Goal: Transaction & Acquisition: Purchase product/service

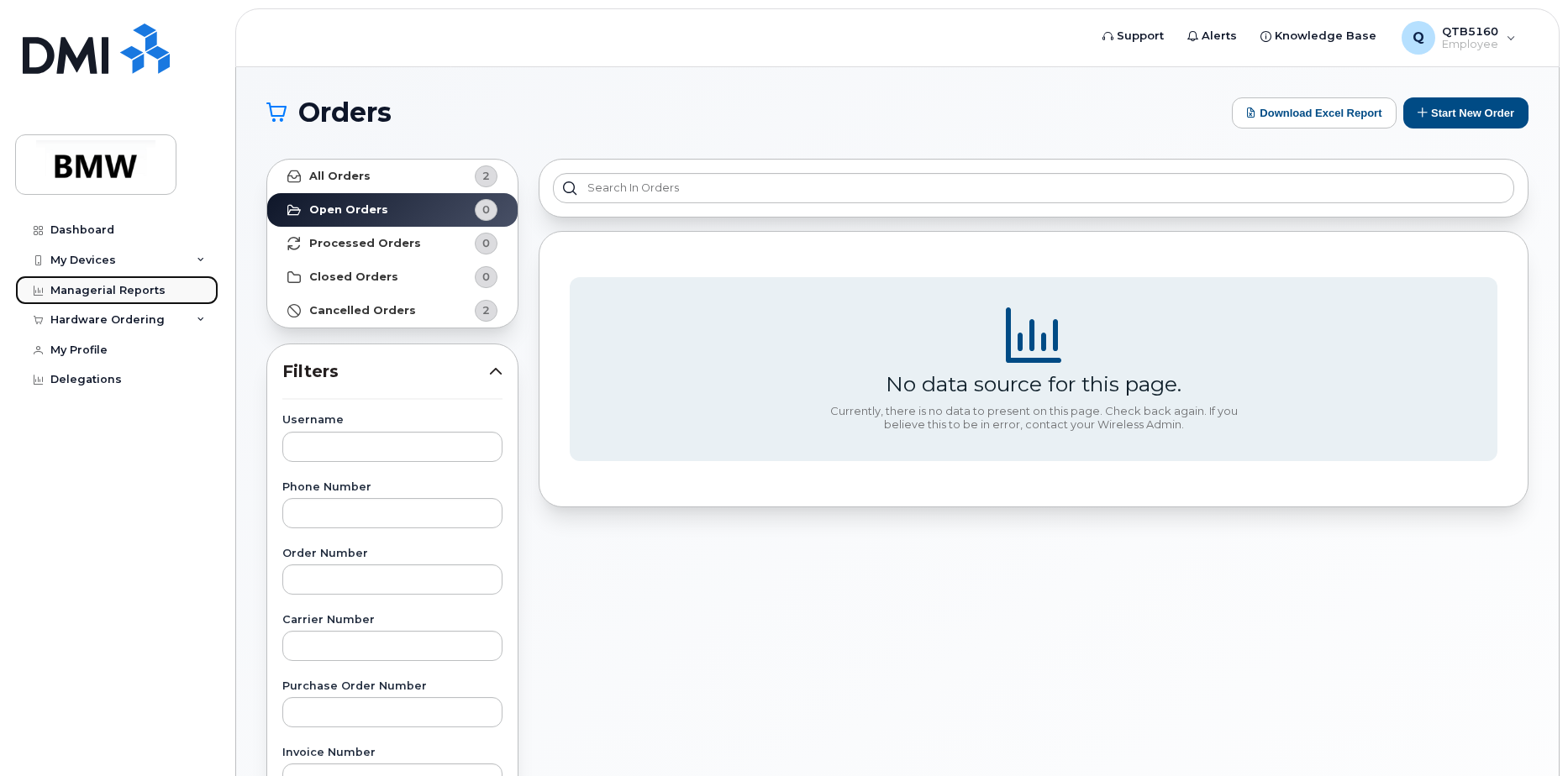
click at [87, 293] on div "Managerial Reports" at bounding box center [108, 290] width 115 height 14
click at [90, 321] on div "Hardware Ordering" at bounding box center [107, 320] width 114 height 14
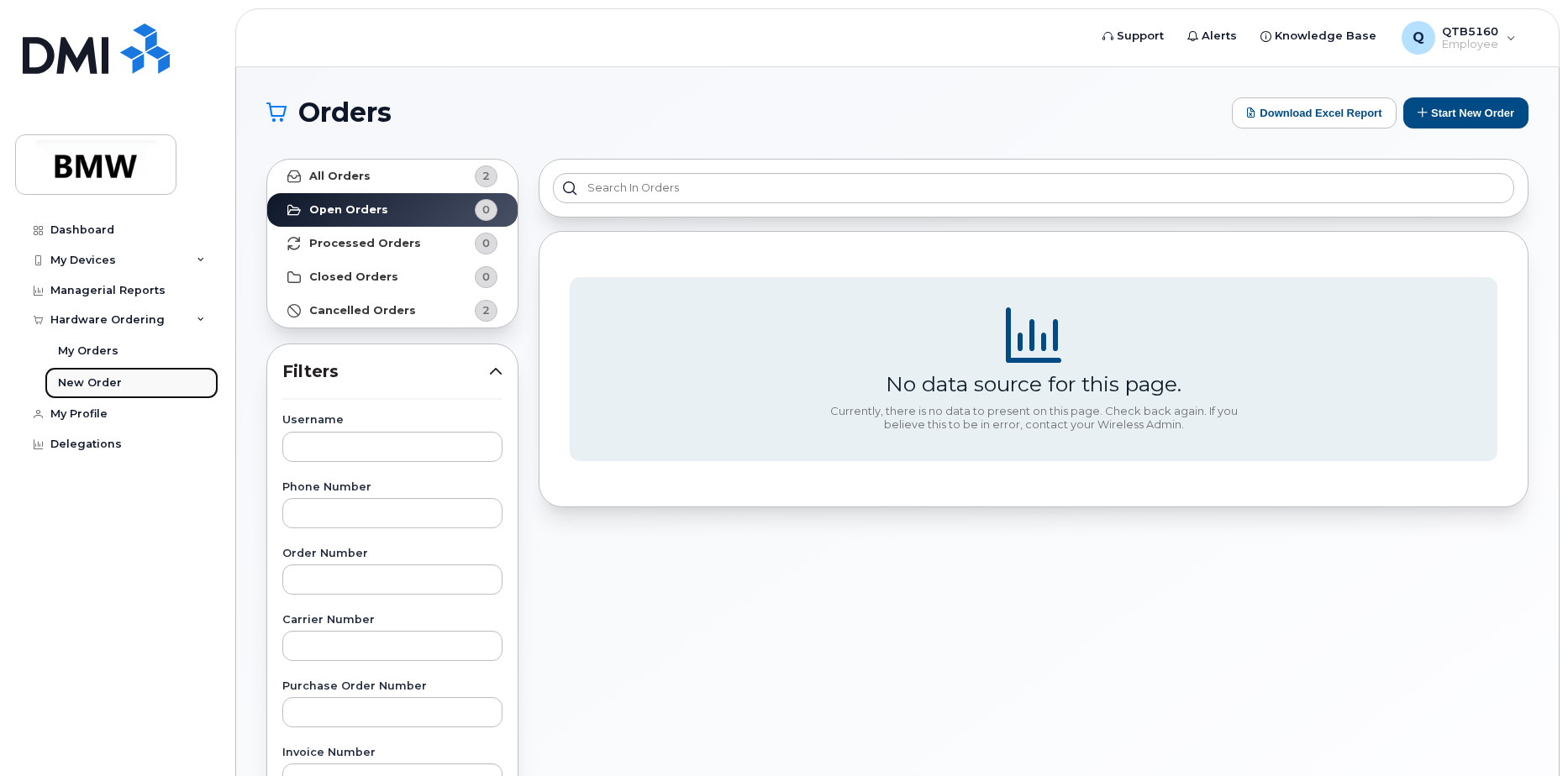
click at [100, 380] on div "New Order" at bounding box center [90, 383] width 64 height 16
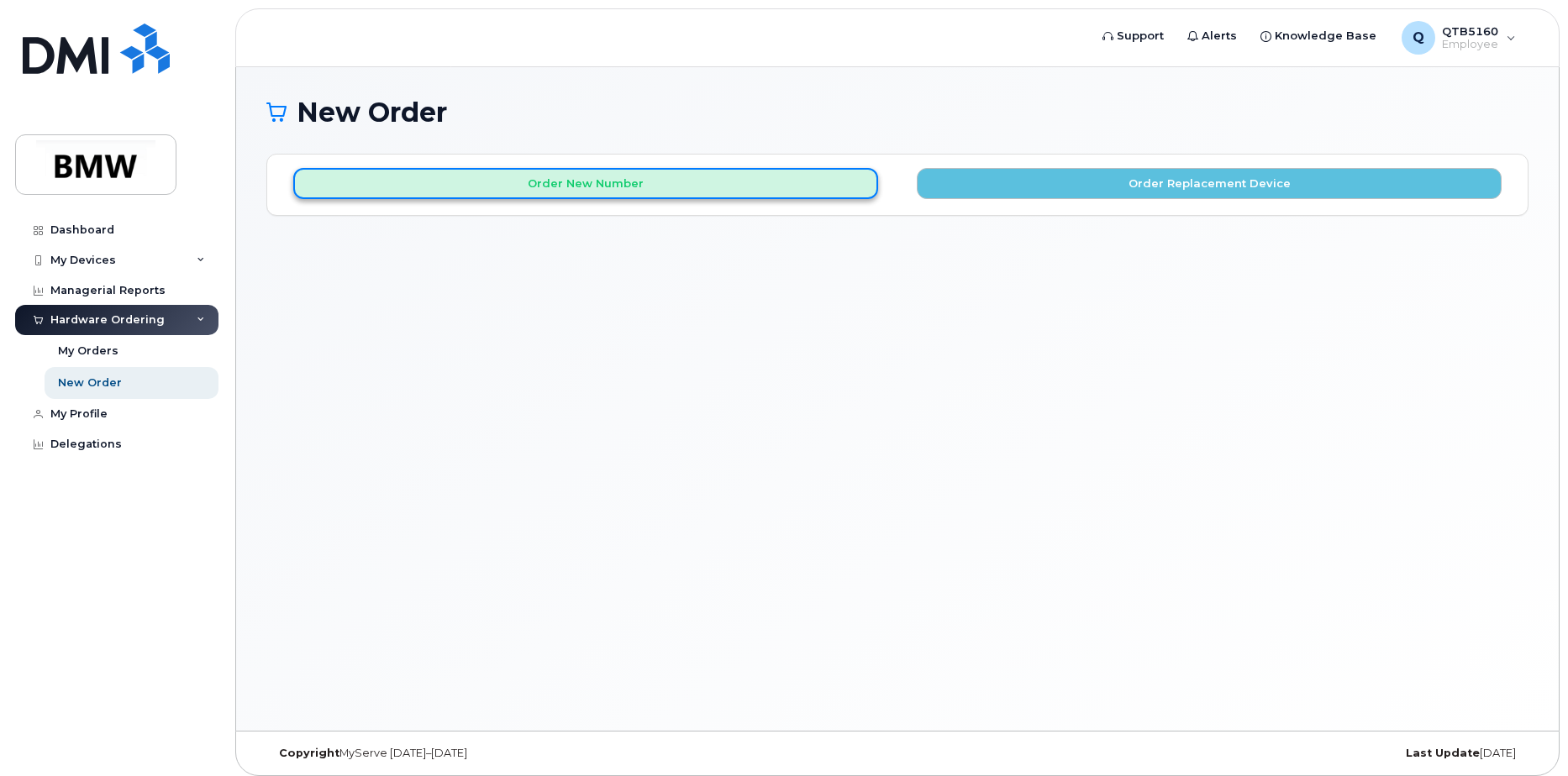
click at [629, 186] on button "Order New Number" at bounding box center [585, 184] width 585 height 31
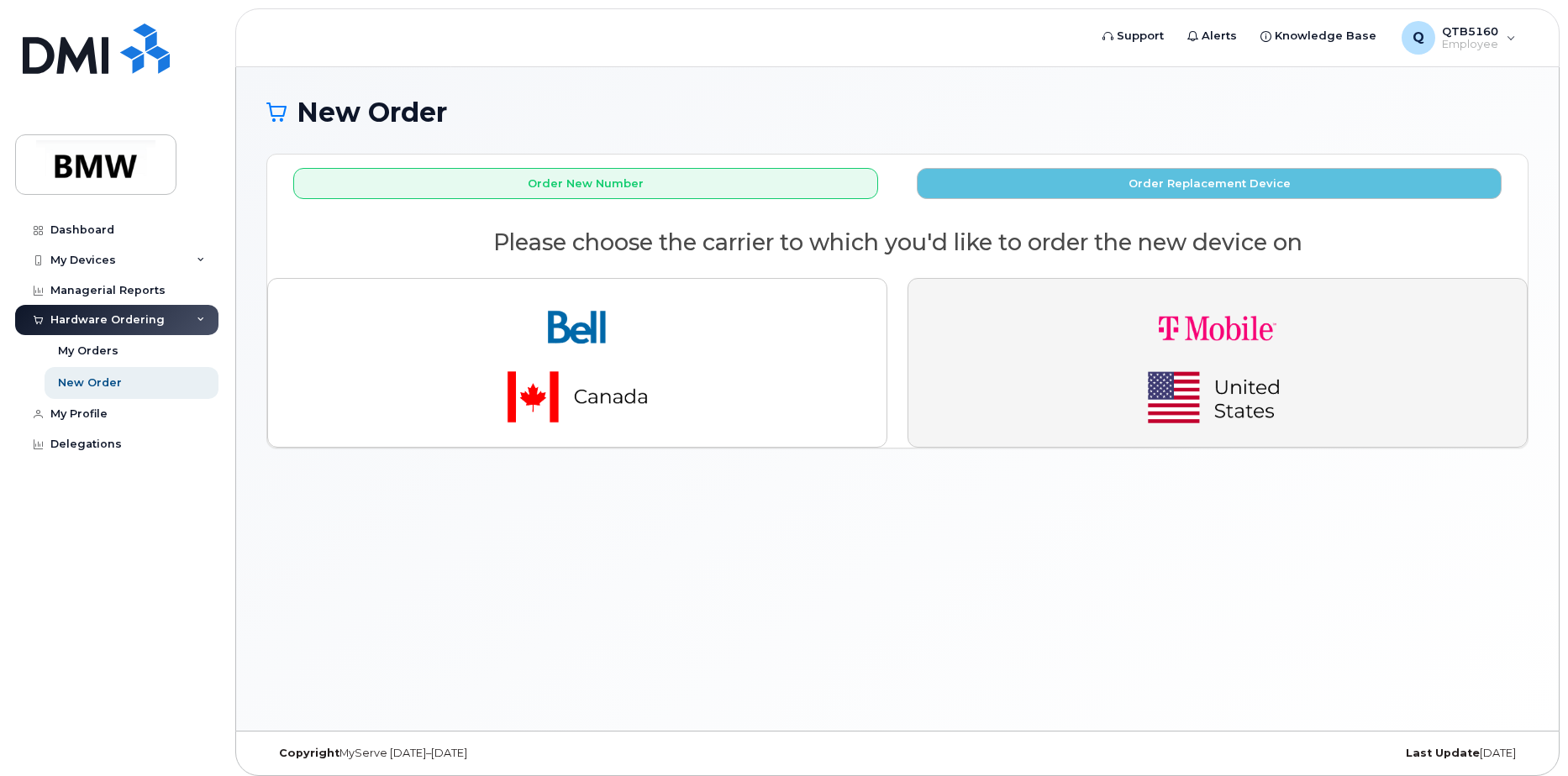
click at [1146, 362] on img "button" at bounding box center [1218, 362] width 236 height 142
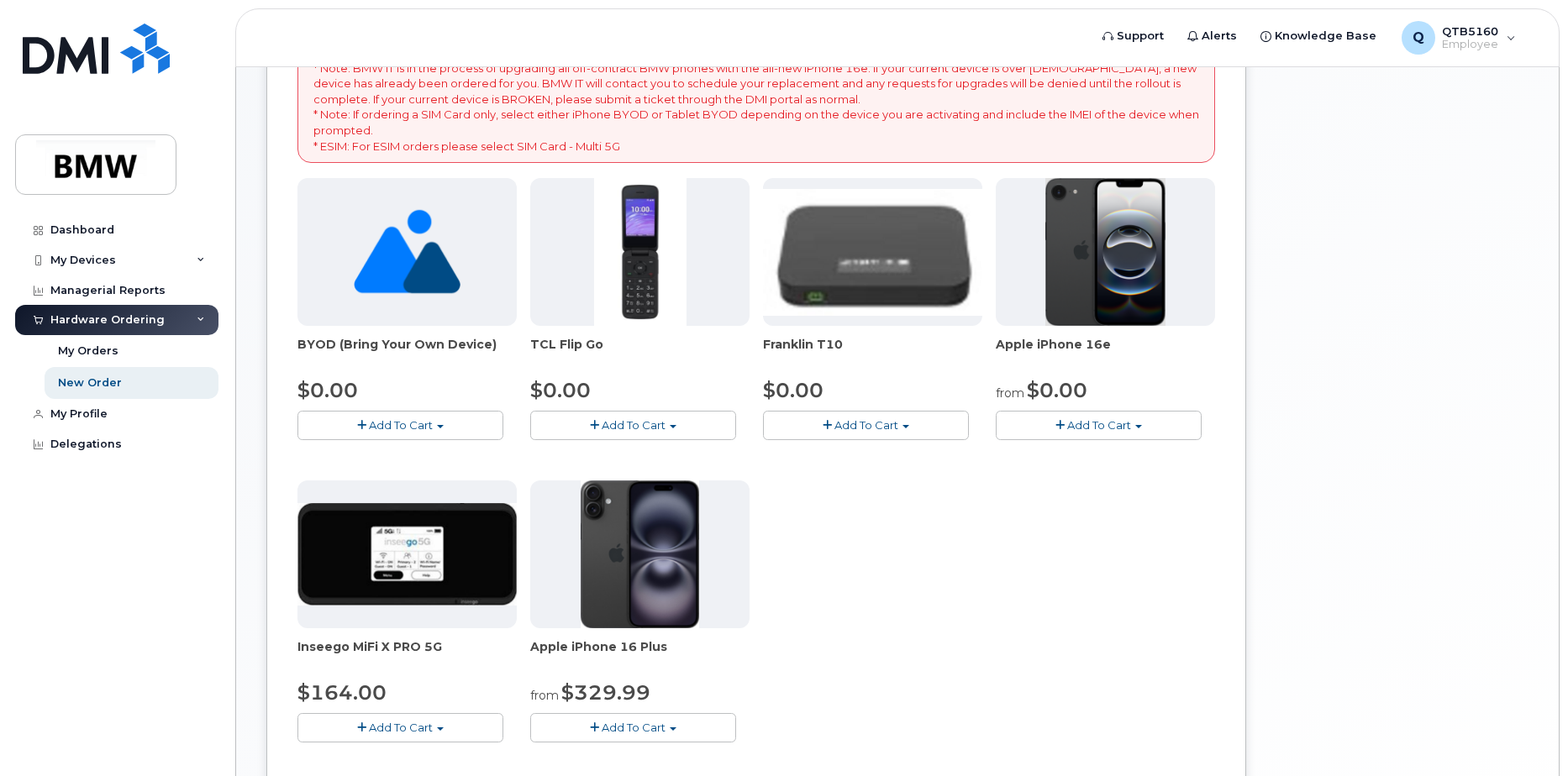
scroll to position [336, 0]
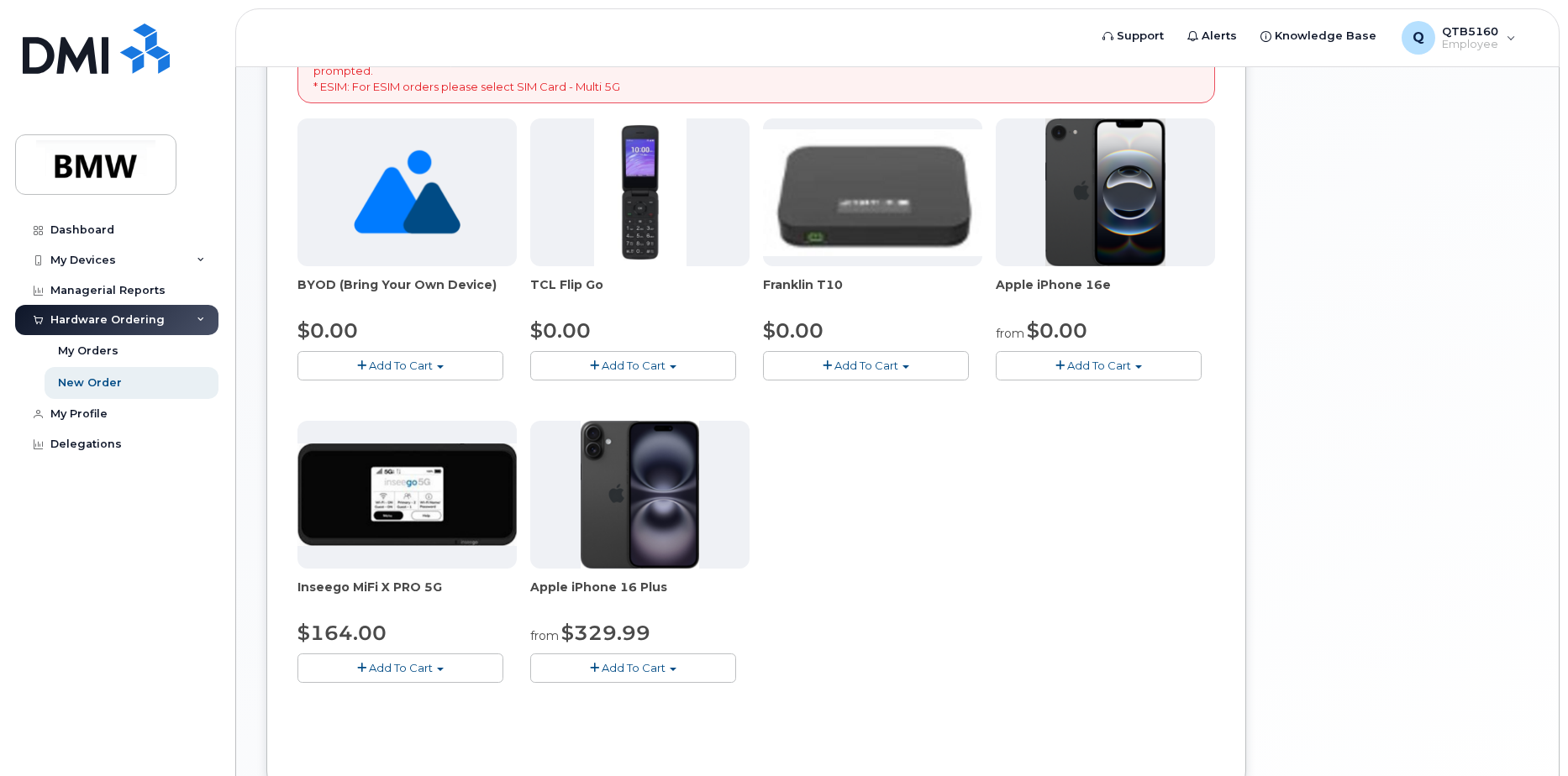
click at [1144, 364] on button "Add To Cart" at bounding box center [1099, 366] width 205 height 29
click at [1050, 393] on link "$0.00 - 30 Month Activation (128GB)" at bounding box center [1121, 396] width 242 height 21
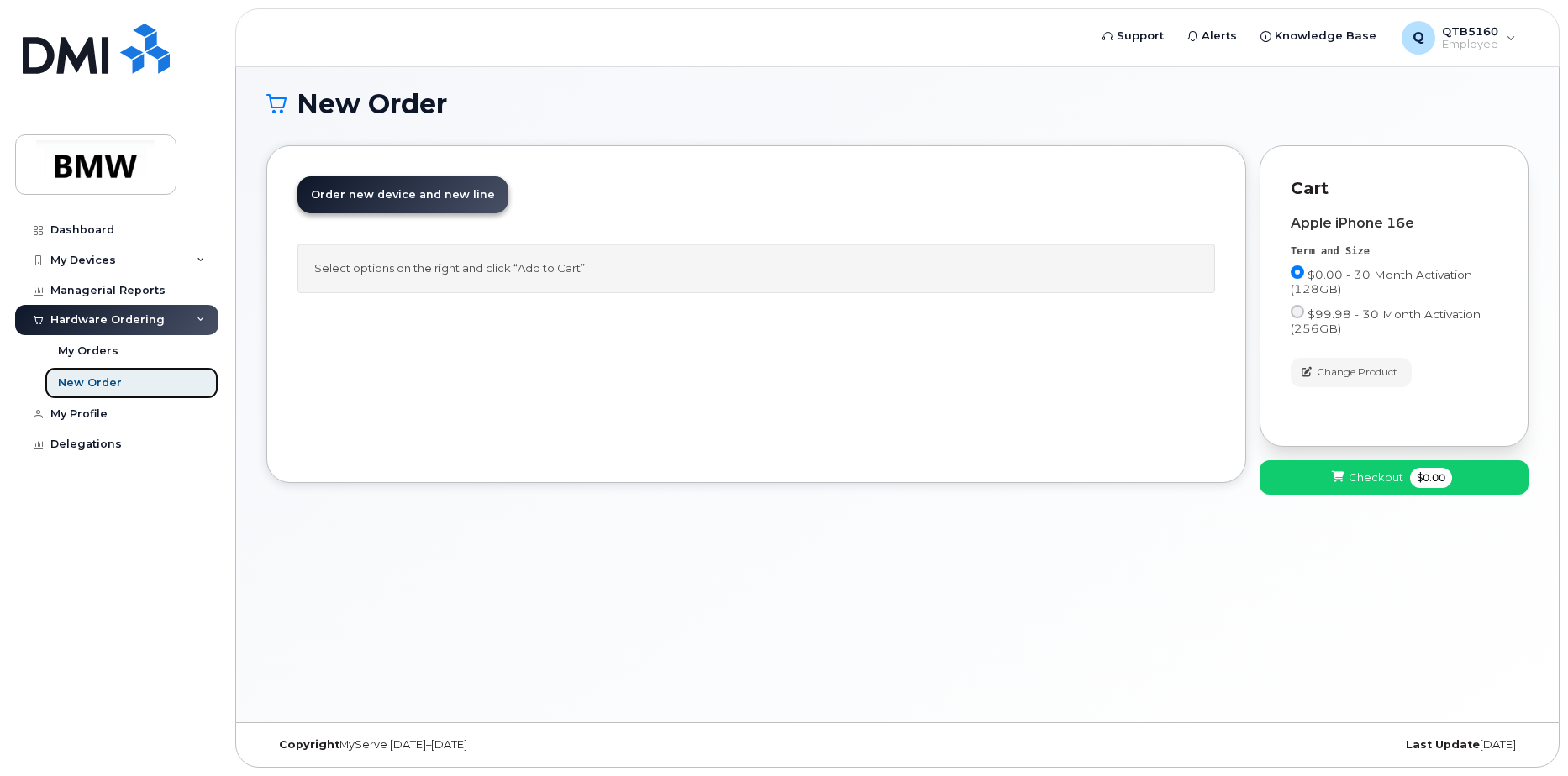
click at [104, 379] on div "New Order" at bounding box center [90, 383] width 64 height 16
click at [448, 197] on span "Order new device and new line" at bounding box center [404, 194] width 184 height 13
click at [435, 269] on div "Select options on the right and click “Add to Cart”" at bounding box center [756, 268] width 918 height 49
click at [1376, 379] on span "Change Product" at bounding box center [1357, 372] width 80 height 16
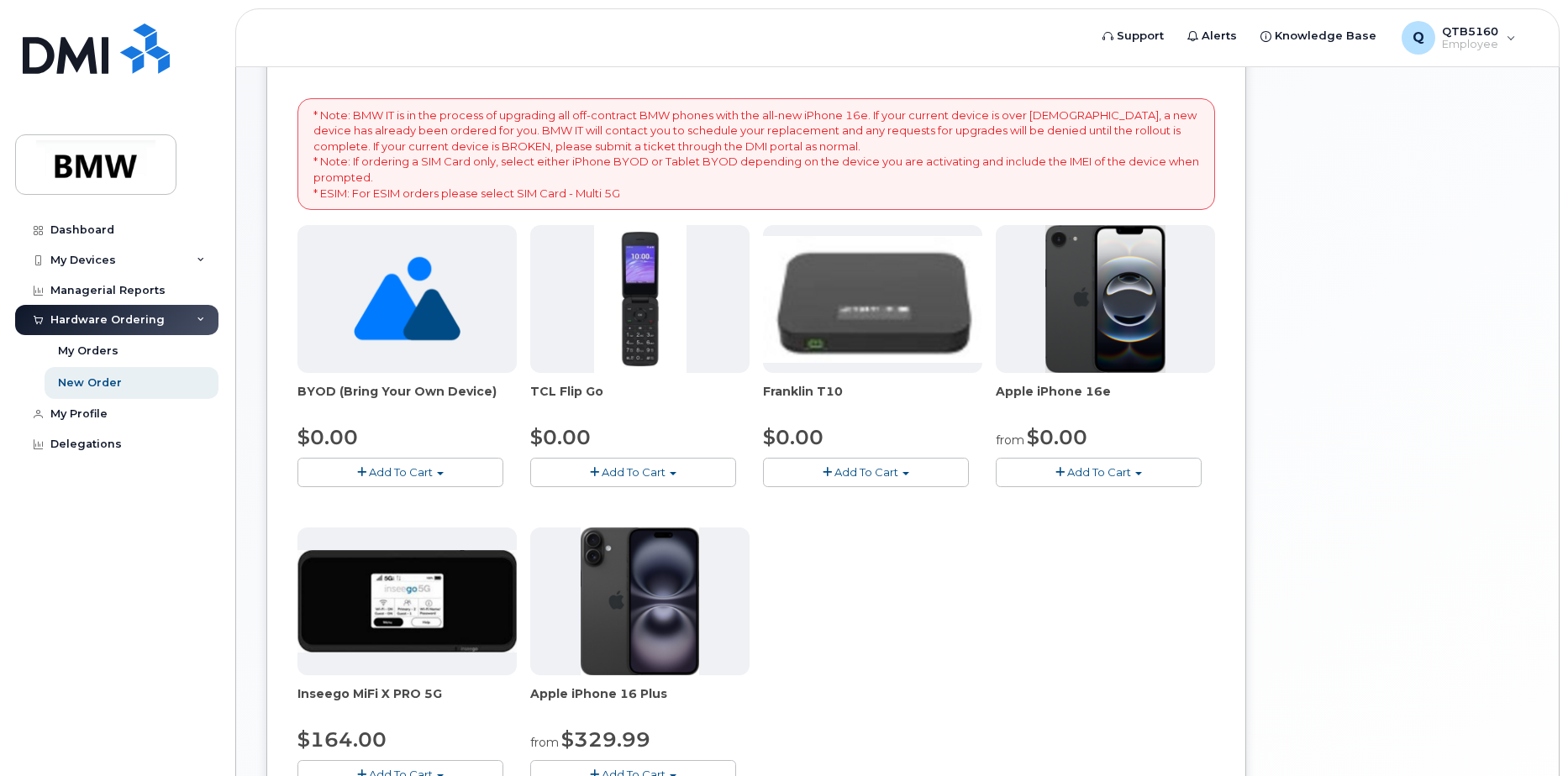
scroll to position [344, 0]
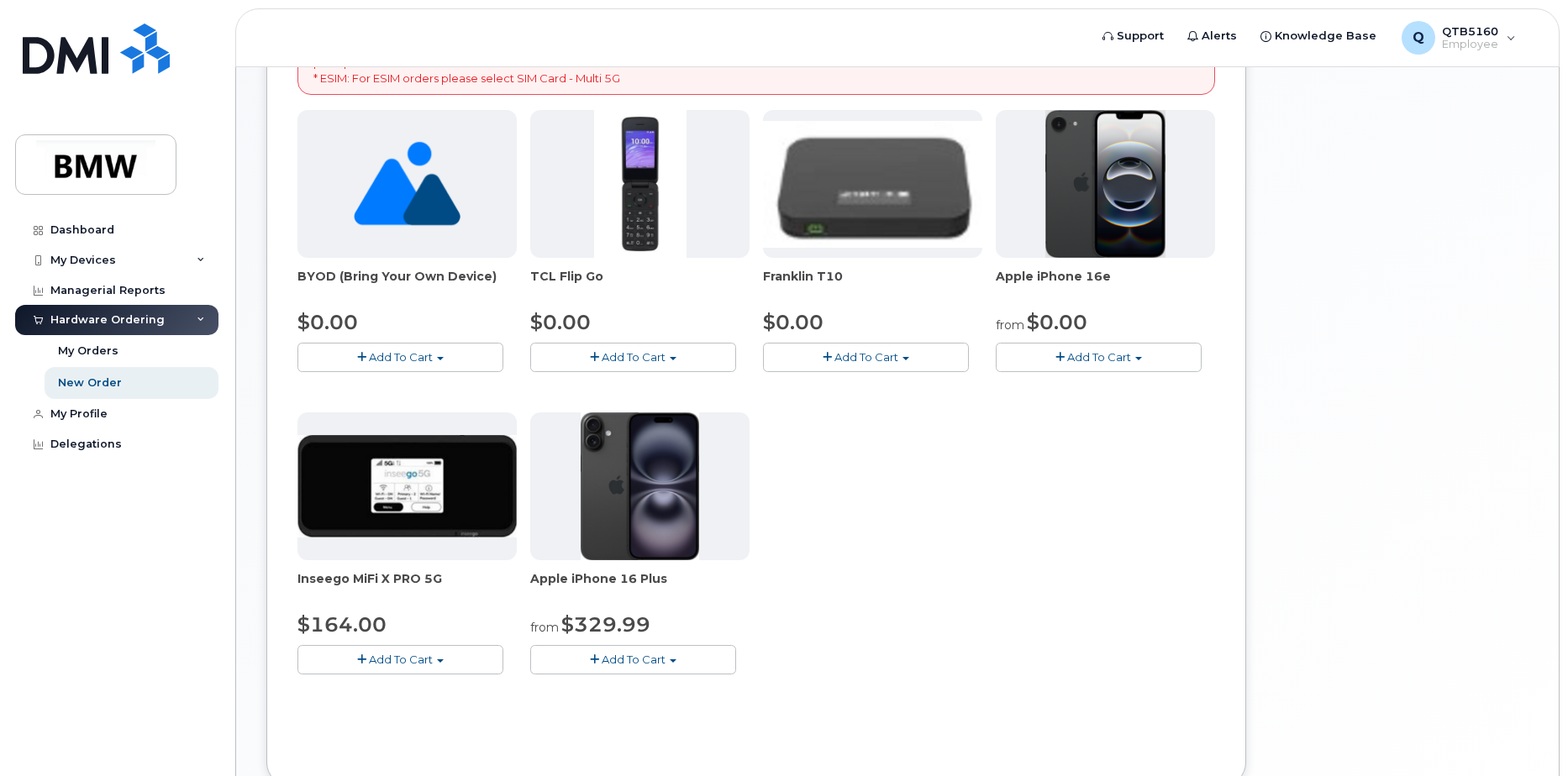
click at [1066, 357] on button "Add To Cart" at bounding box center [1099, 358] width 205 height 29
click at [1081, 387] on link "$0.00 - 30 Month Activation (128GB)" at bounding box center [1121, 388] width 242 height 21
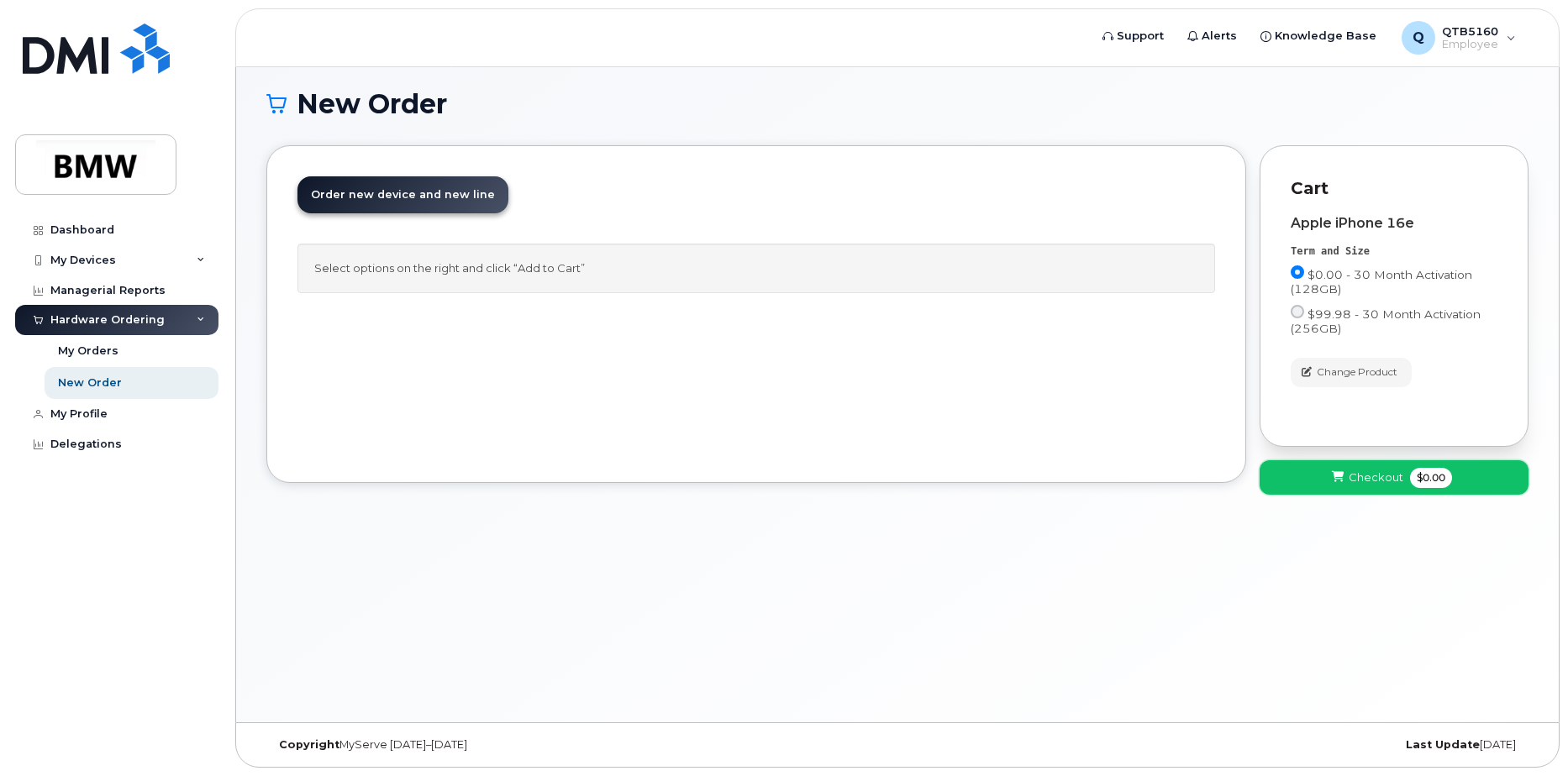
click at [1329, 479] on button "Checkout $0.00" at bounding box center [1394, 477] width 269 height 35
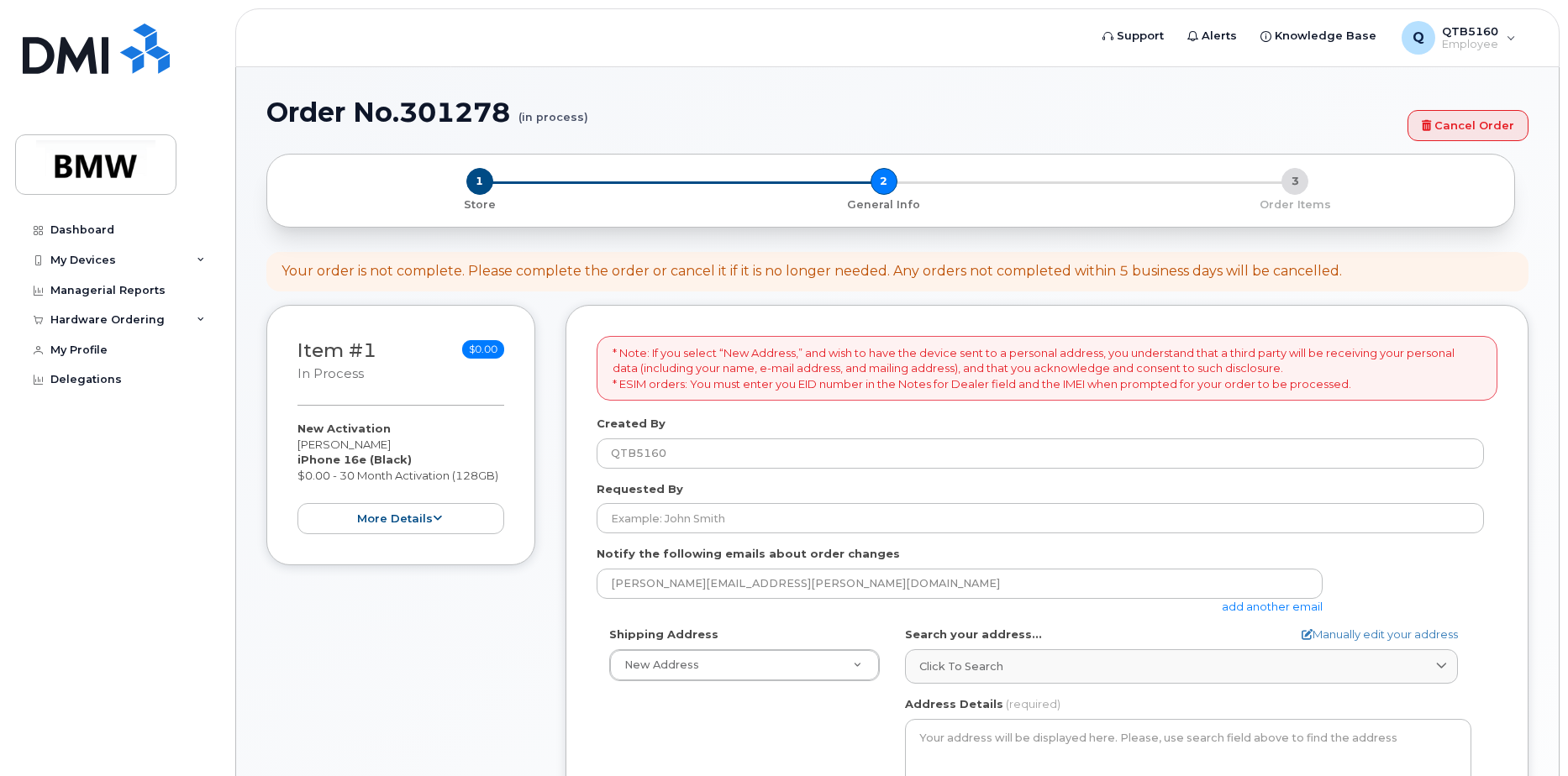
select select
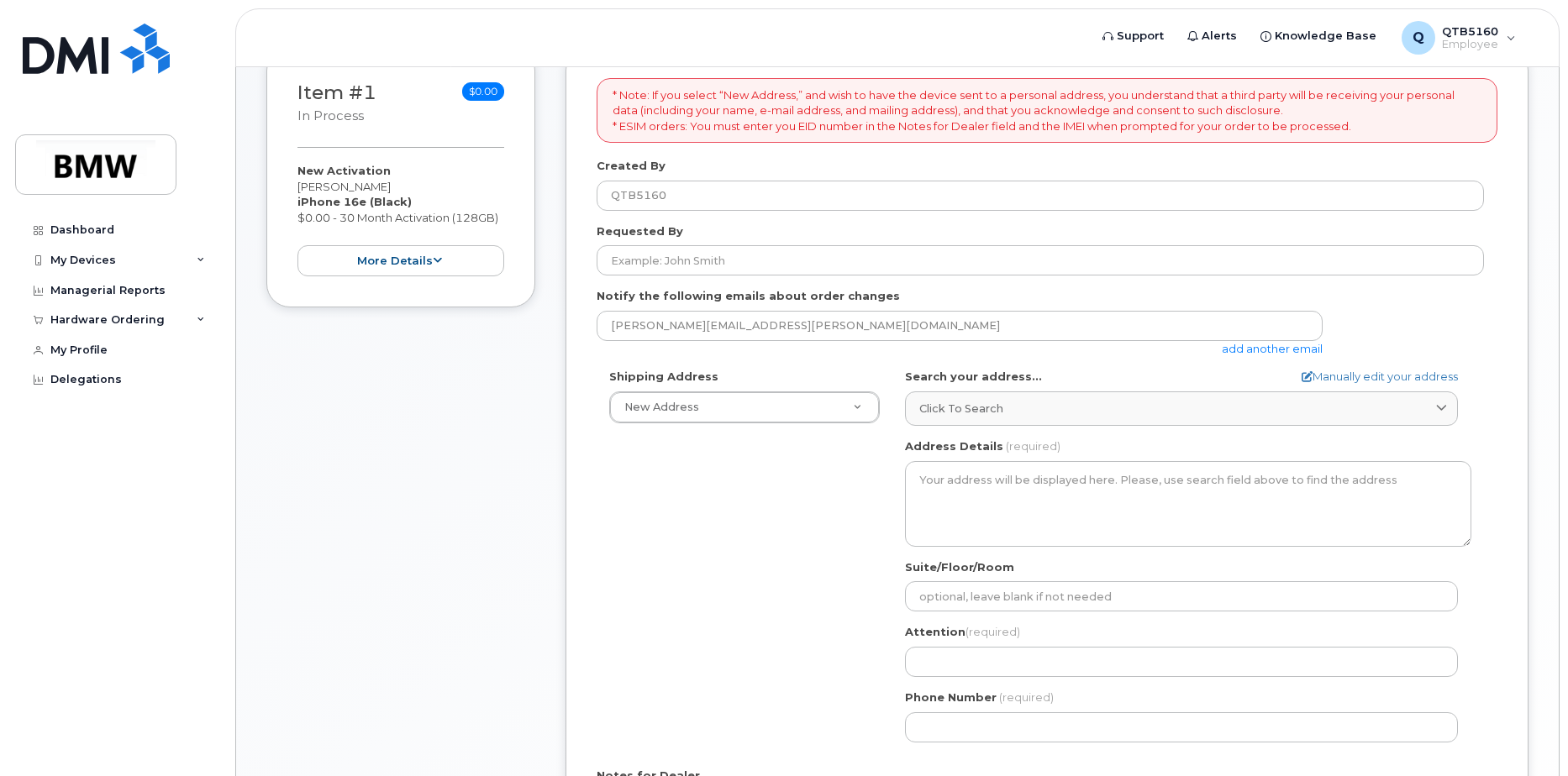
scroll to position [89, 0]
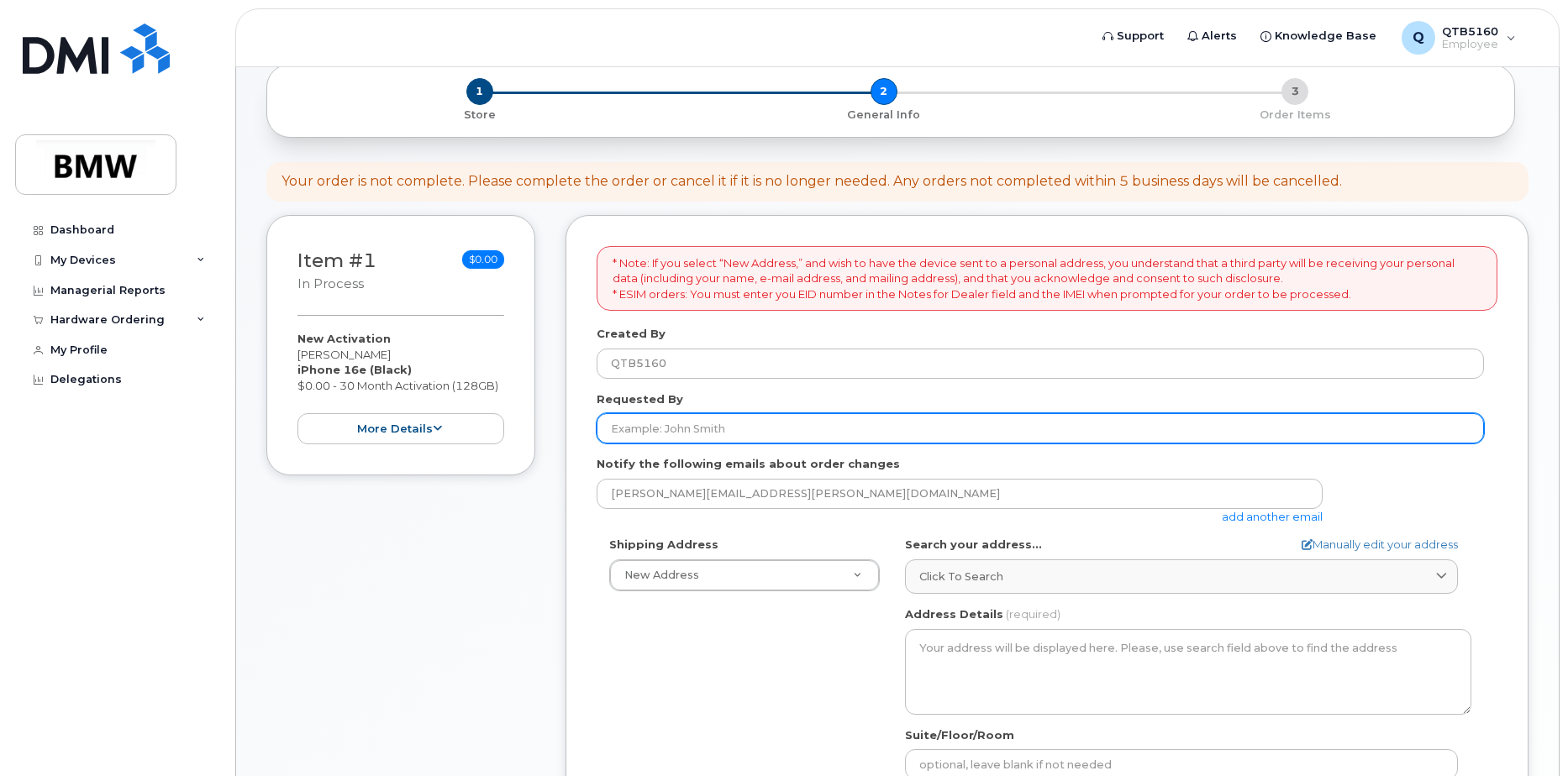
click at [675, 426] on input "Requested By" at bounding box center [1040, 428] width 888 height 30
click at [650, 428] on input "Antwai Ross" at bounding box center [1040, 428] width 888 height 30
type input "[PERSON_NAME]"
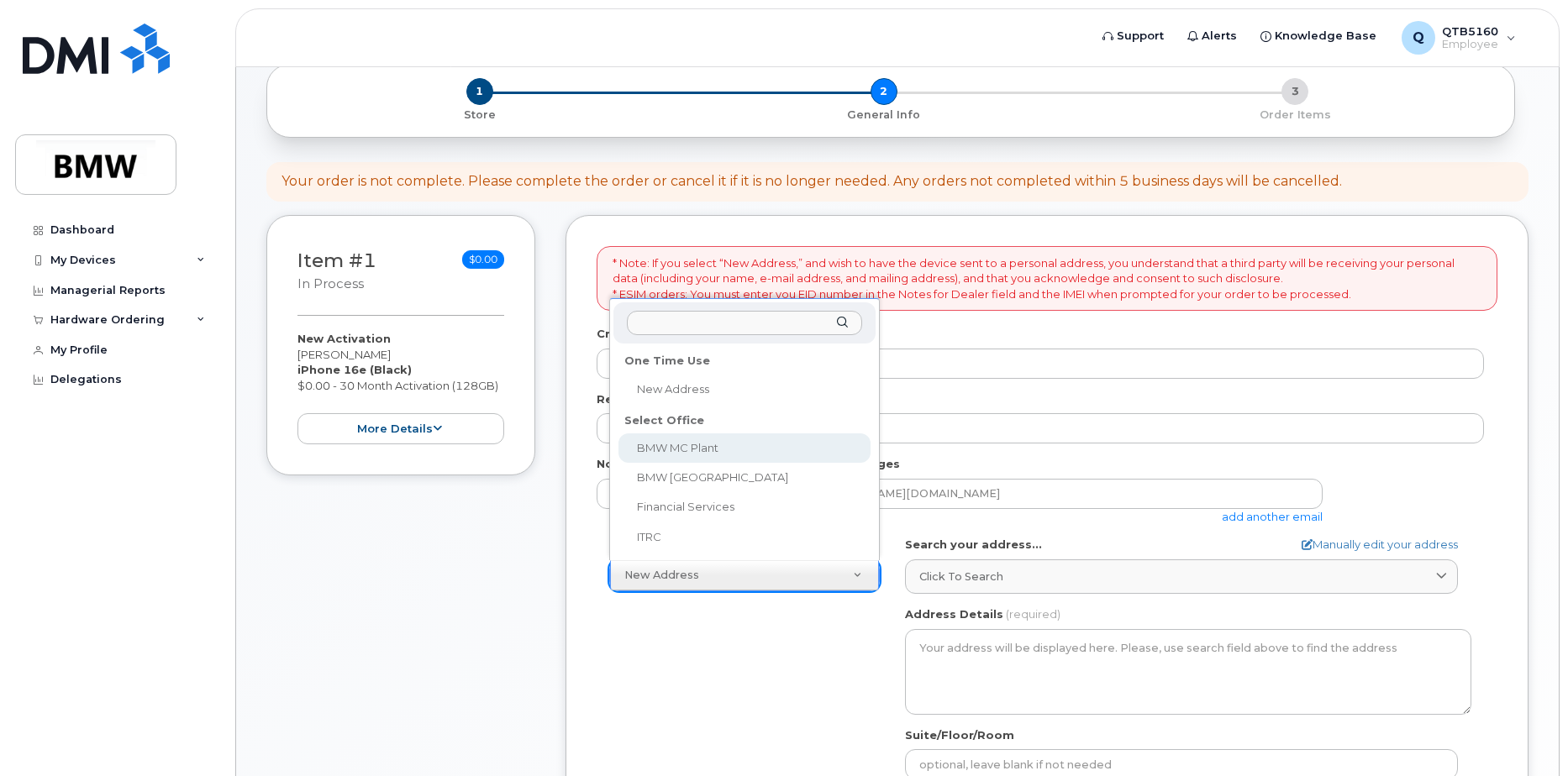
select select
type textarea "1400 Highway 101 S GREER SC 29651-6731 UNITED STATES Greer South Carolina 29651…"
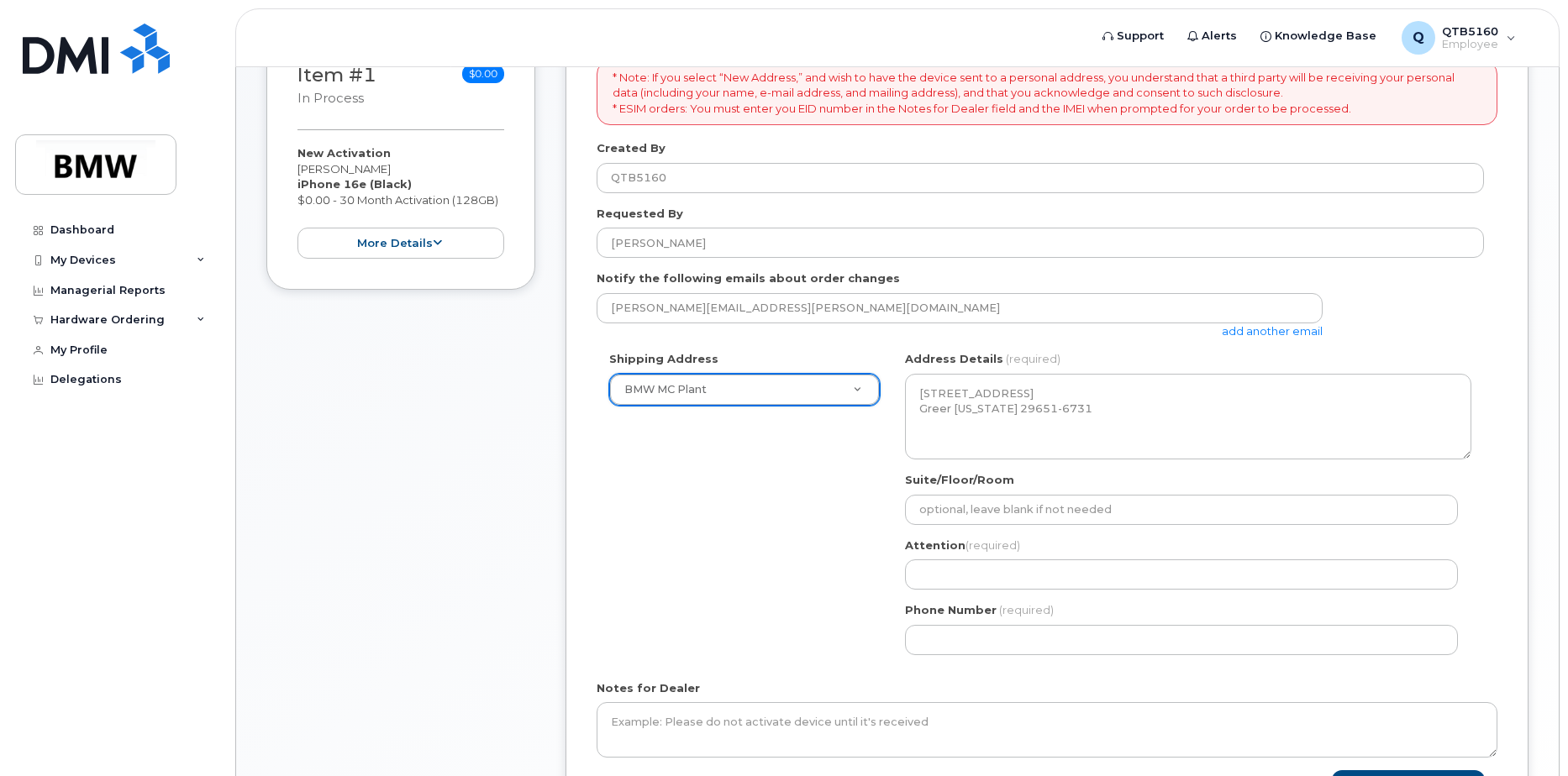
scroll to position [342, 0]
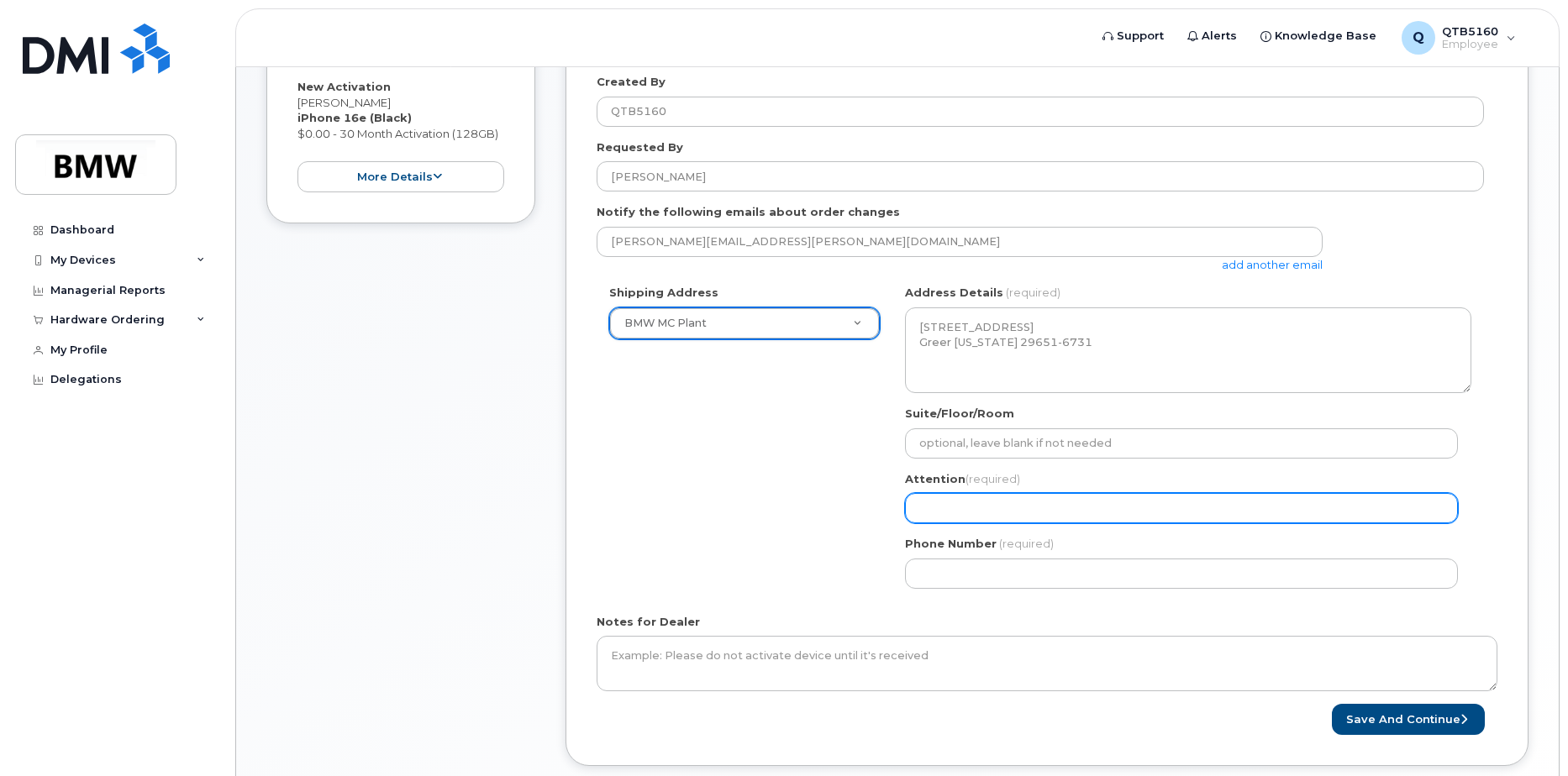
click at [953, 500] on input "Attention (required)" at bounding box center [1182, 508] width 553 height 30
click at [1018, 505] on input "Attention (required)" at bounding box center [1182, 508] width 553 height 30
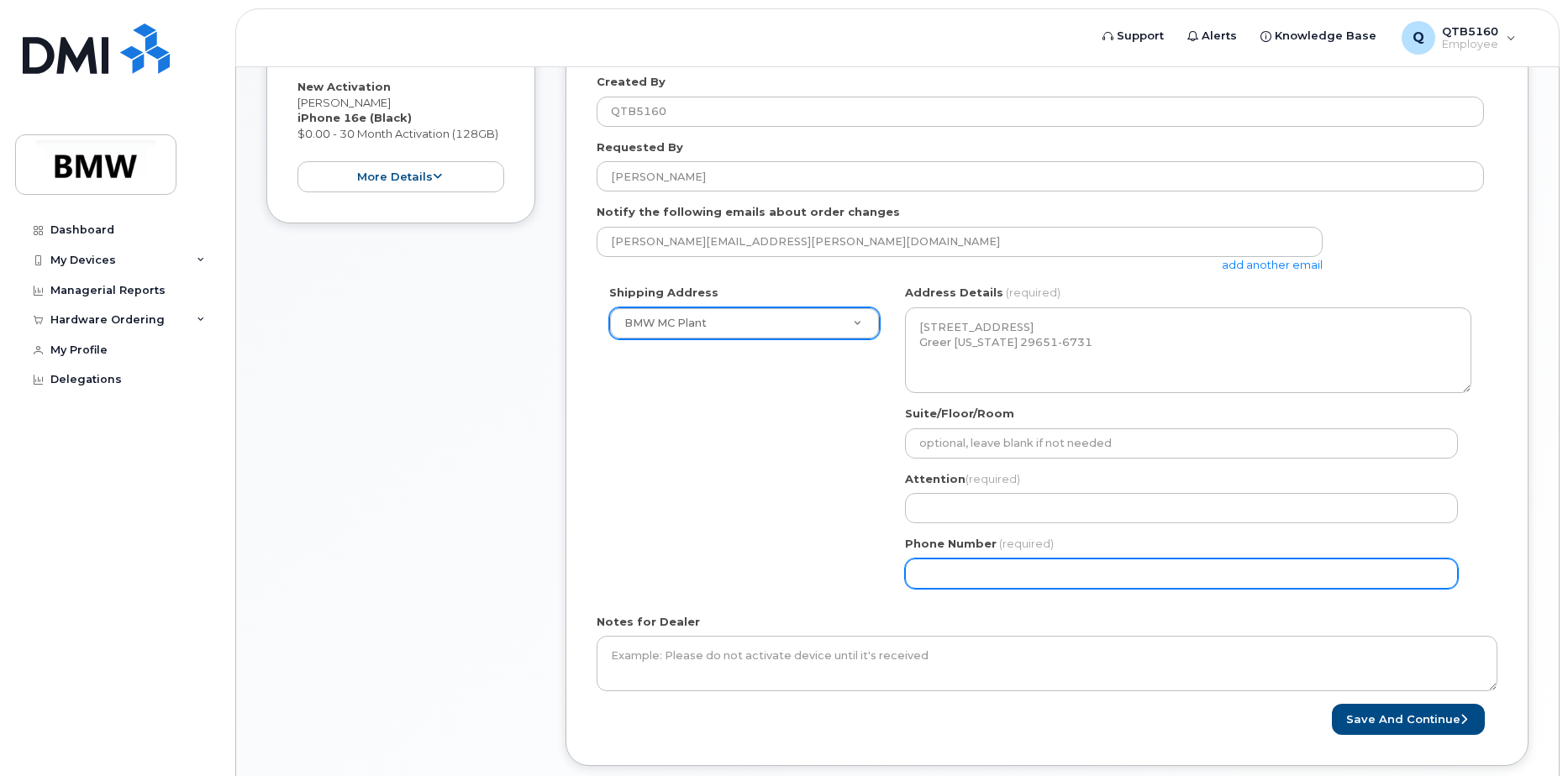
click at [1012, 572] on input "Phone Number" at bounding box center [1182, 573] width 553 height 30
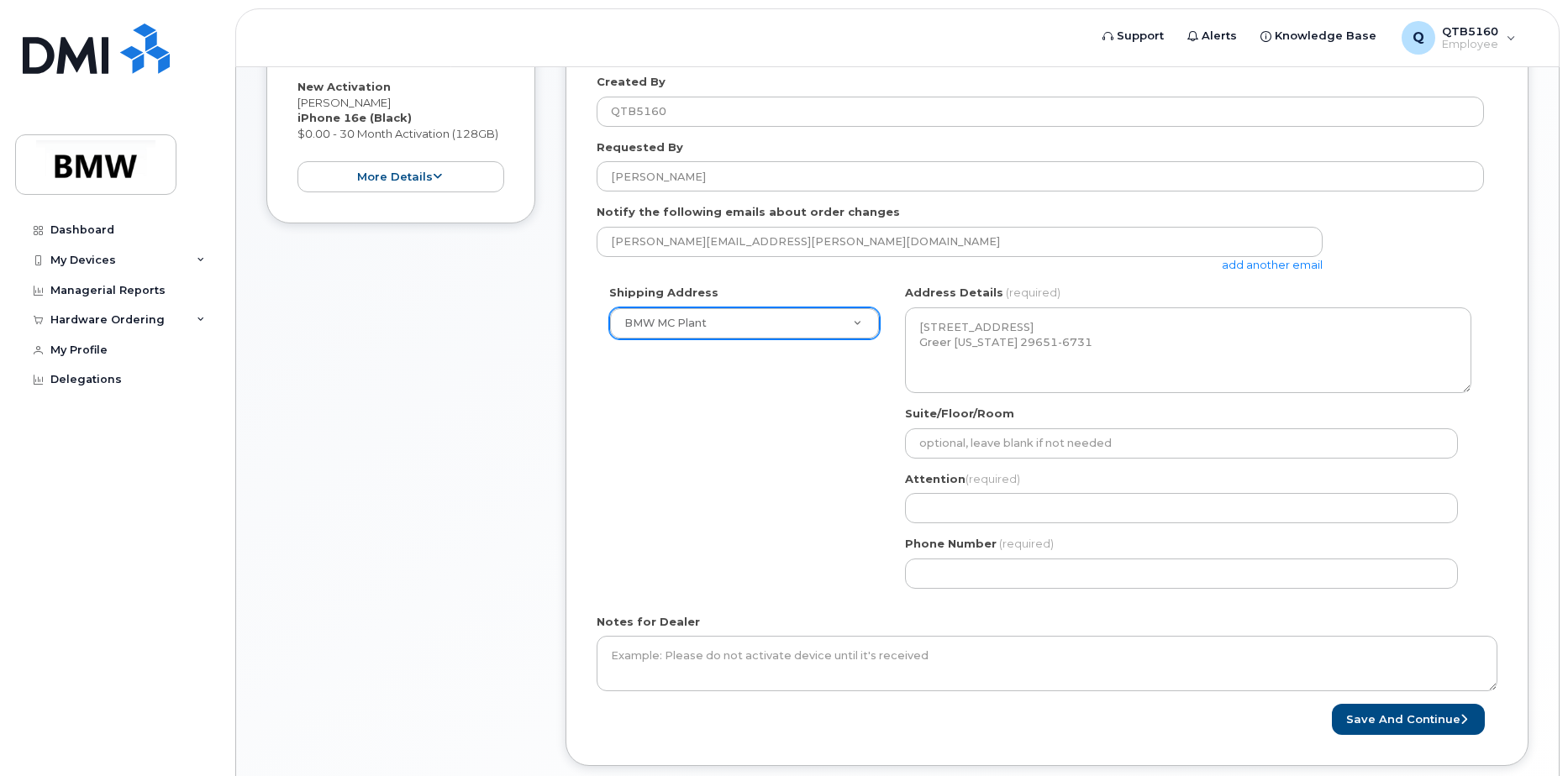
click at [924, 619] on div "Notes for Dealer" at bounding box center [1047, 653] width 901 height 78
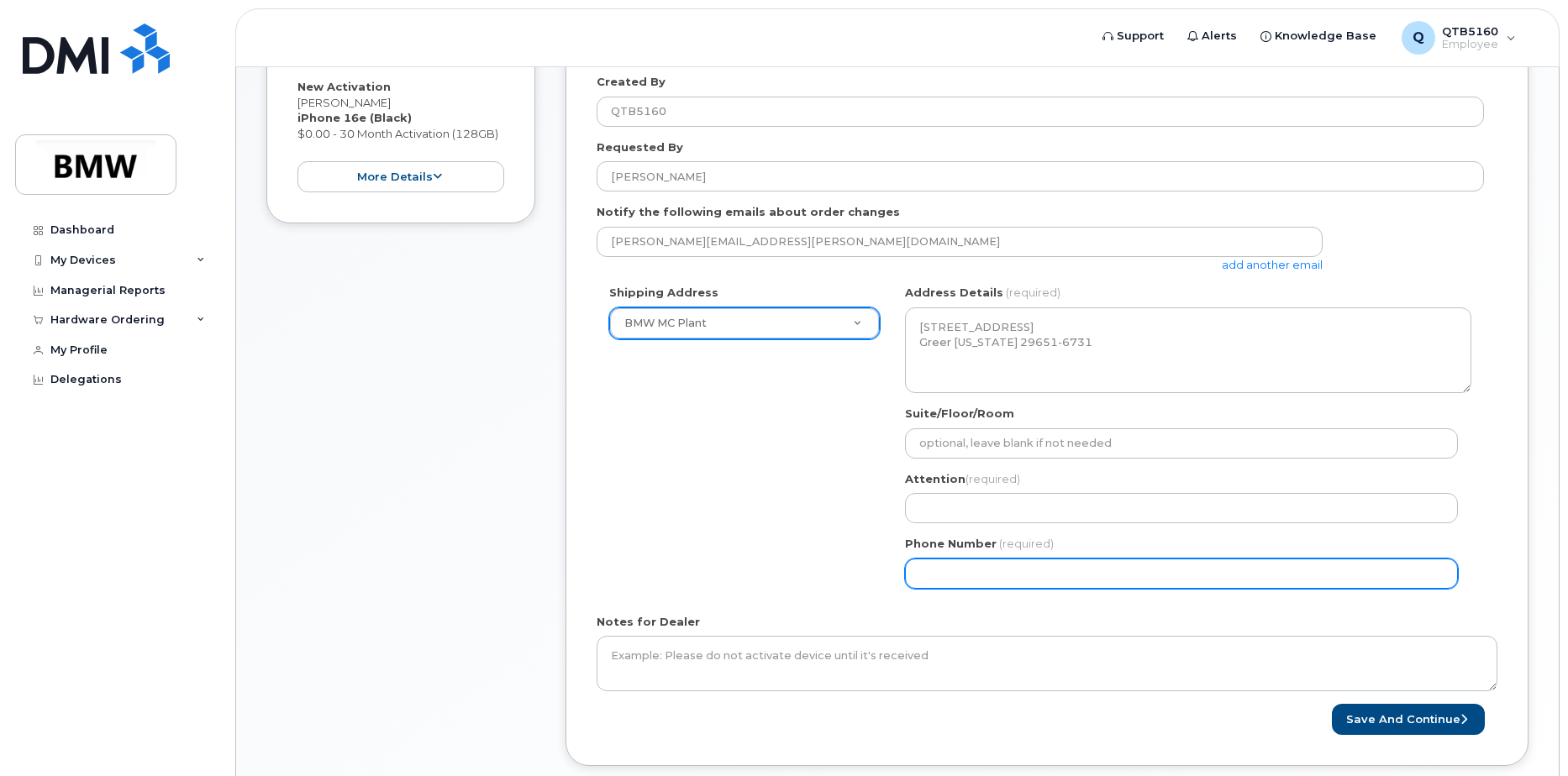
click at [940, 571] on input "Phone Number" at bounding box center [1182, 573] width 553 height 30
select select
type input "864"
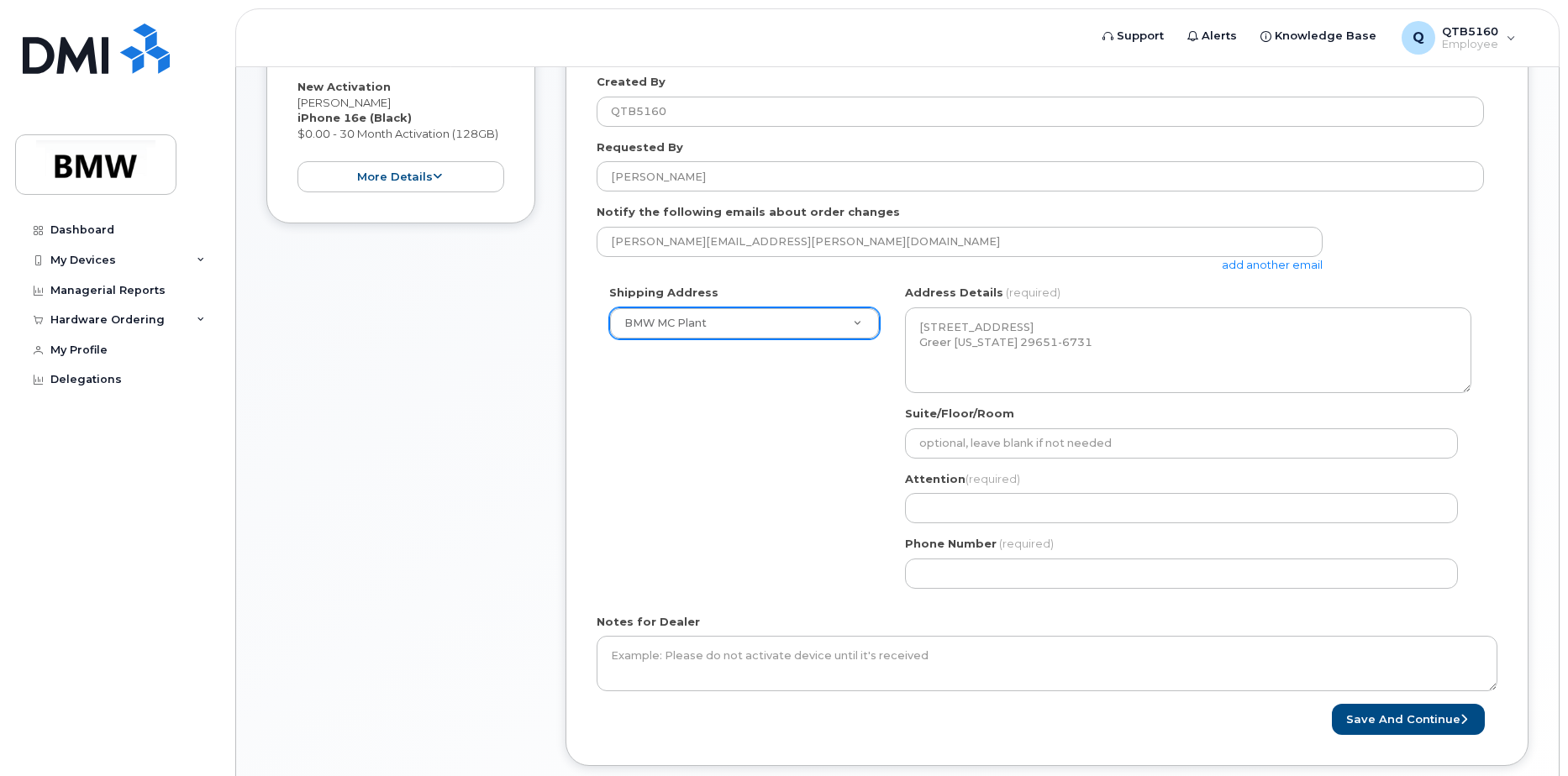
click at [921, 610] on form "* Note: If you select “New Address,” and wish to have the device sent to a pers…" at bounding box center [1047, 365] width 901 height 741
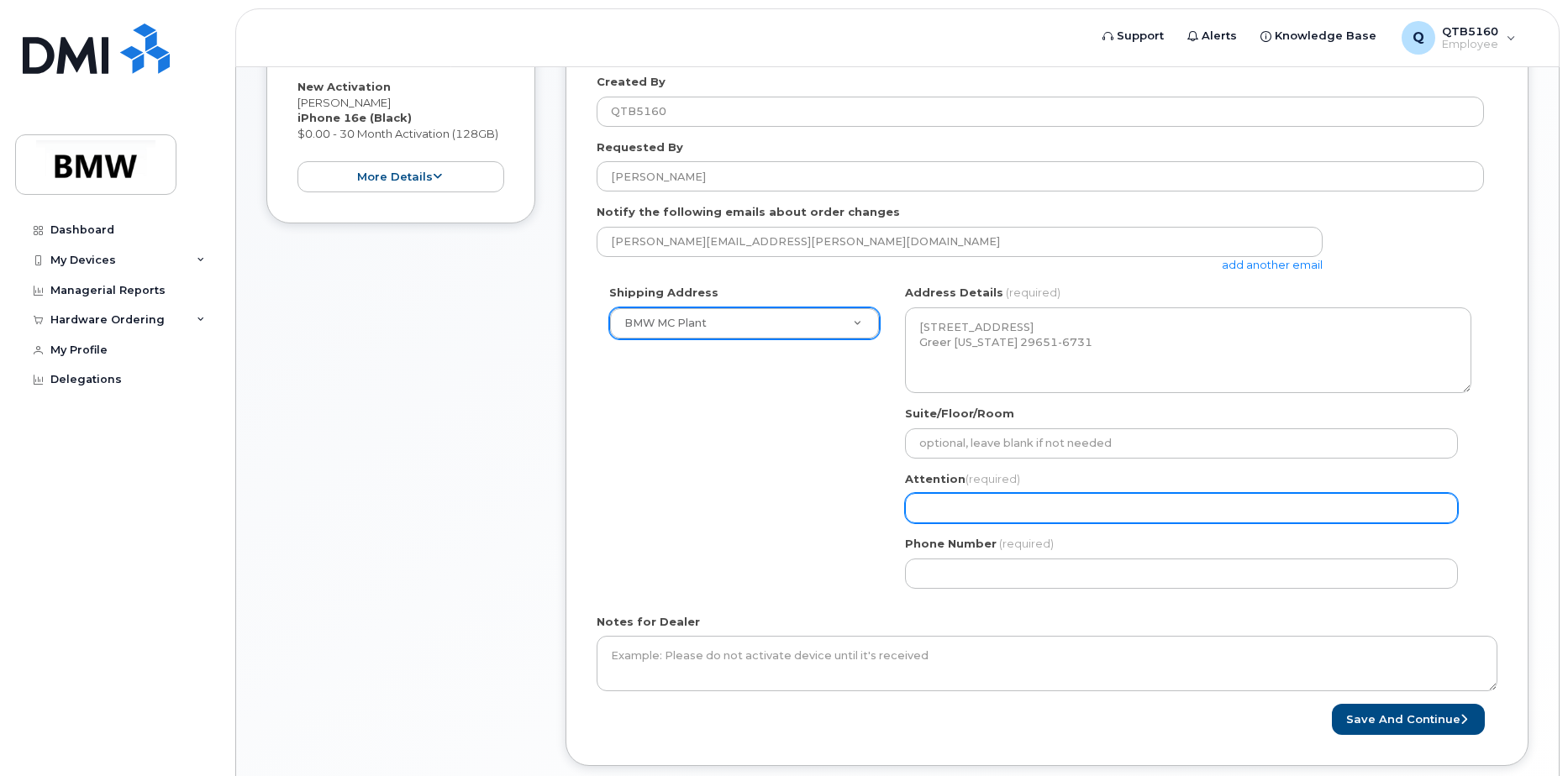
click at [976, 499] on input "Attention (required)" at bounding box center [1182, 508] width 553 height 30
select select
type input "S"
select select
type input "So"
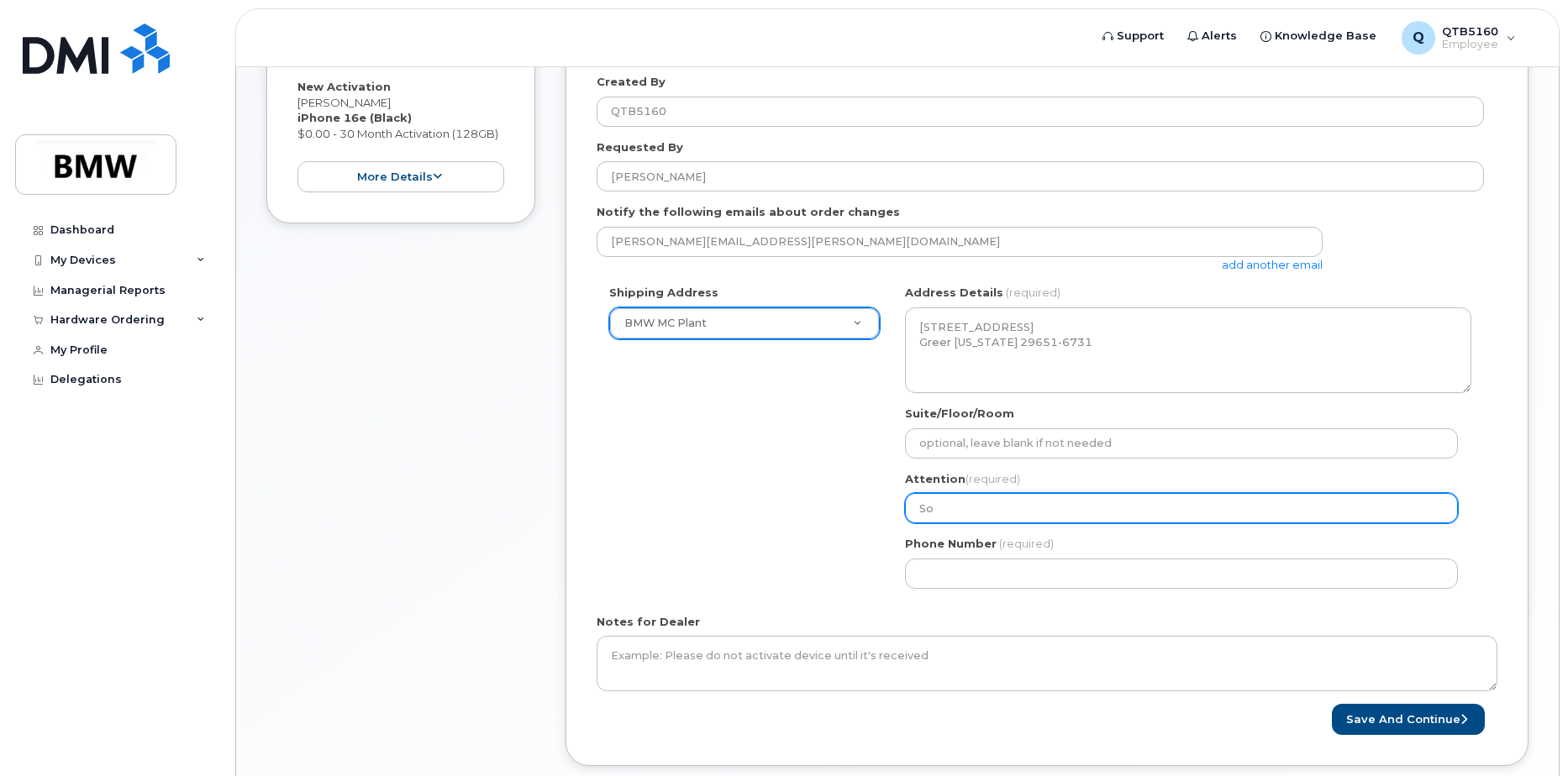
select select
type input "Son"
select select
type input "Sonk"
select select
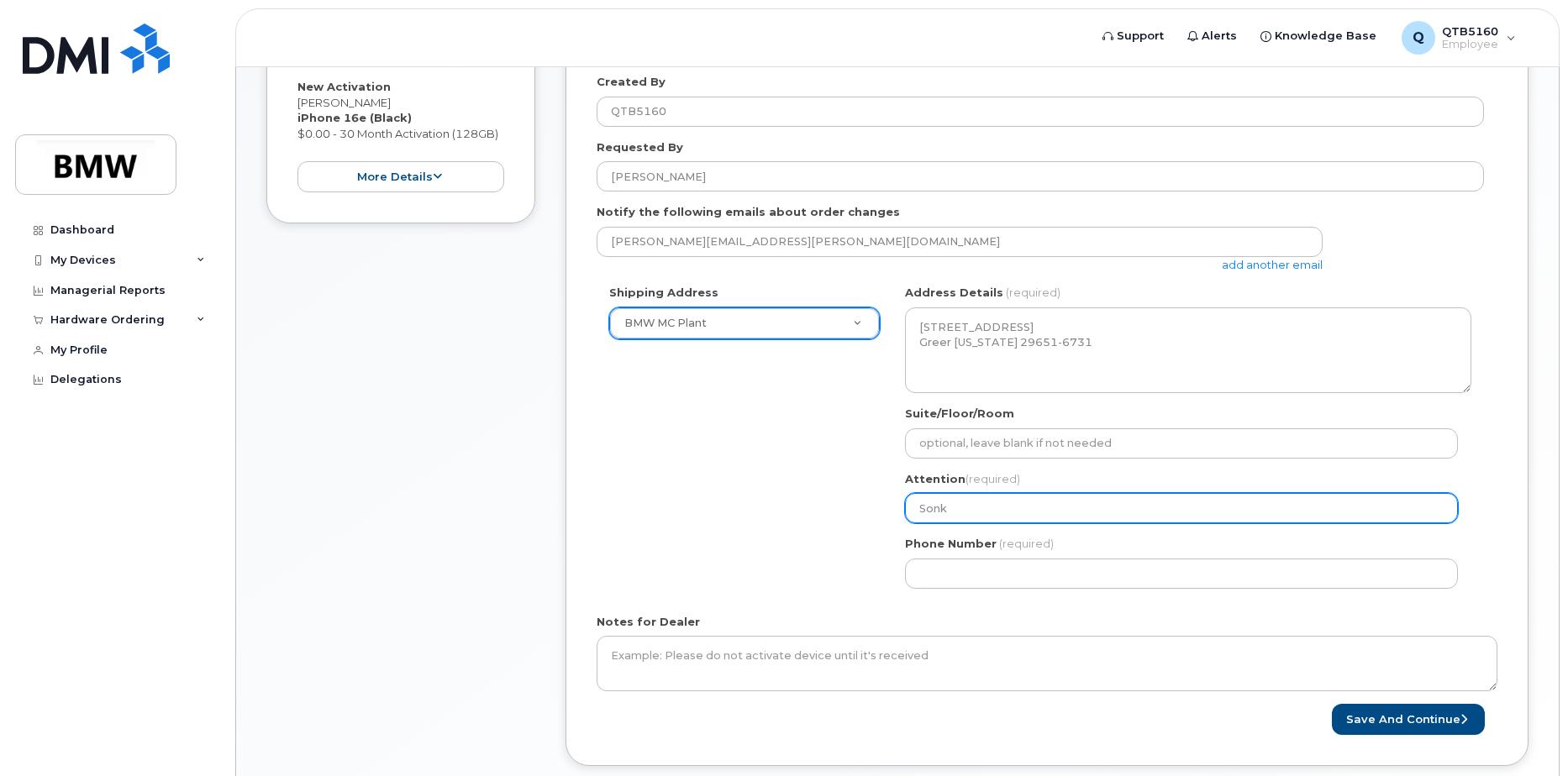
type input "Son"
select select
type input "Sonj"
select select
type input "Sonji"
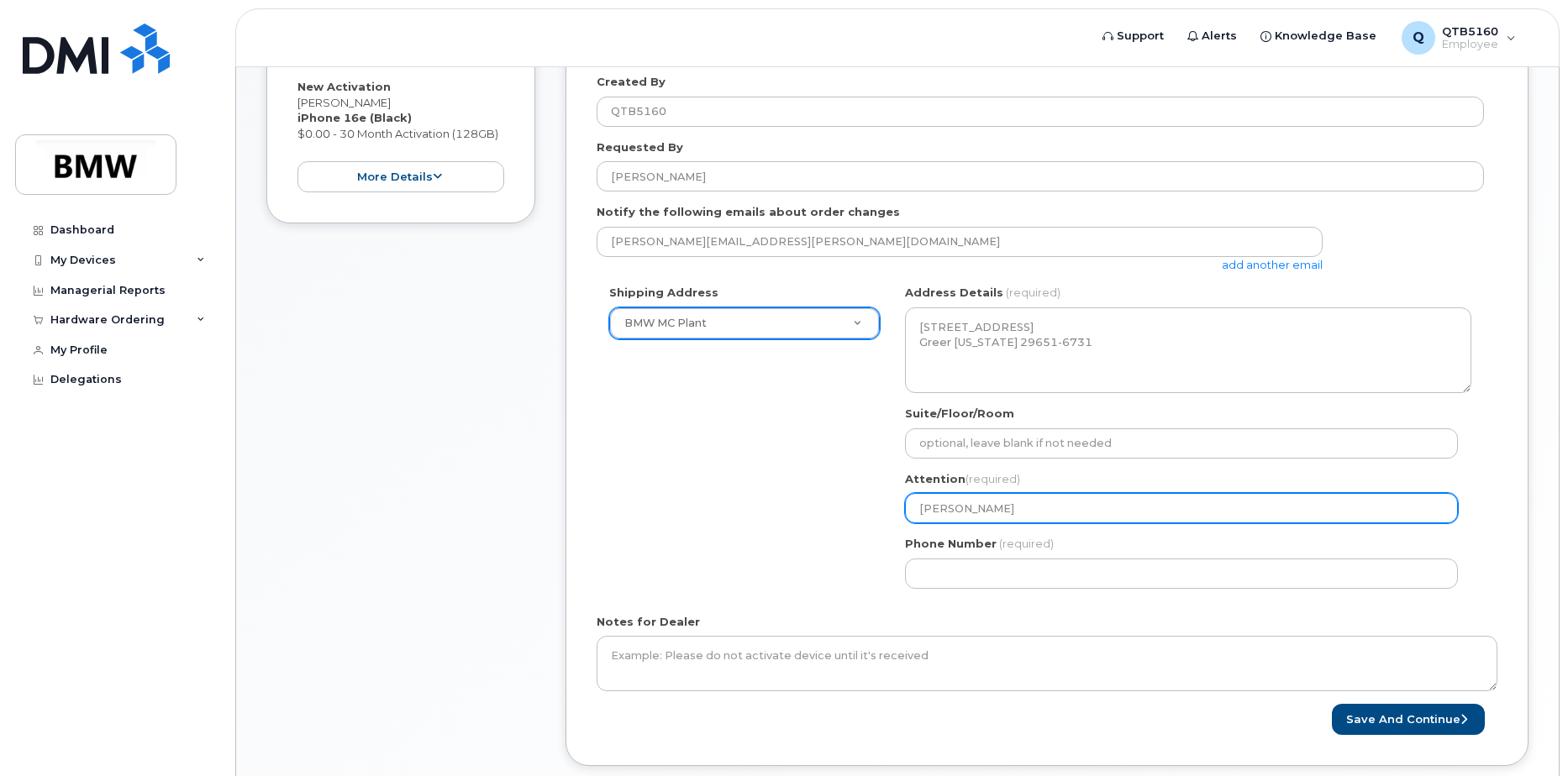
select select
type input "Sonji P"
select select
type input "Sonji Pi"
select select
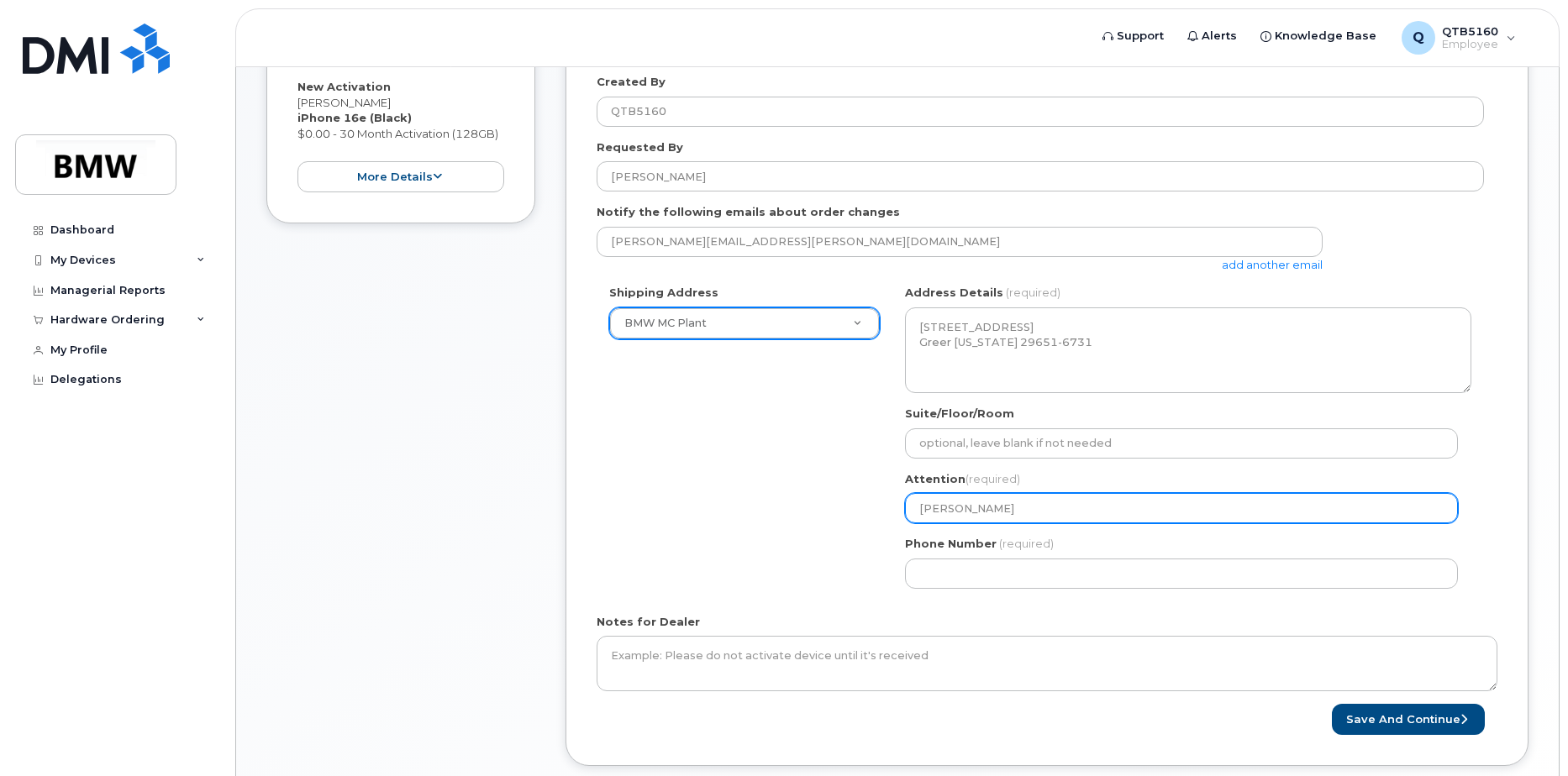
type input "Sonji Pie"
select select
type input "Sonji Pief"
select select
type input "Sonji Piefk"
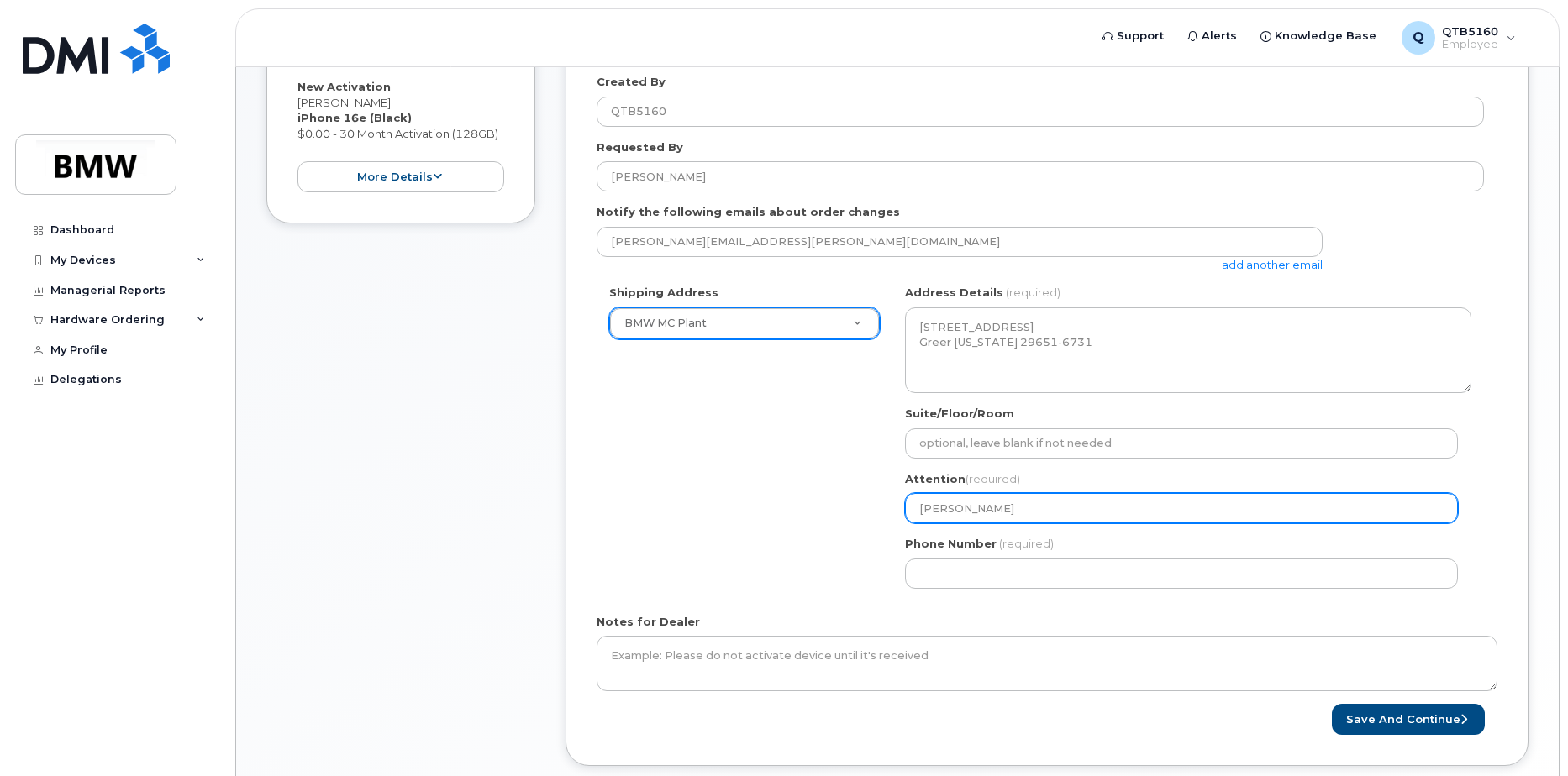
select select
type input "Sonji Piefke"
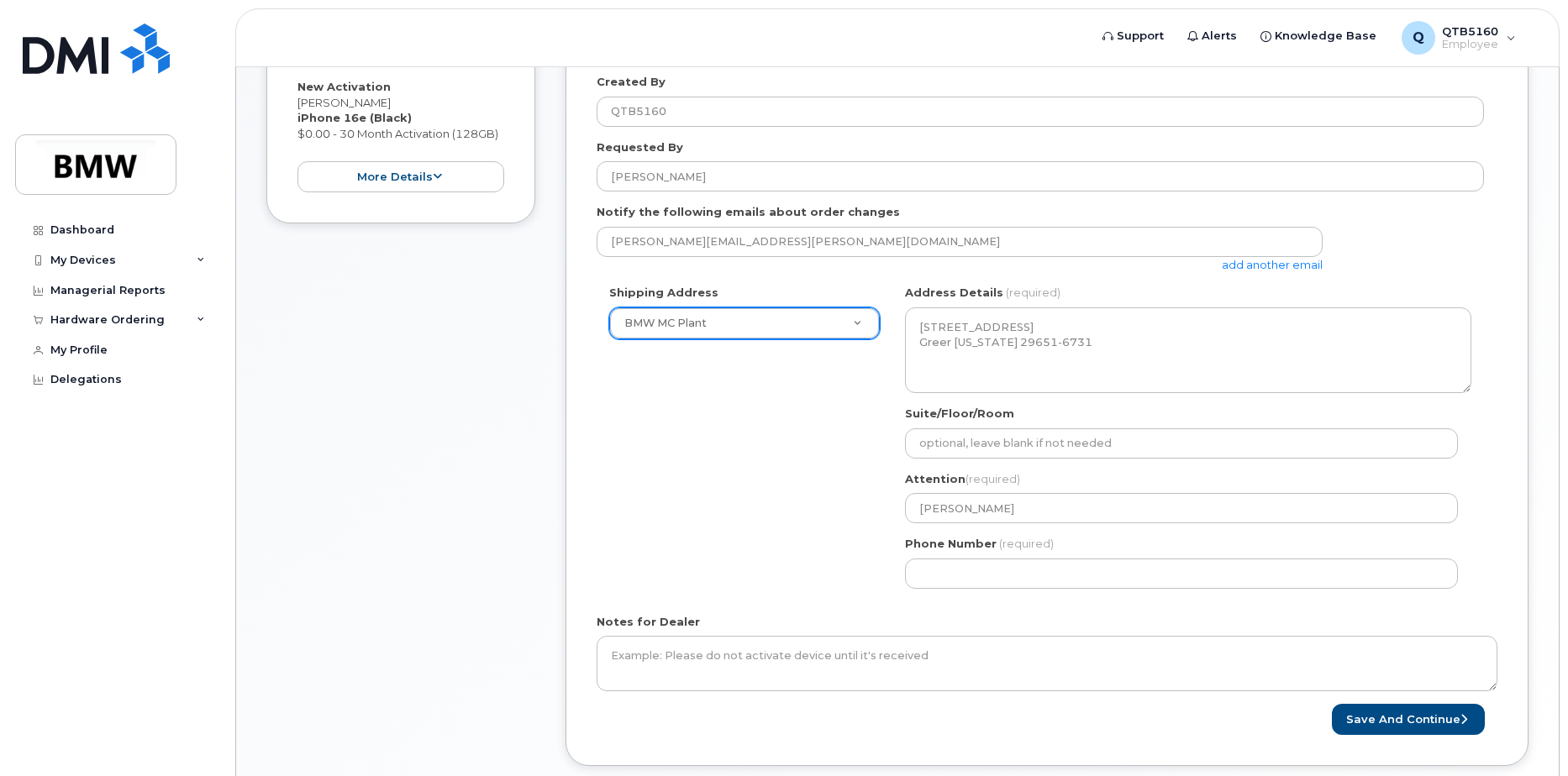
click at [819, 522] on div "Shipping Address BMW MC Plant New Address BMW MC Plant BMW North America Financ…" at bounding box center [1040, 443] width 888 height 316
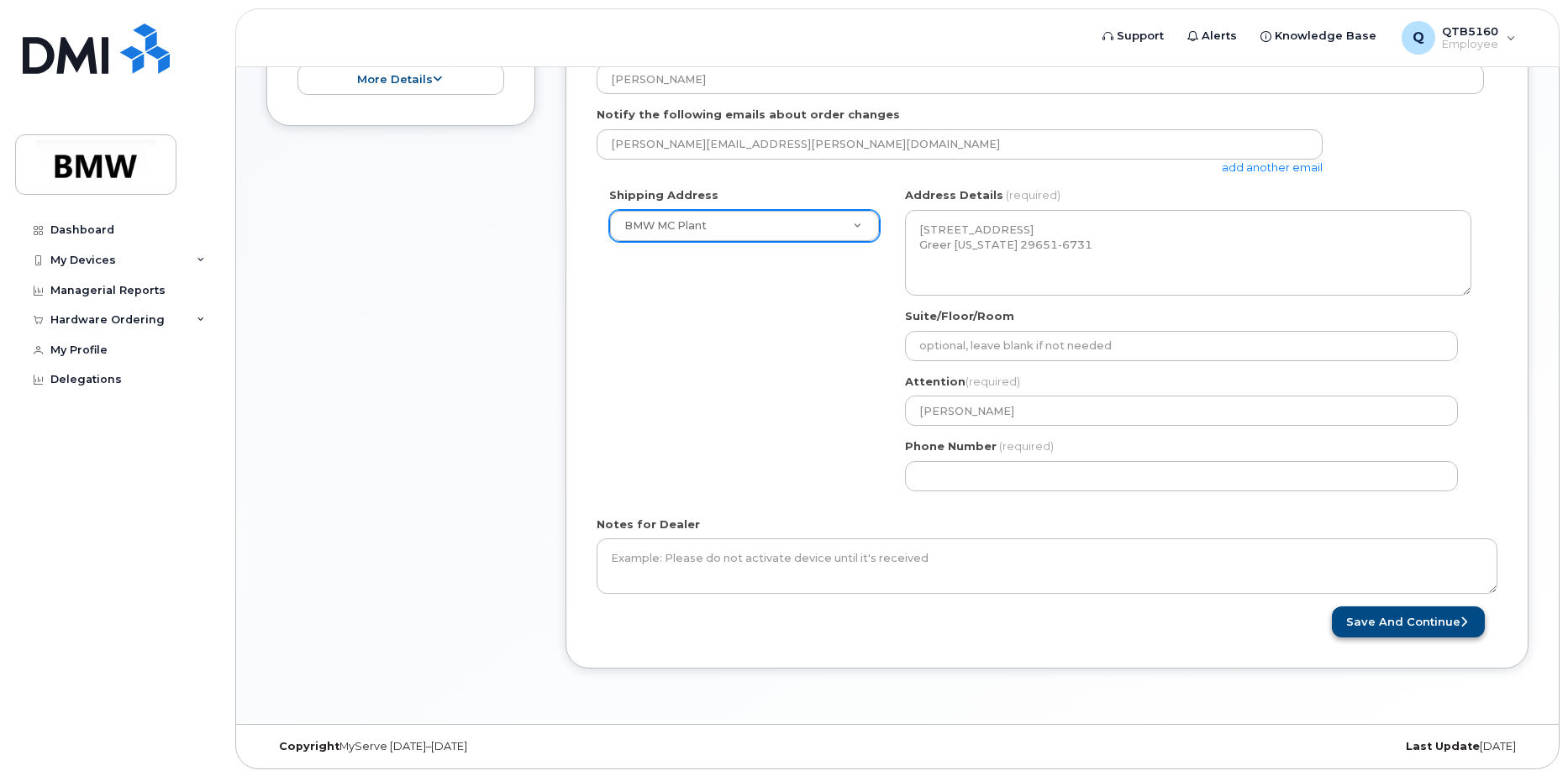
scroll to position [441, 0]
click at [1435, 627] on button "Save and Continue" at bounding box center [1409, 621] width 153 height 31
click at [1381, 622] on button "Save and Continue" at bounding box center [1409, 621] width 153 height 31
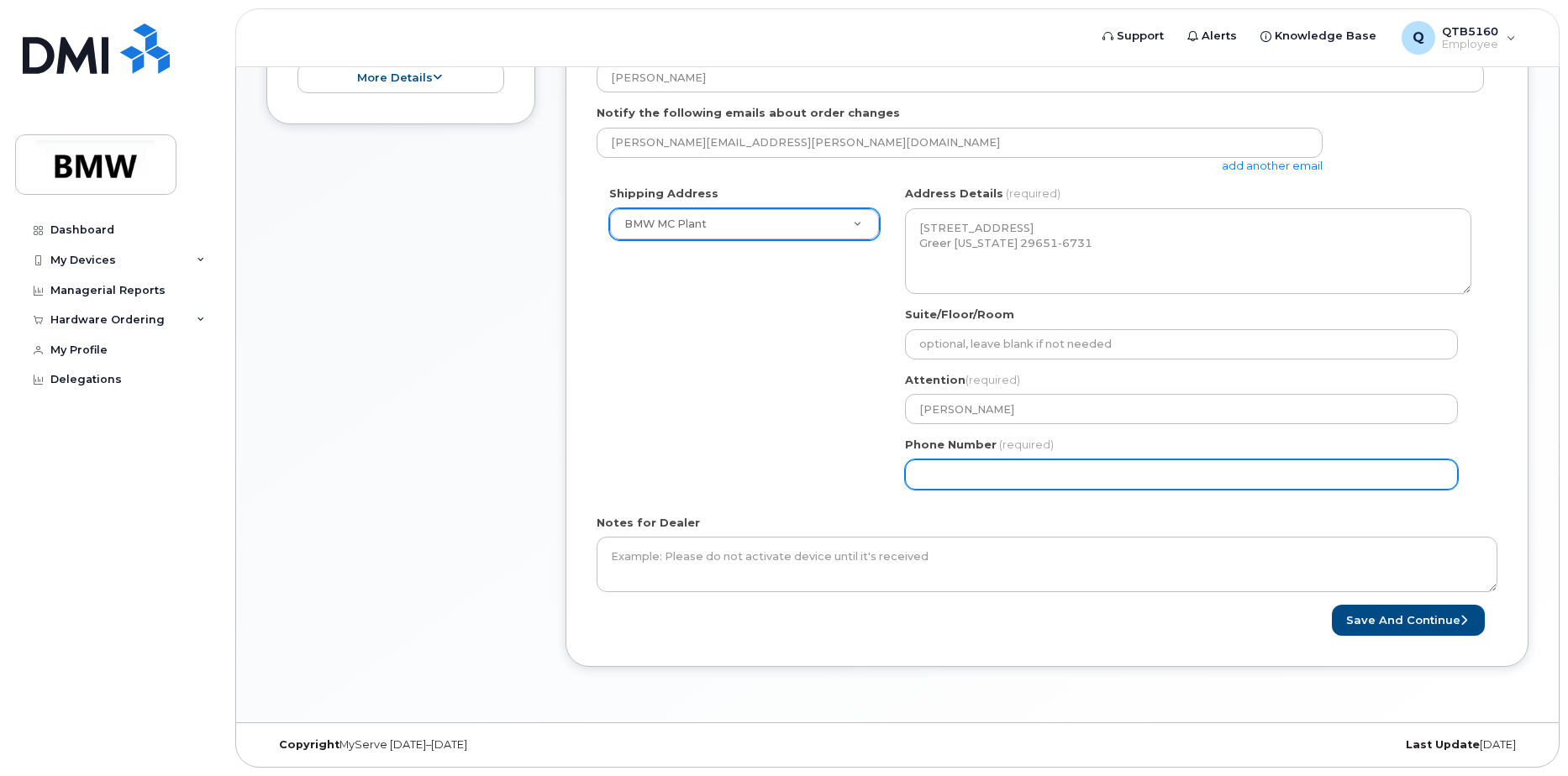
click at [974, 472] on input "Phone Number" at bounding box center [1182, 474] width 553 height 30
select select
type input "8645935609"
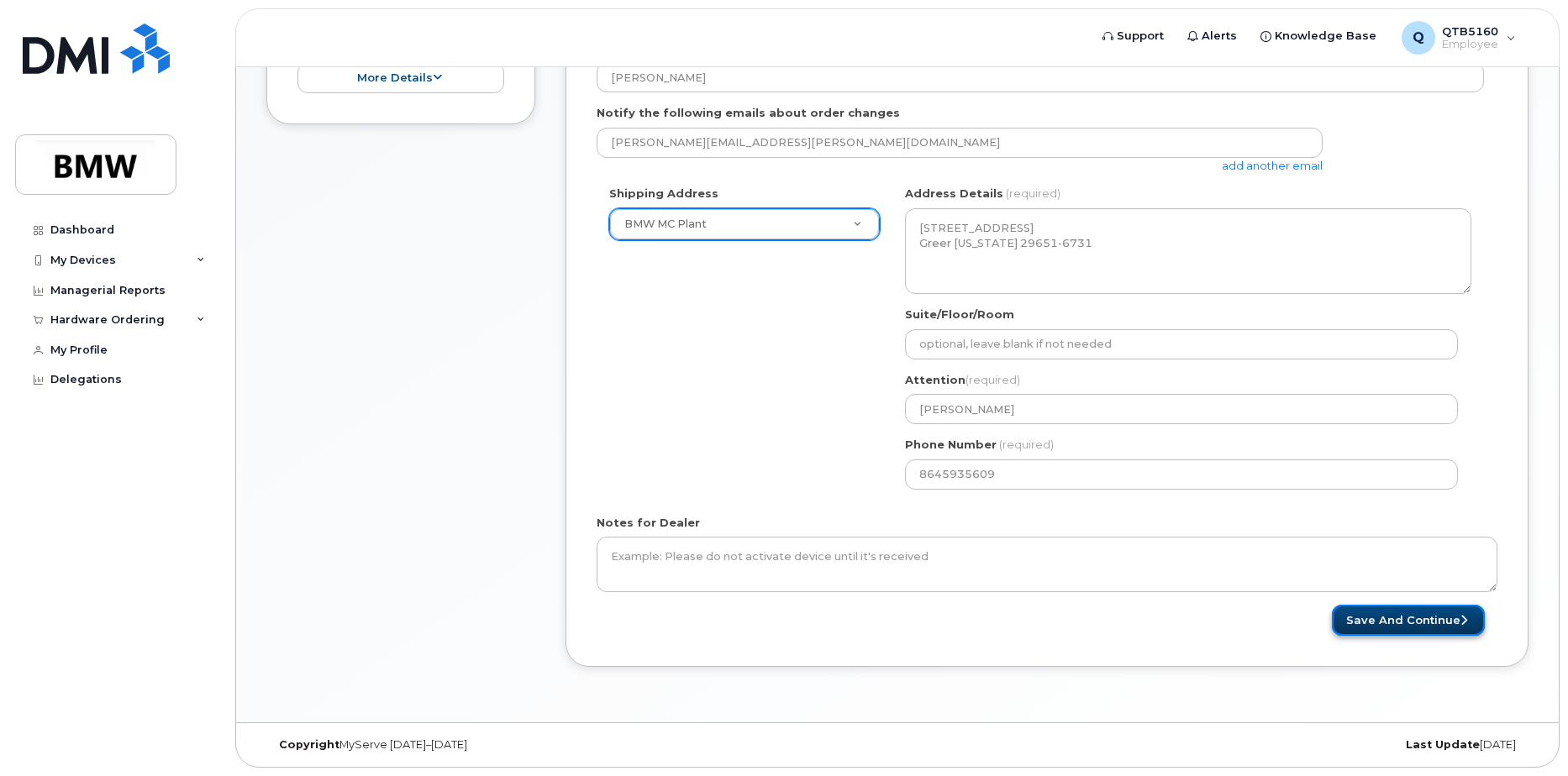
click at [1381, 624] on button "Save and Continue" at bounding box center [1409, 621] width 153 height 31
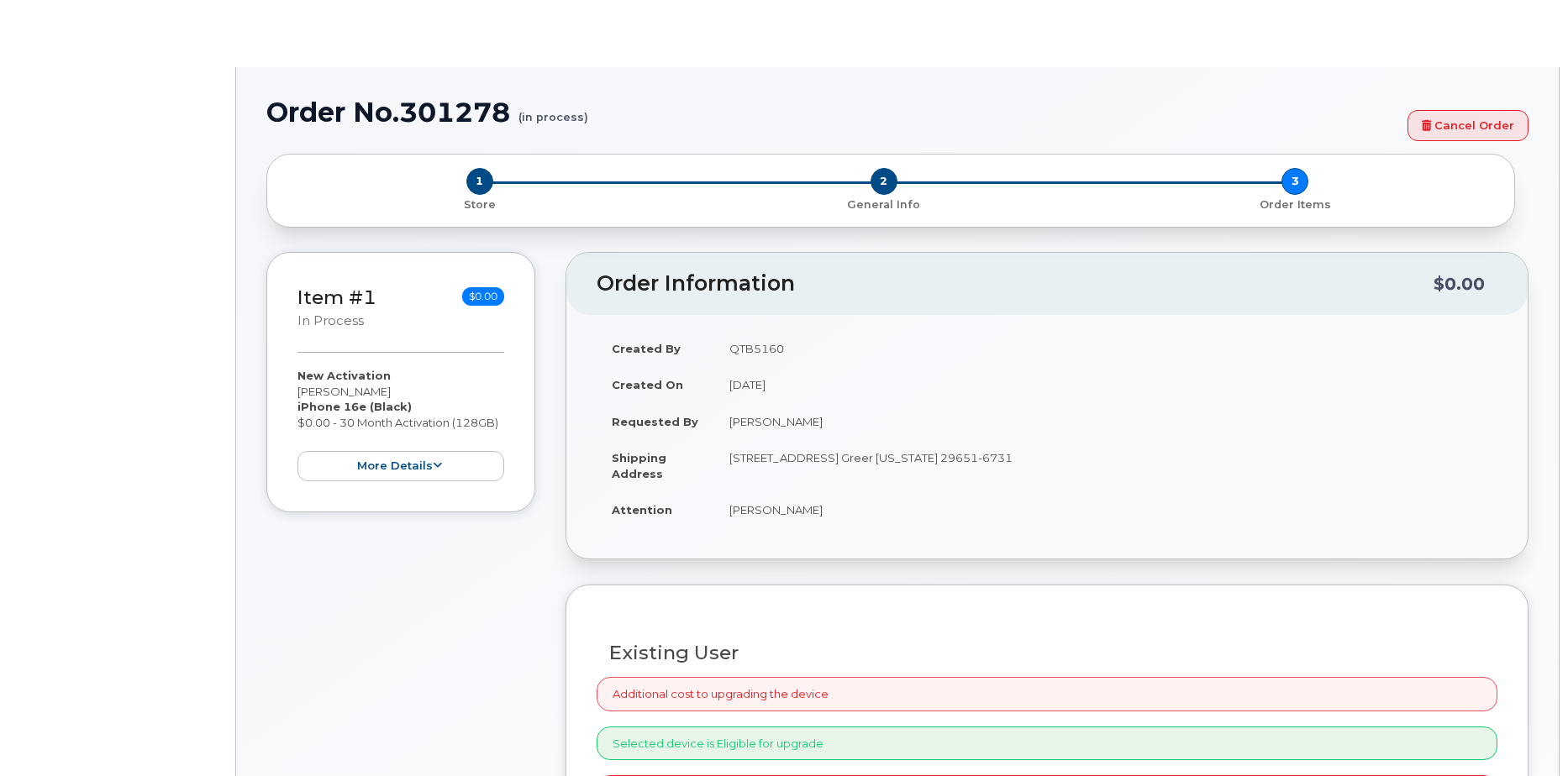
select select "1885307"
radio input "true"
type input "1901490"
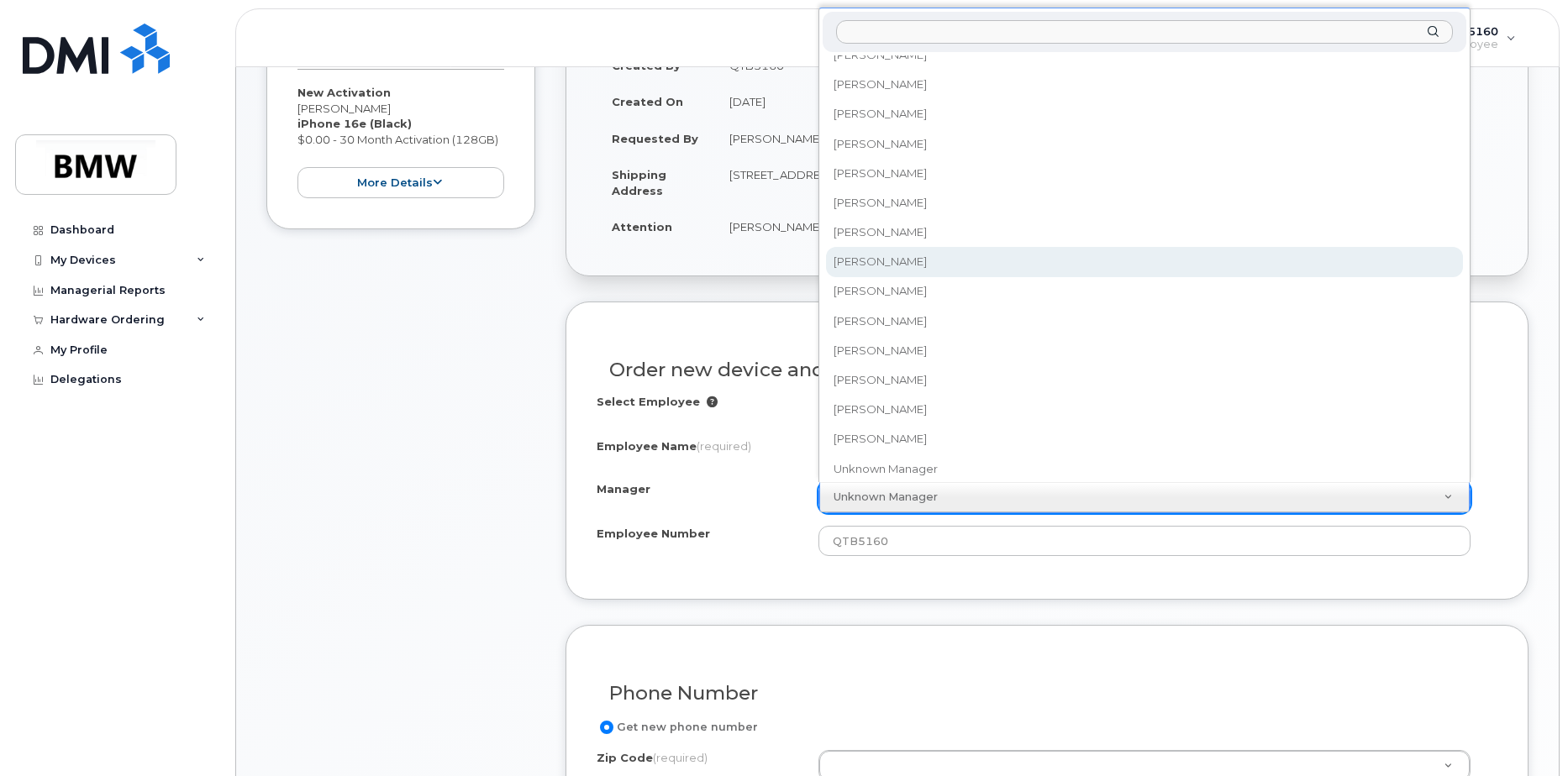
scroll to position [23180, 0]
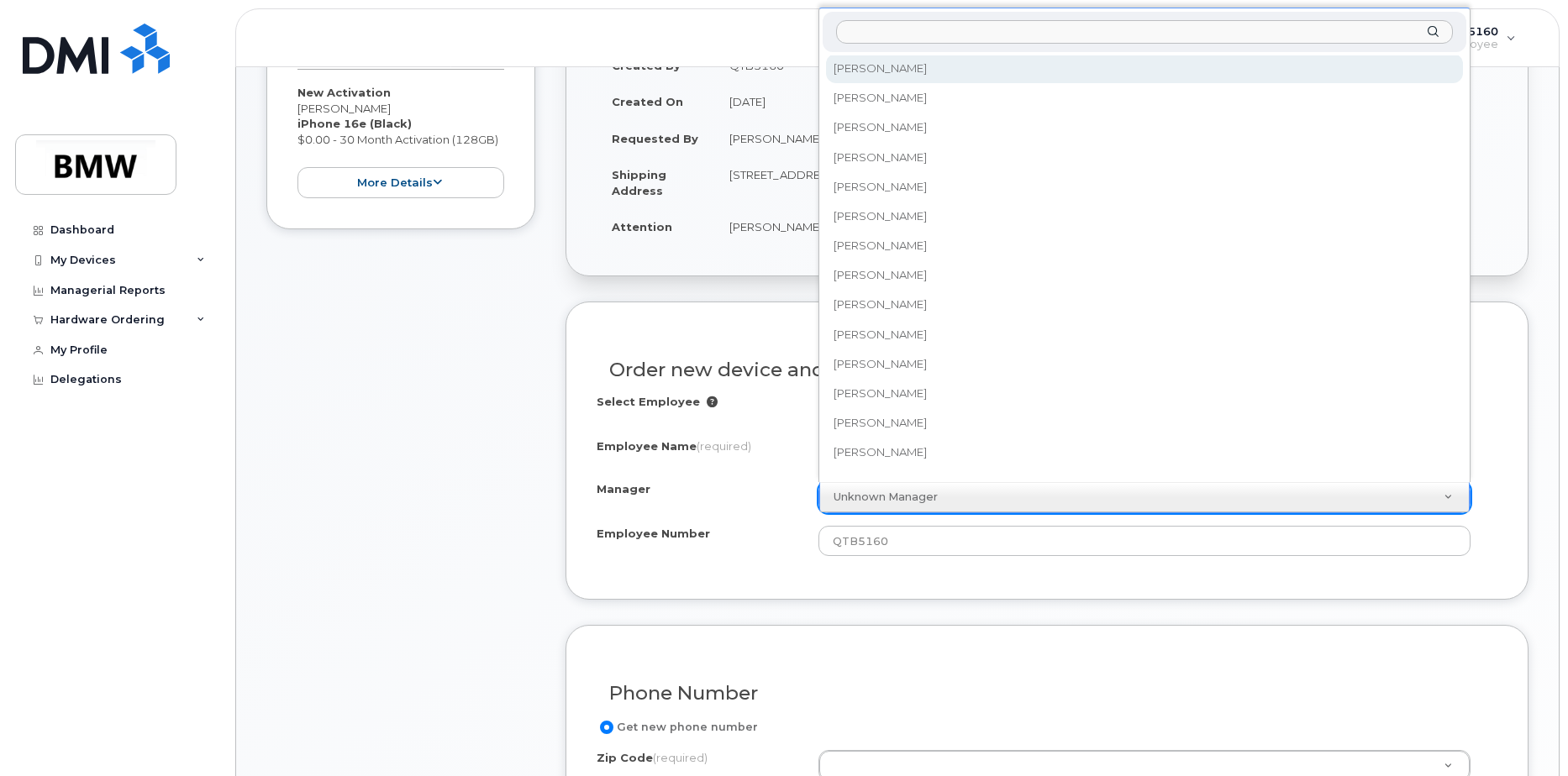
click at [978, 31] on input "Manager" at bounding box center [1145, 32] width 617 height 25
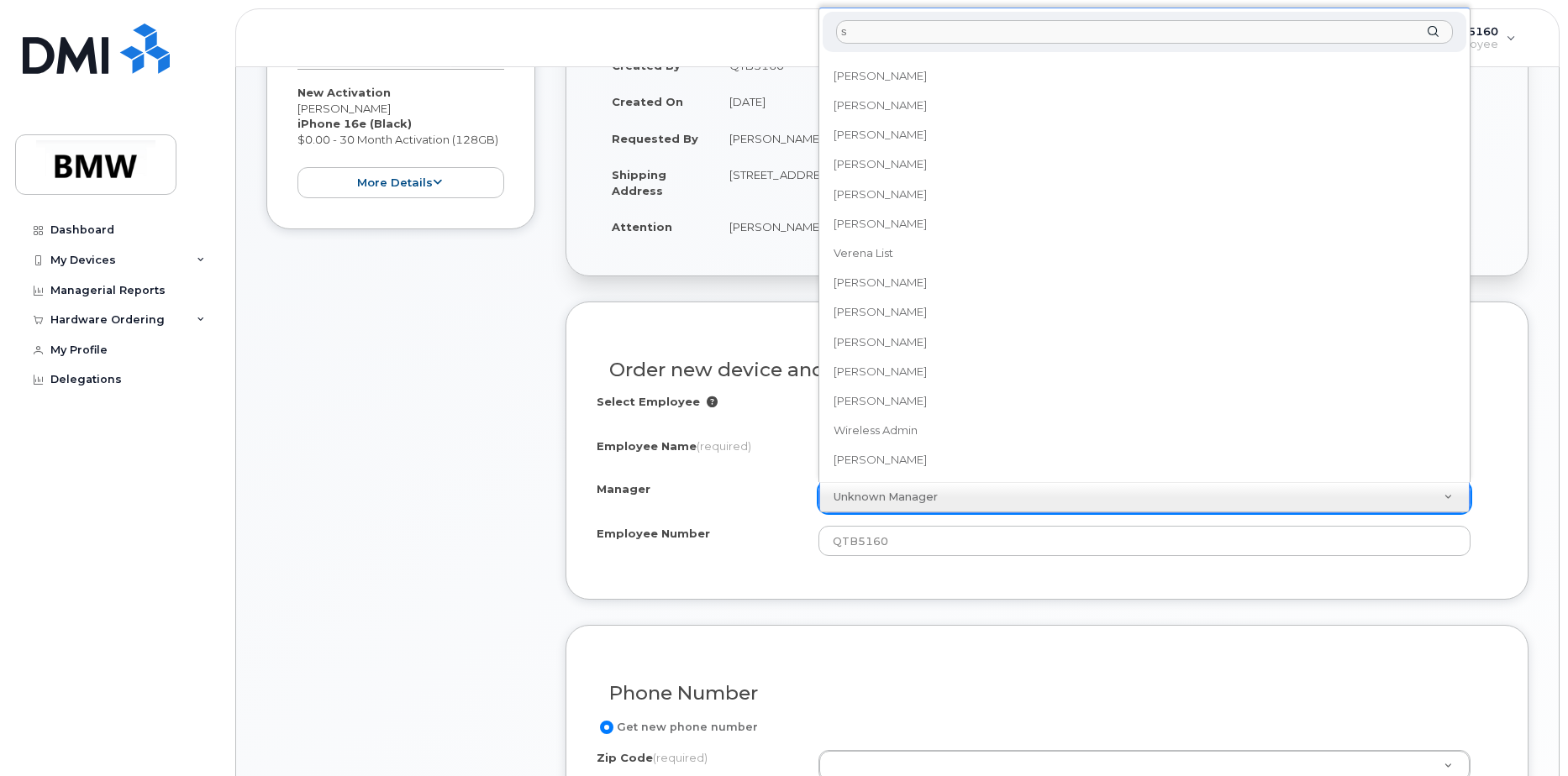
scroll to position [0, 0]
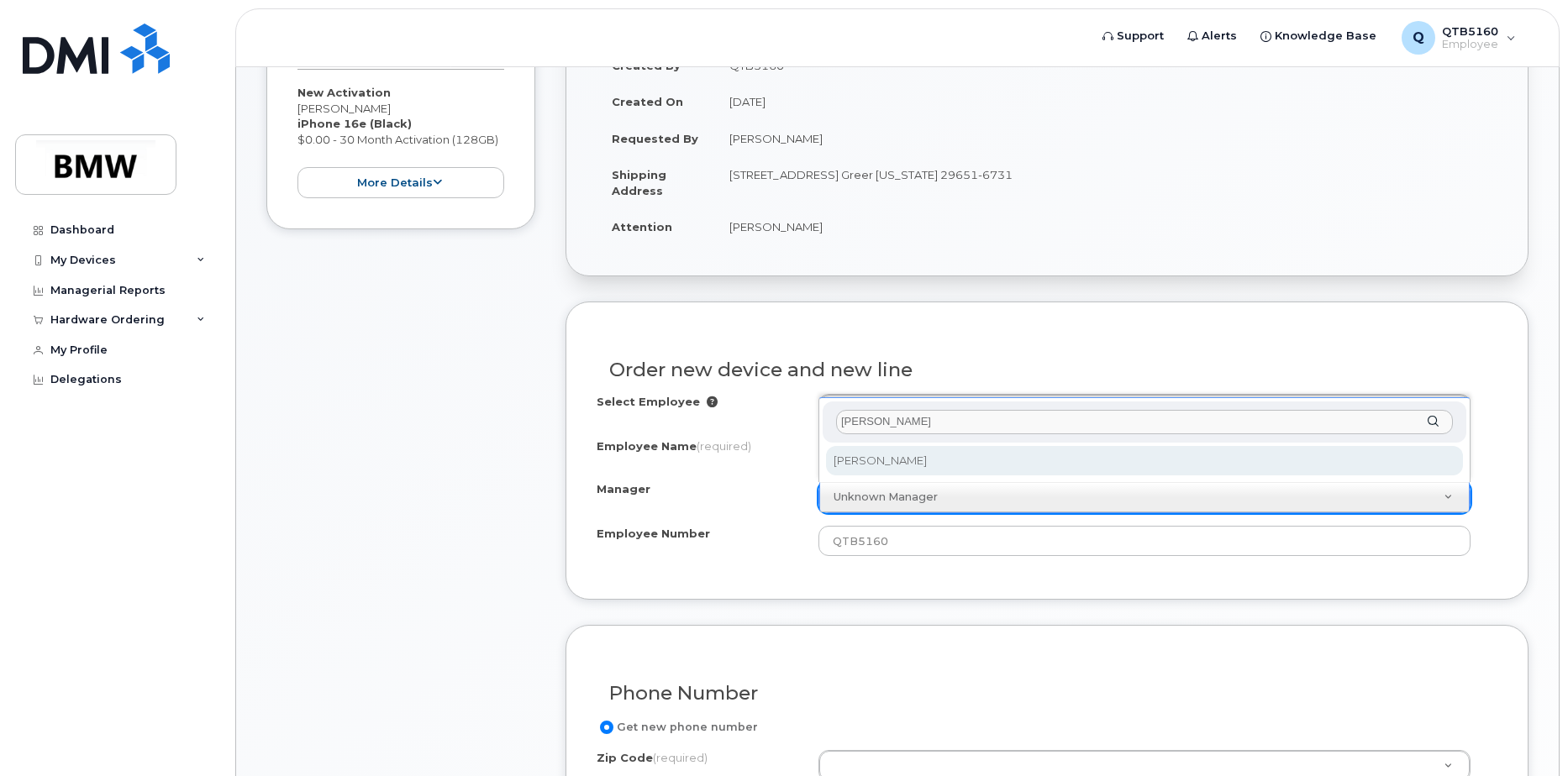
type input "sonji"
select select "1895497"
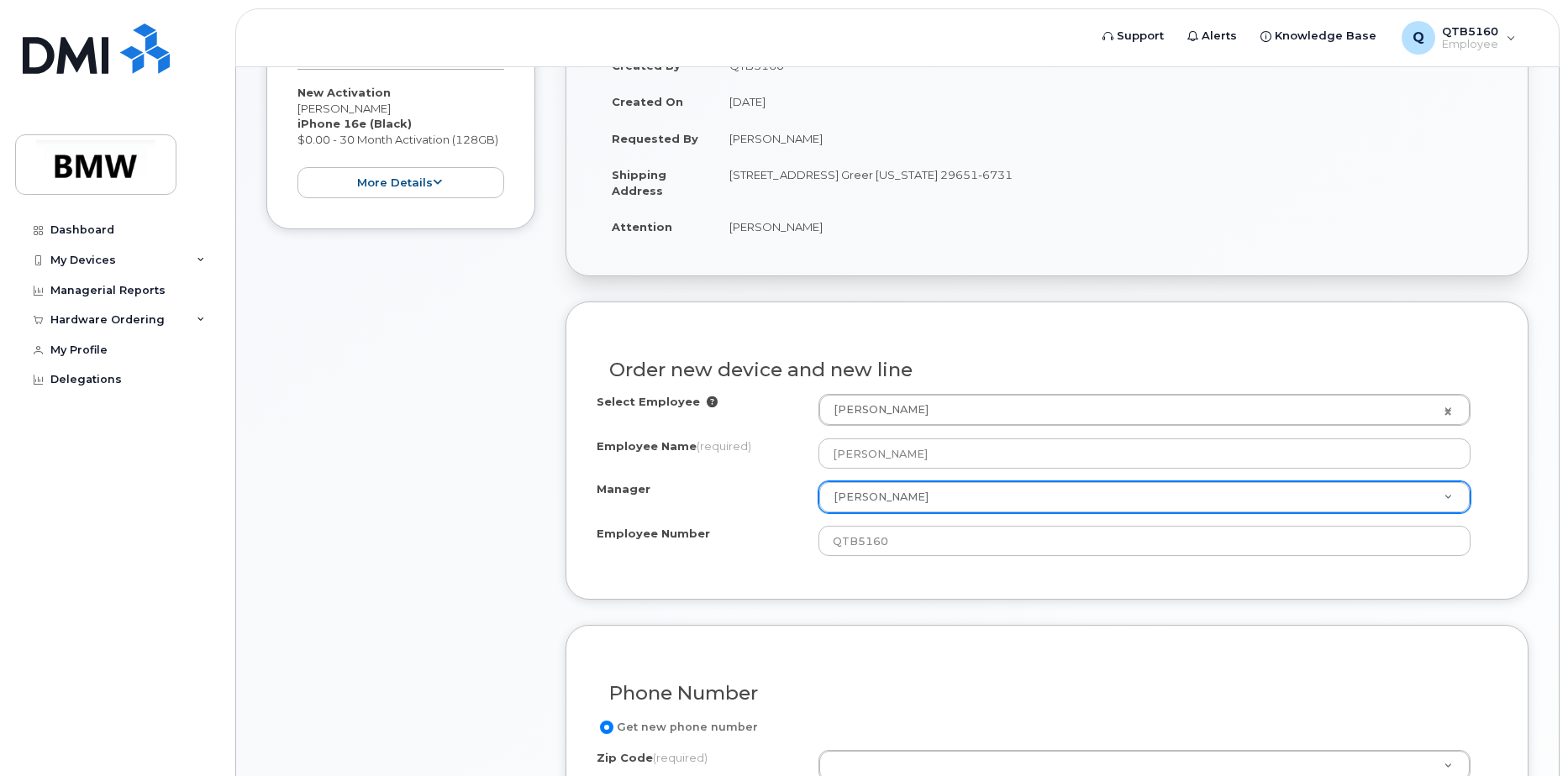
click at [745, 516] on div "Select Employee Antwain Ross 1901490 Employee Name (required) Antwain Ross Mana…" at bounding box center [1047, 476] width 901 height 163
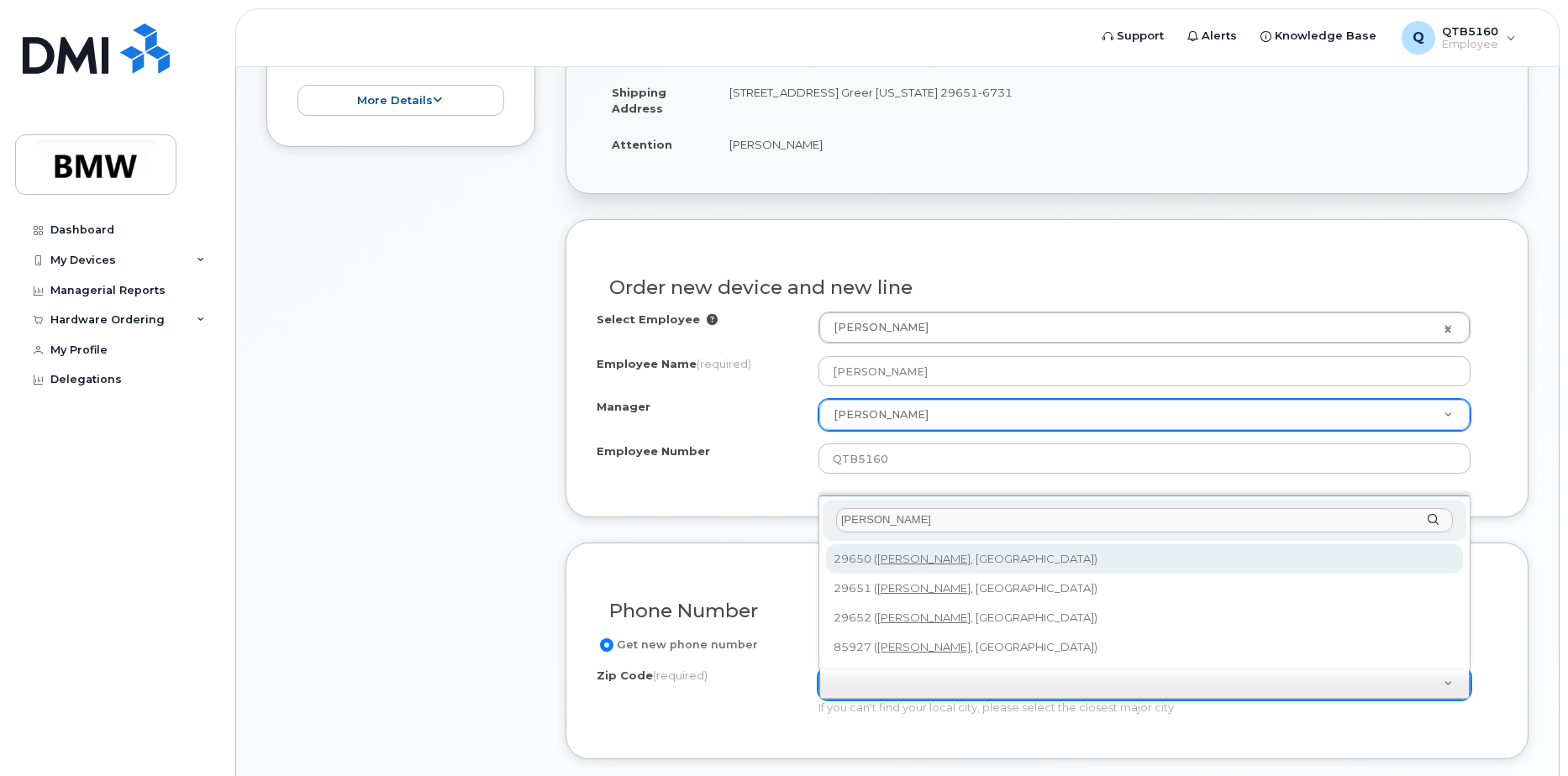
scroll to position [420, 0]
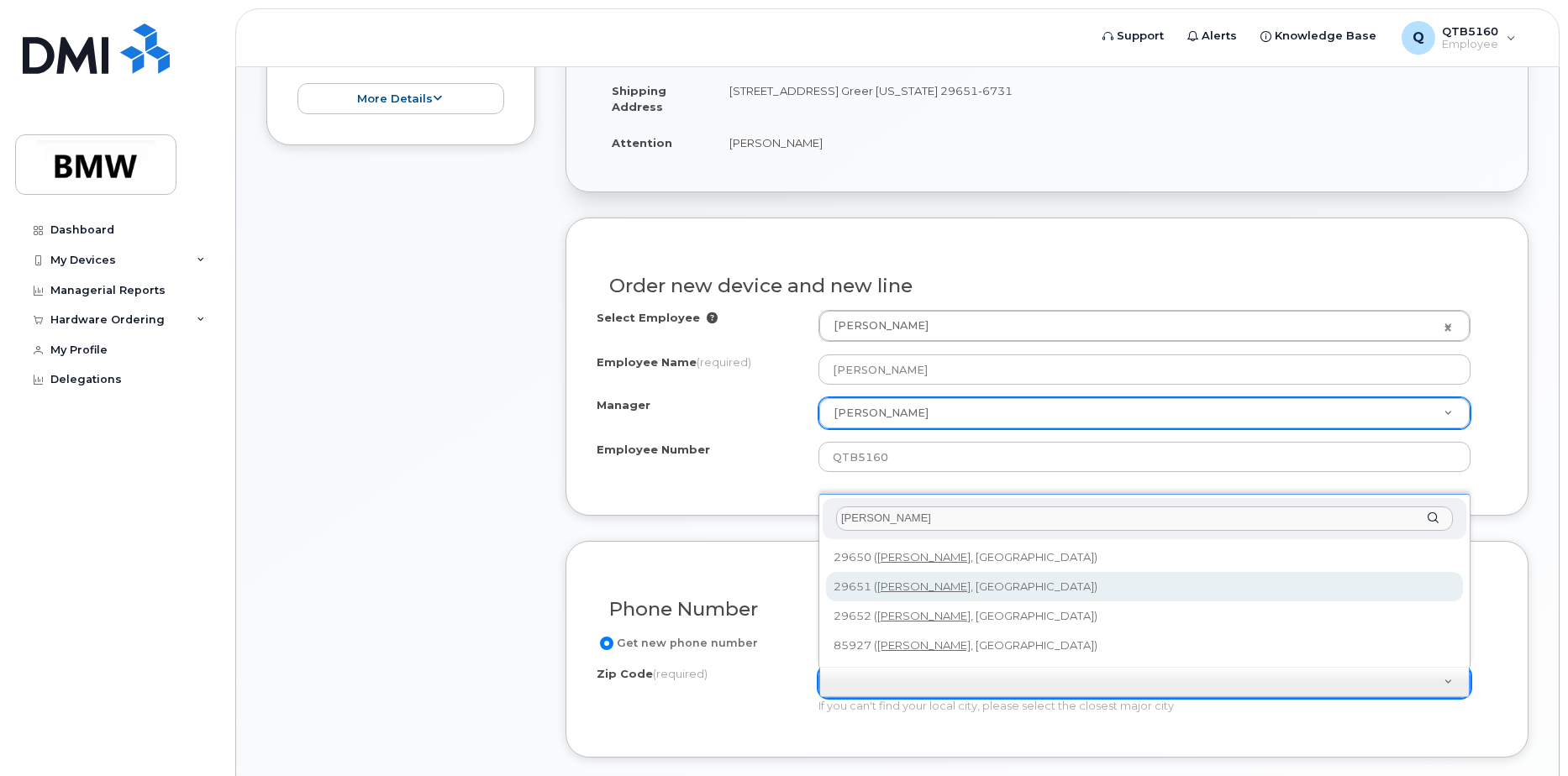
type input "greer"
type input "29651 (Greer, SC)"
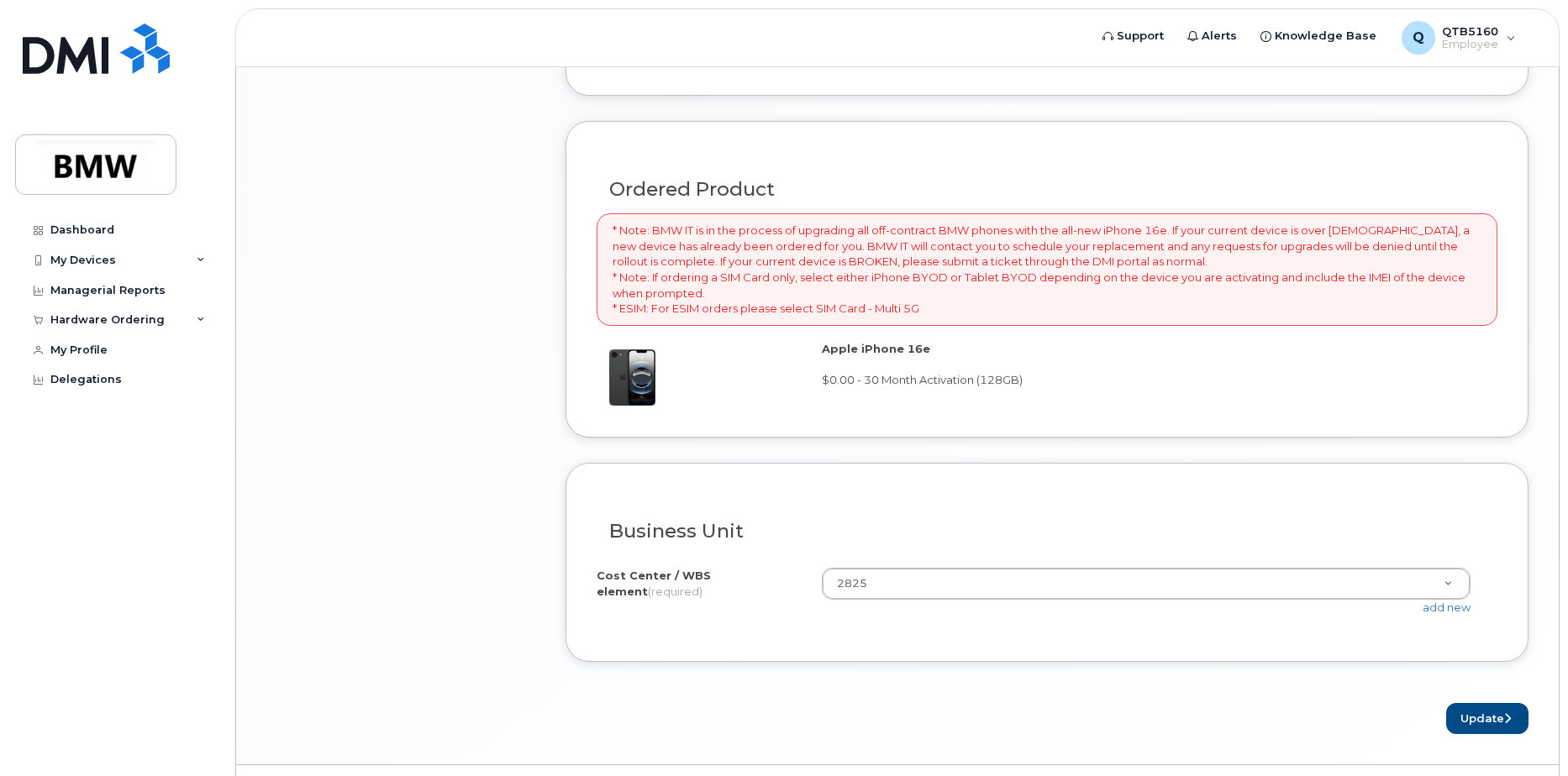
scroll to position [1124, 0]
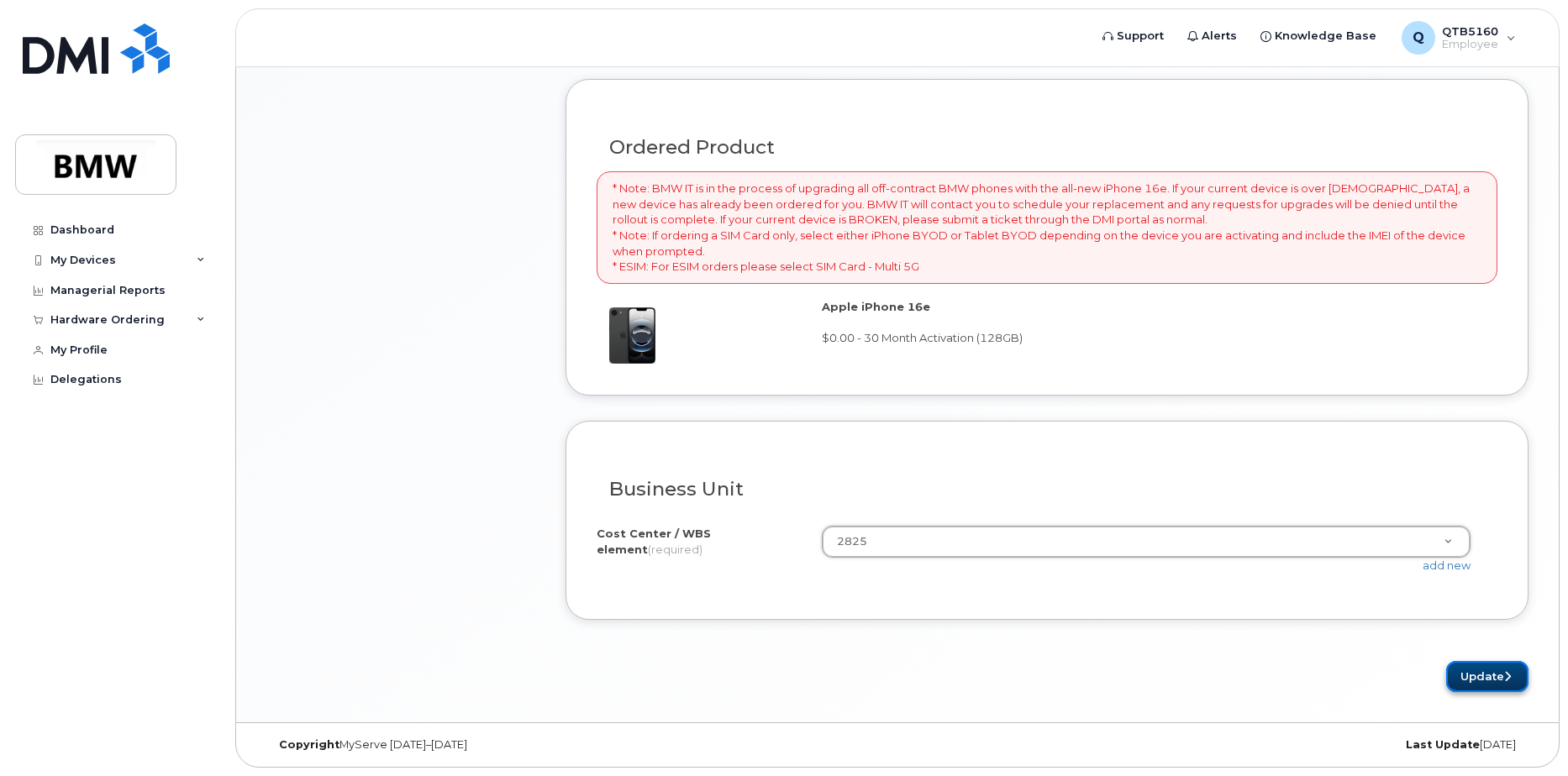
click at [1502, 680] on button "Update" at bounding box center [1488, 676] width 82 height 31
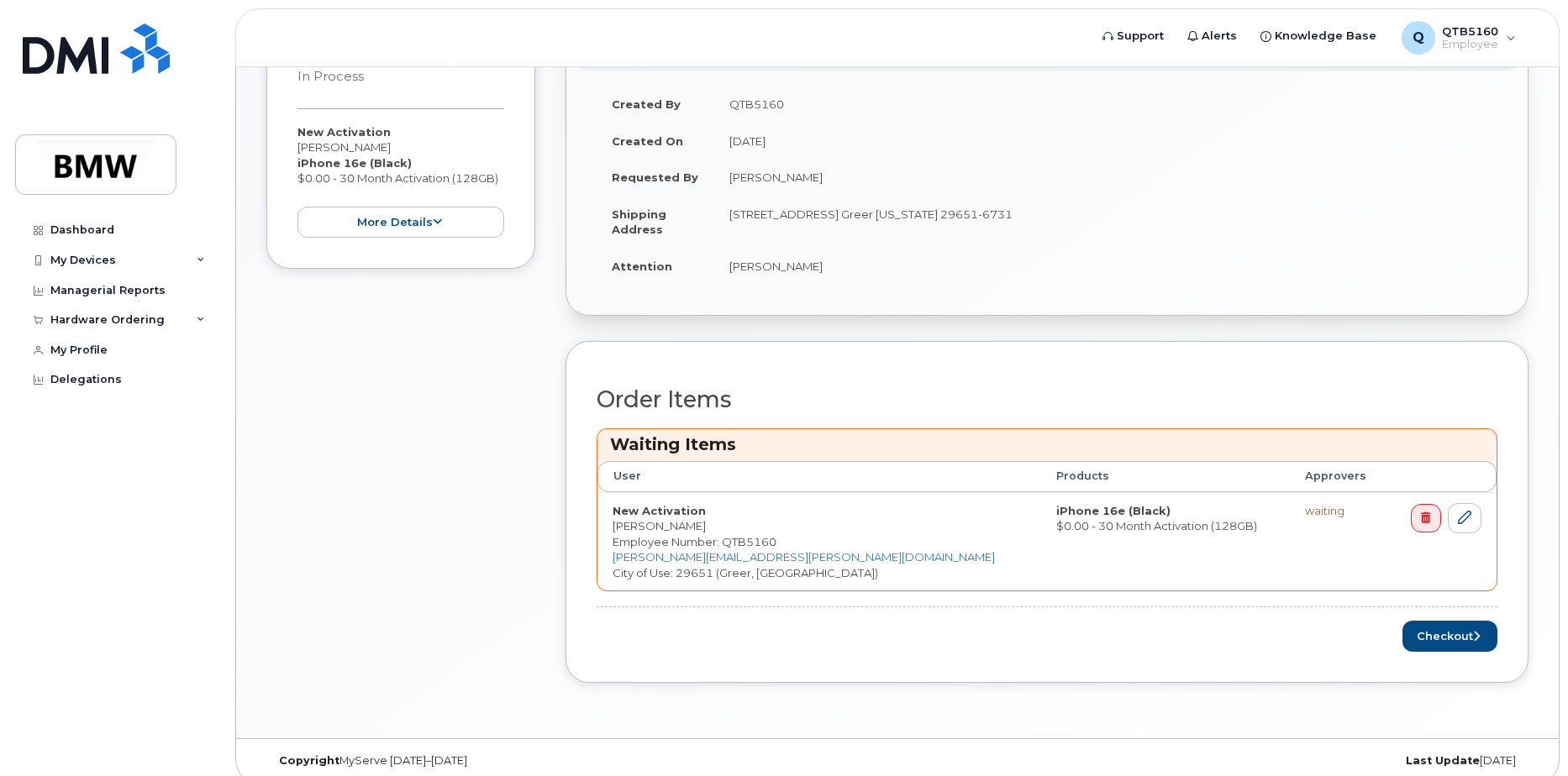
scroll to position [385, 0]
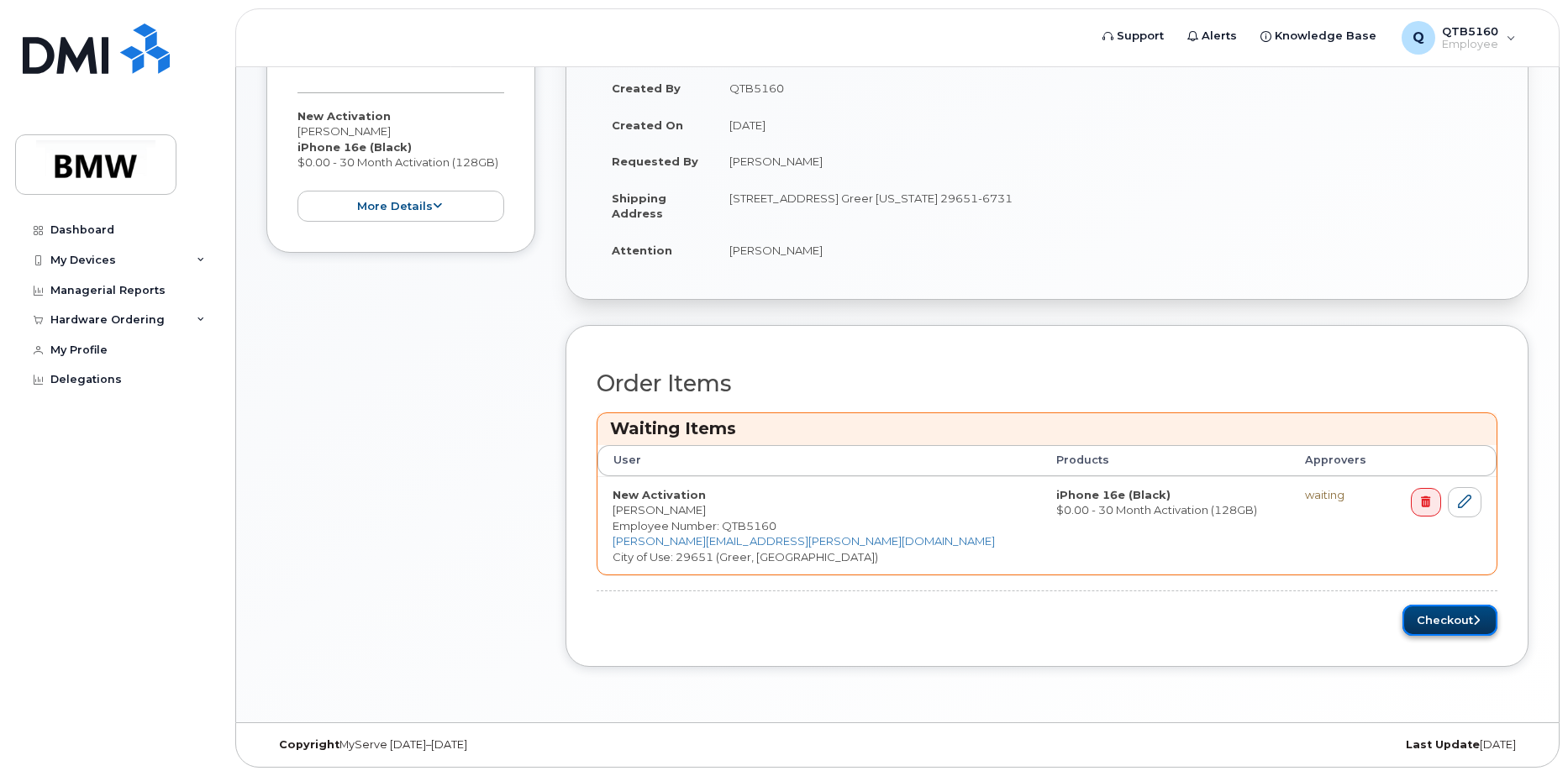
click at [1422, 627] on button "Checkout" at bounding box center [1450, 621] width 95 height 31
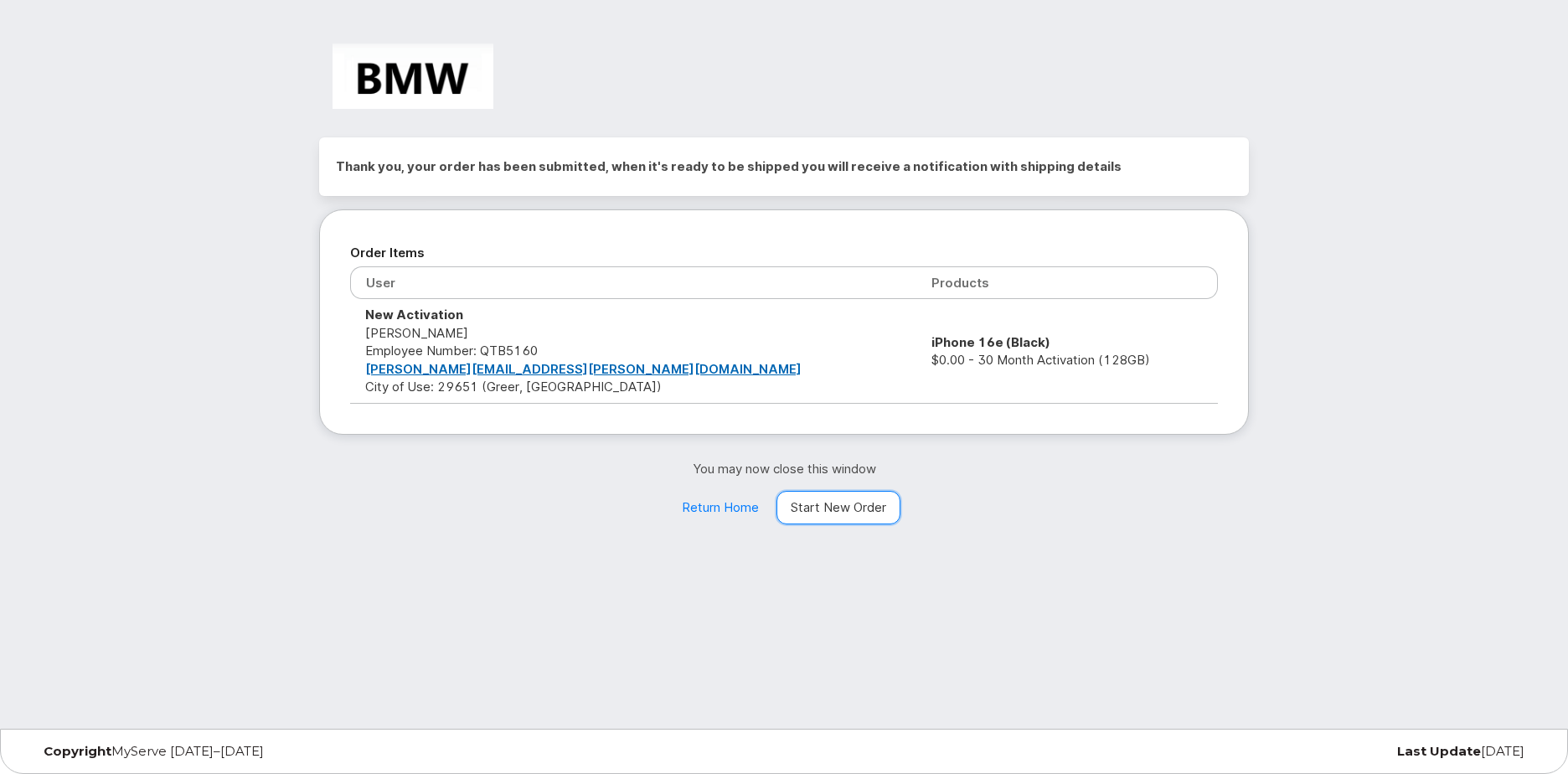
click at [837, 515] on link "Start New Order" at bounding box center [838, 507] width 124 height 34
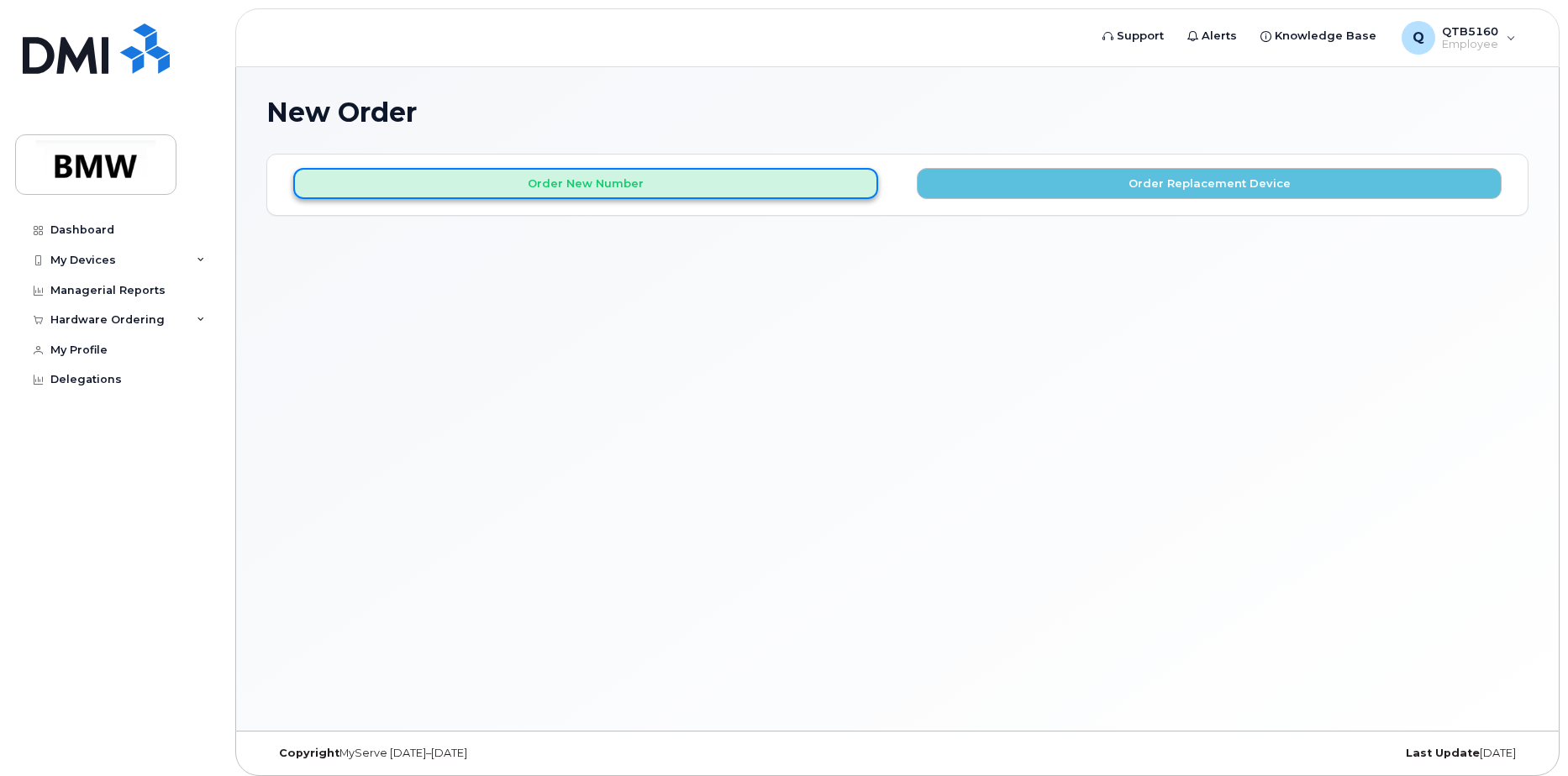
click at [575, 194] on button "Order New Number" at bounding box center [585, 184] width 585 height 31
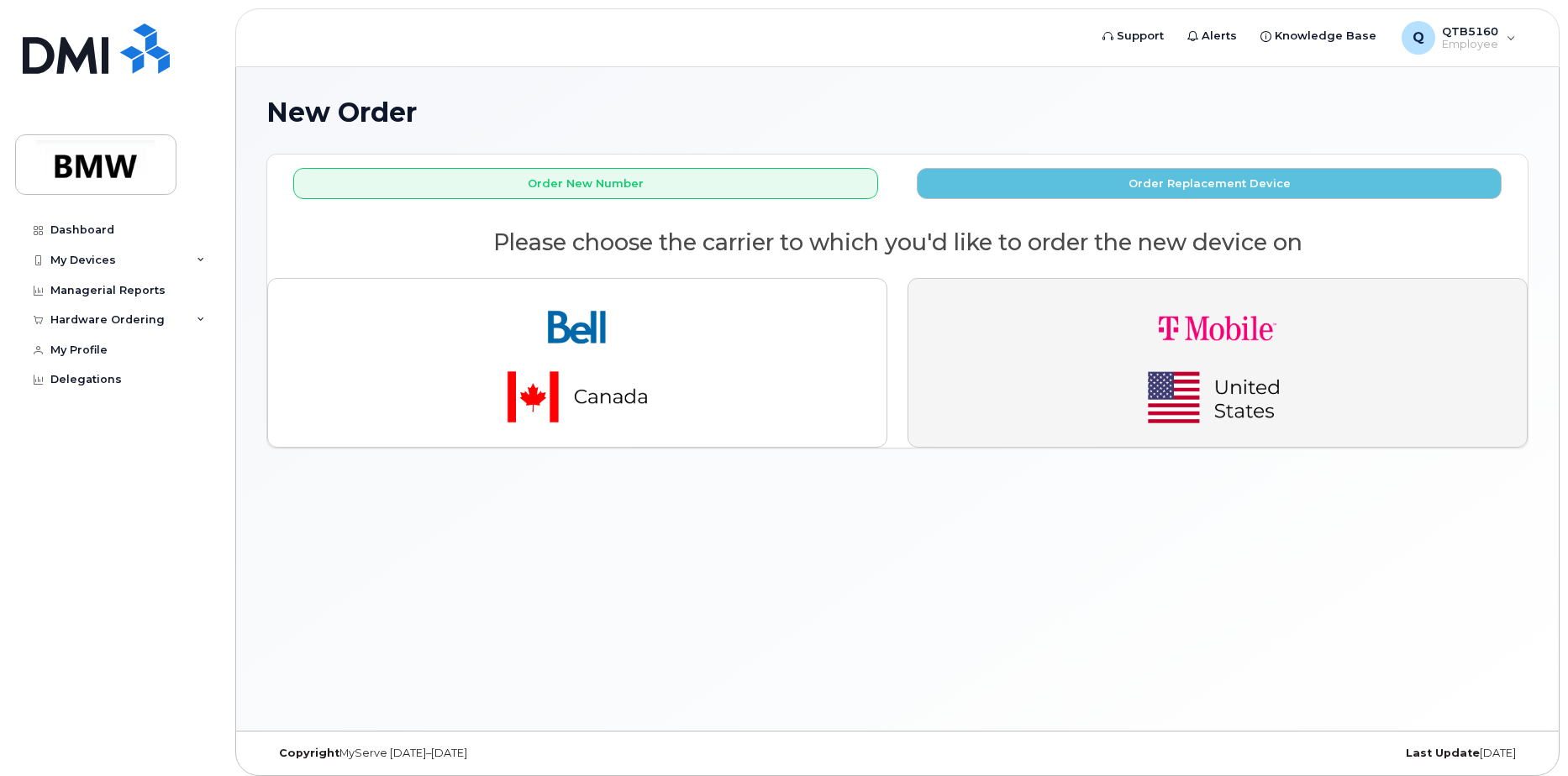
click at [1042, 389] on button "button" at bounding box center [1217, 363] width 620 height 170
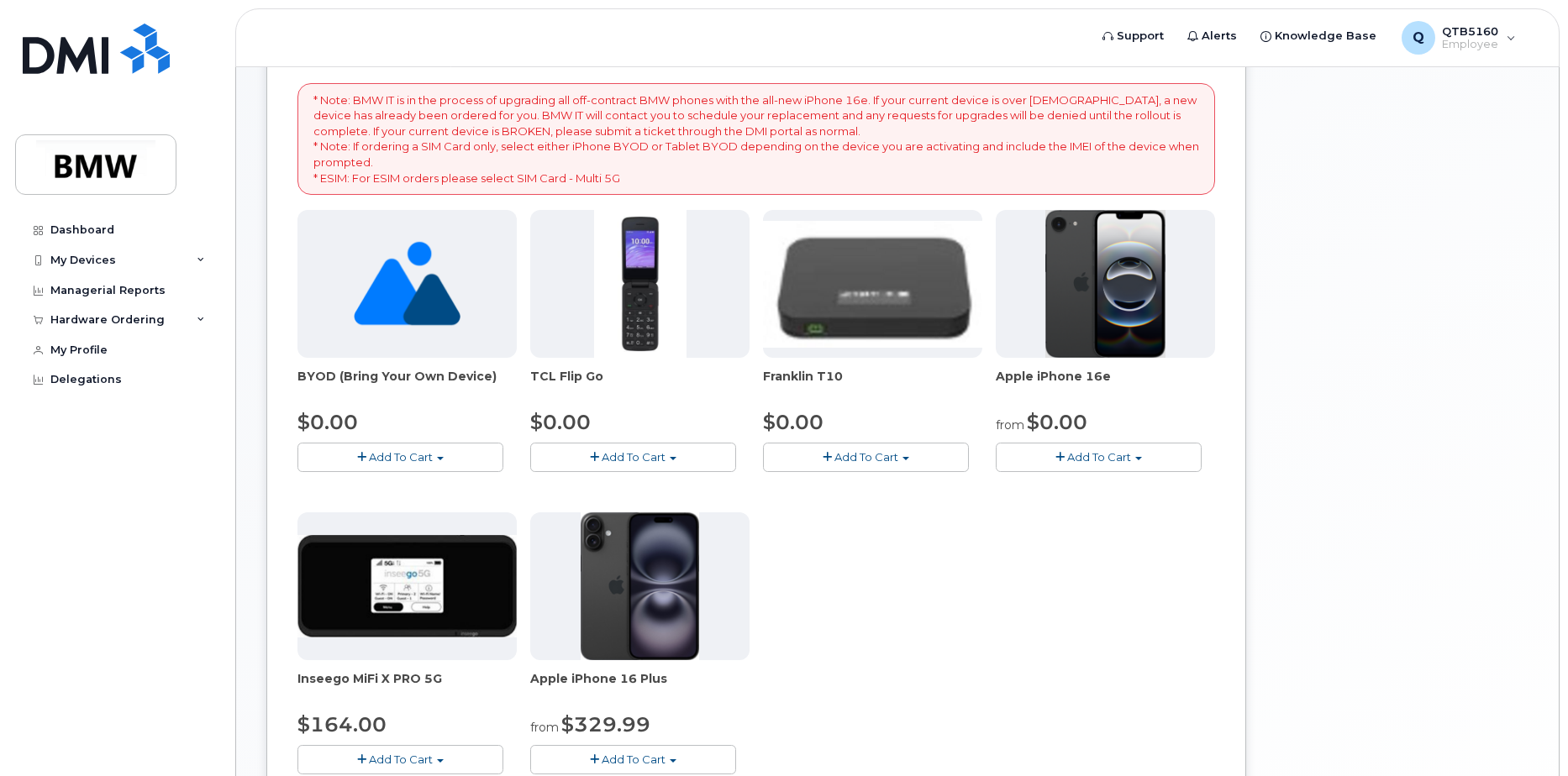
scroll to position [252, 0]
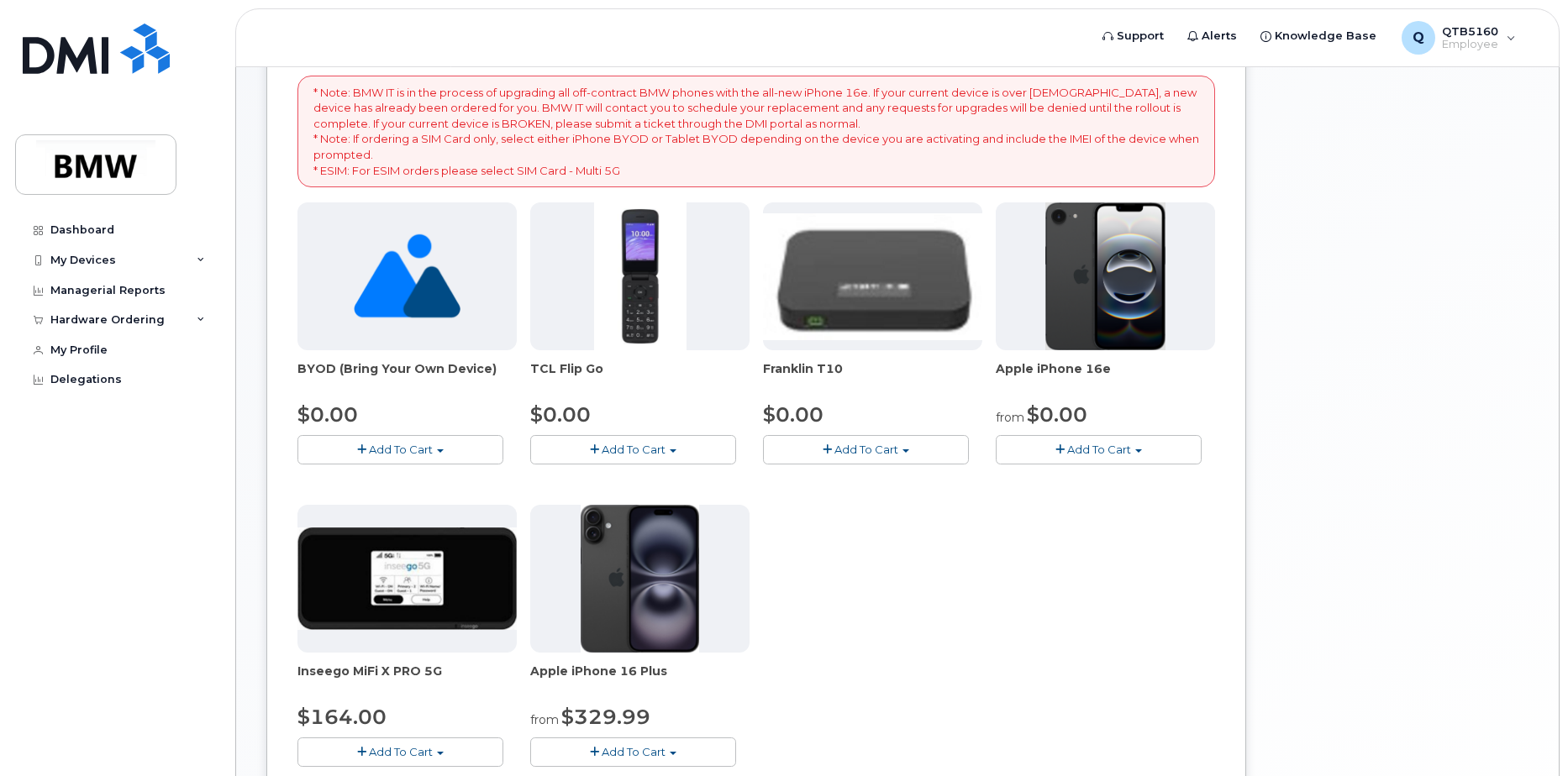
click at [1159, 447] on button "Add To Cart" at bounding box center [1099, 450] width 205 height 29
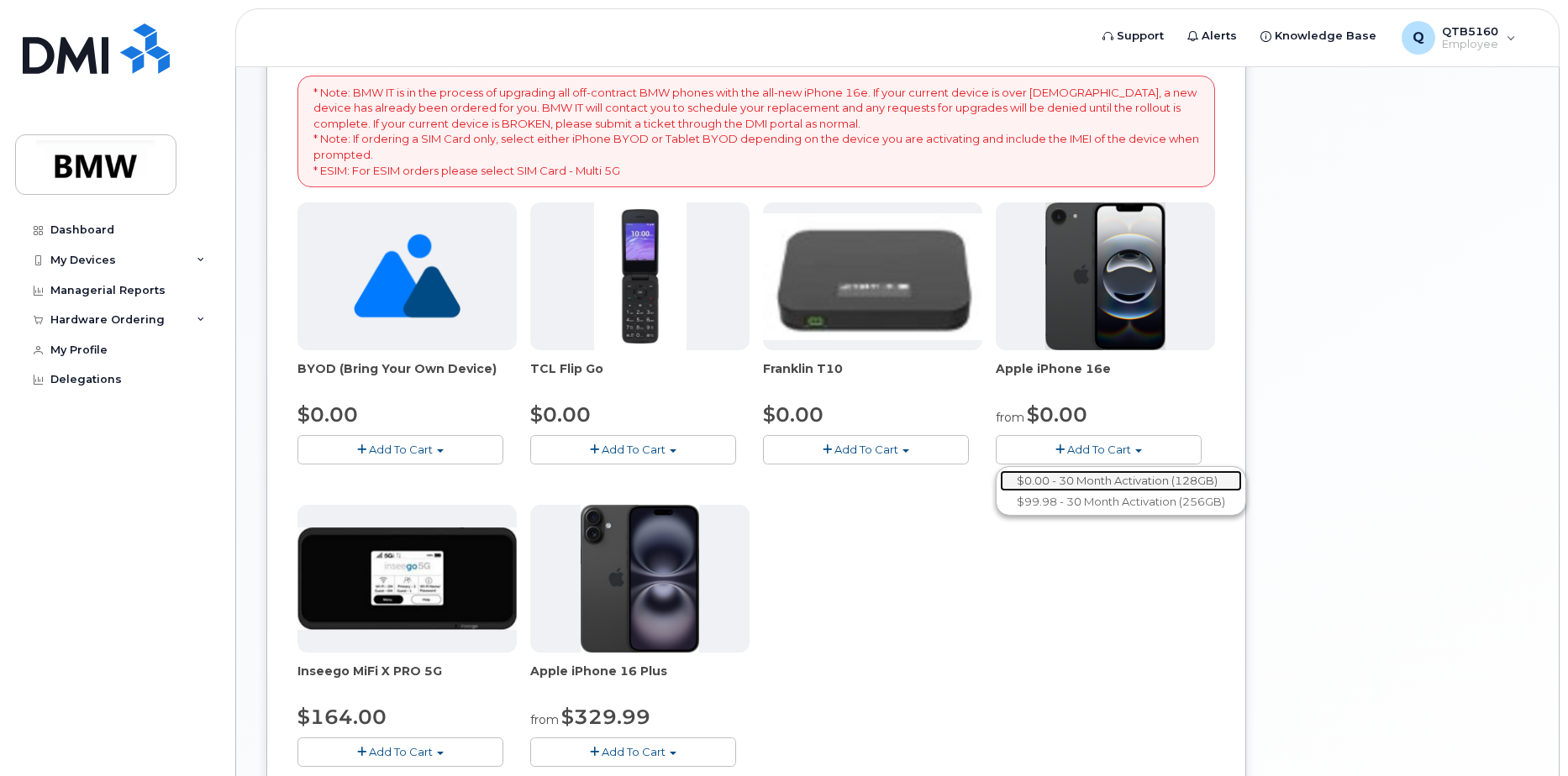
click at [1085, 483] on link "$0.00 - 30 Month Activation (128GB)" at bounding box center [1121, 480] width 242 height 21
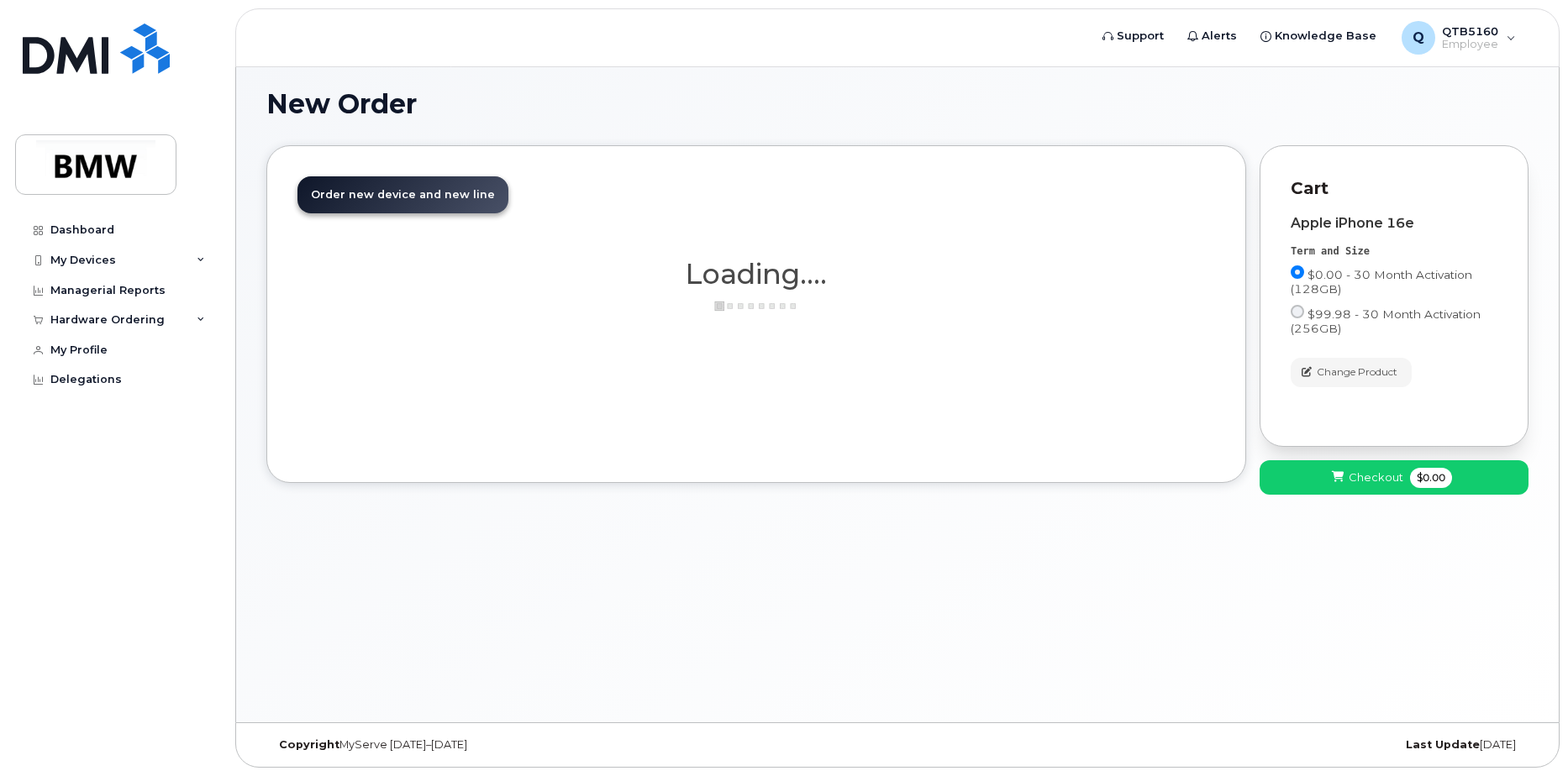
scroll to position [8, 0]
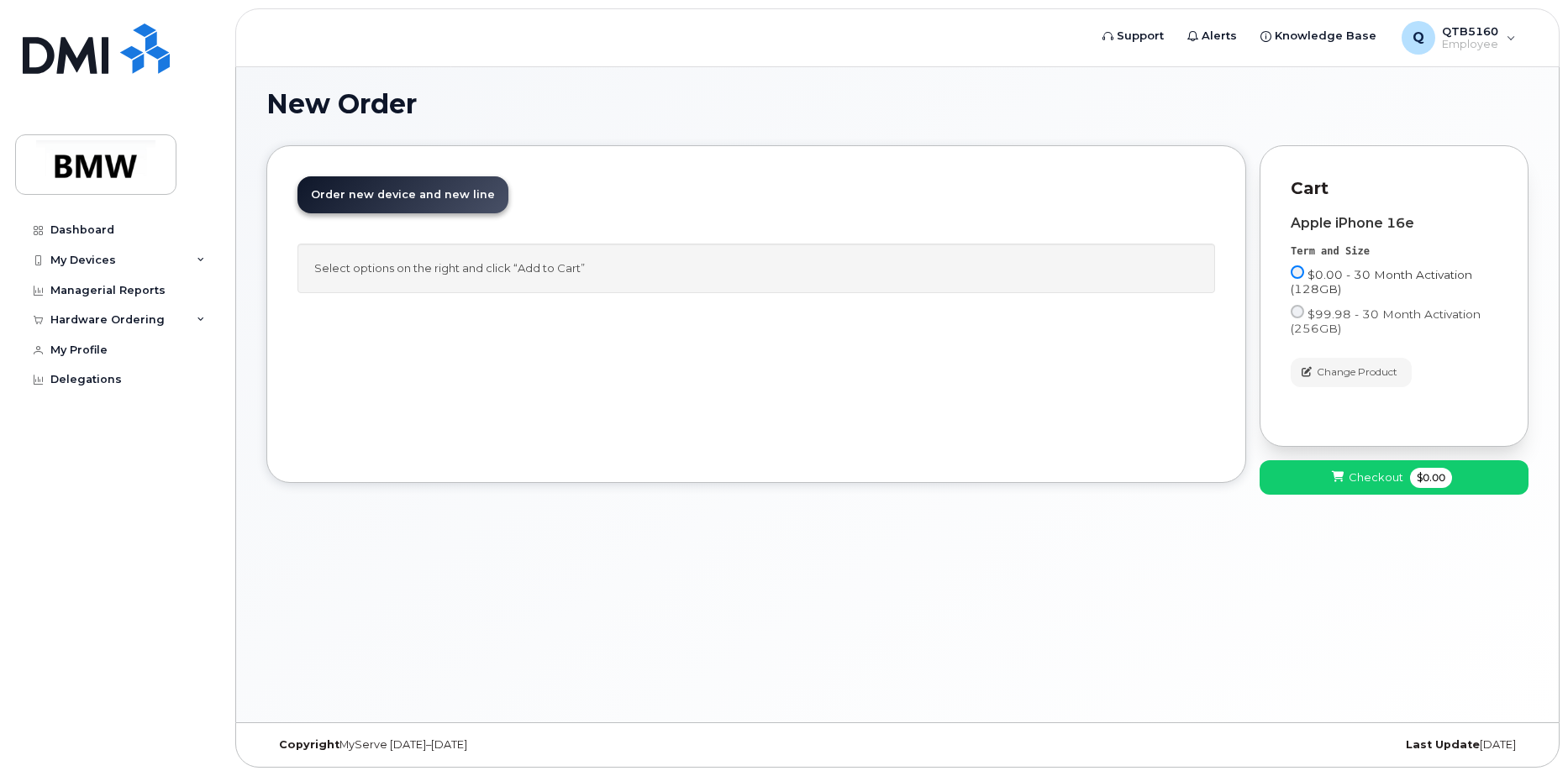
click at [1299, 275] on input "$0.00 - 30 Month Activation (128GB)" at bounding box center [1298, 272] width 14 height 14
click at [1298, 273] on input "$0.00 - 30 Month Activation (128GB)" at bounding box center [1298, 272] width 14 height 14
click at [1296, 310] on input "$99.98 - 30 Month Activation (256GB)" at bounding box center [1298, 311] width 14 height 14
radio input "true"
click at [1302, 266] on label "$0.00 - 30 Month Activation (128GB)" at bounding box center [1394, 281] width 206 height 31
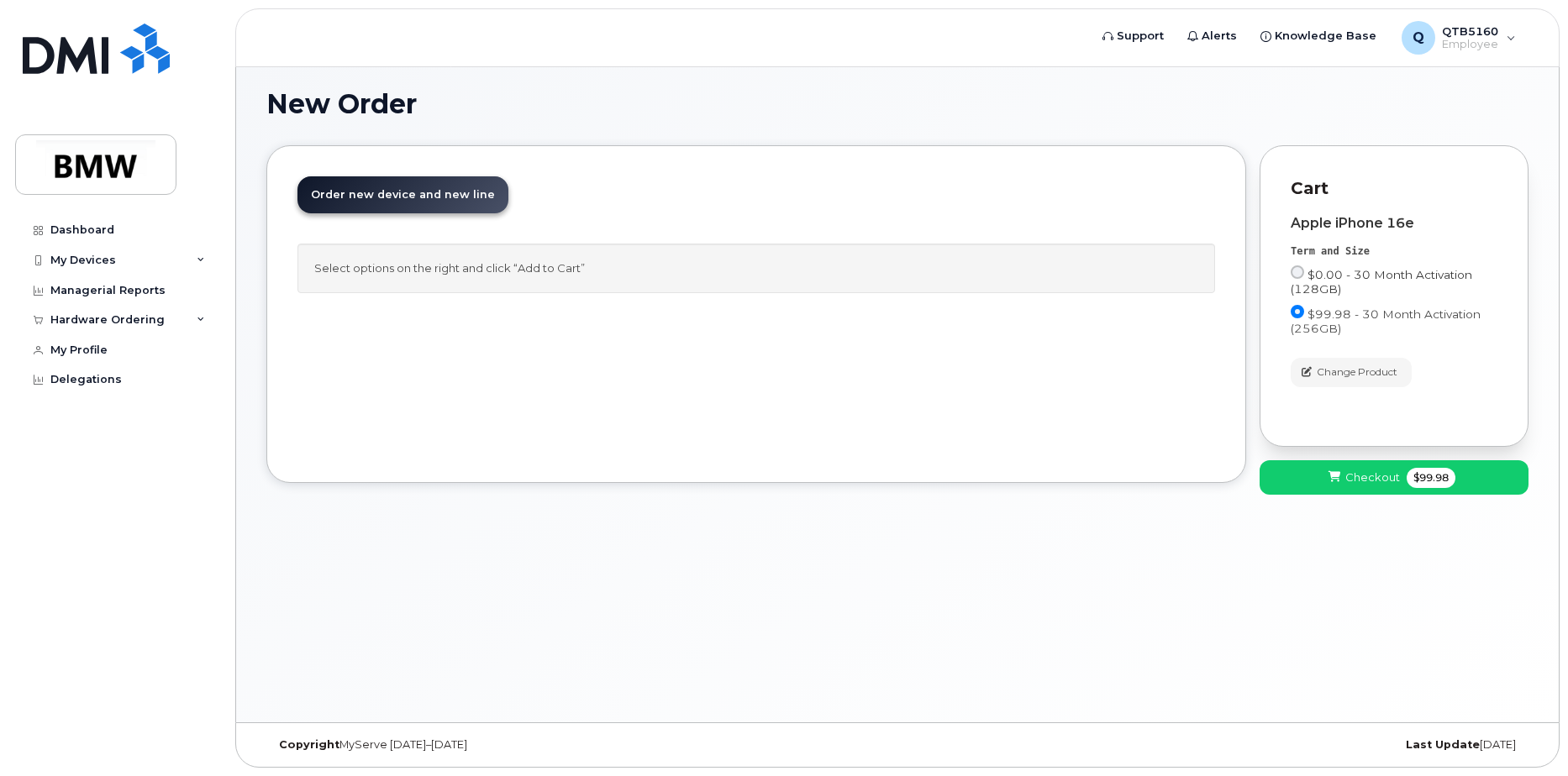
click at [1302, 266] on input "$0.00 - 30 Month Activation (128GB)" at bounding box center [1298, 272] width 14 height 14
radio input "true"
click at [1301, 274] on input "$0.00 - 30 Month Activation (128GB)" at bounding box center [1298, 272] width 14 height 14
click at [1398, 299] on div "$0.00 - 30 Month Activation (128GB)" at bounding box center [1394, 285] width 206 height 39
click at [1349, 480] on span "Checkout" at bounding box center [1376, 477] width 55 height 16
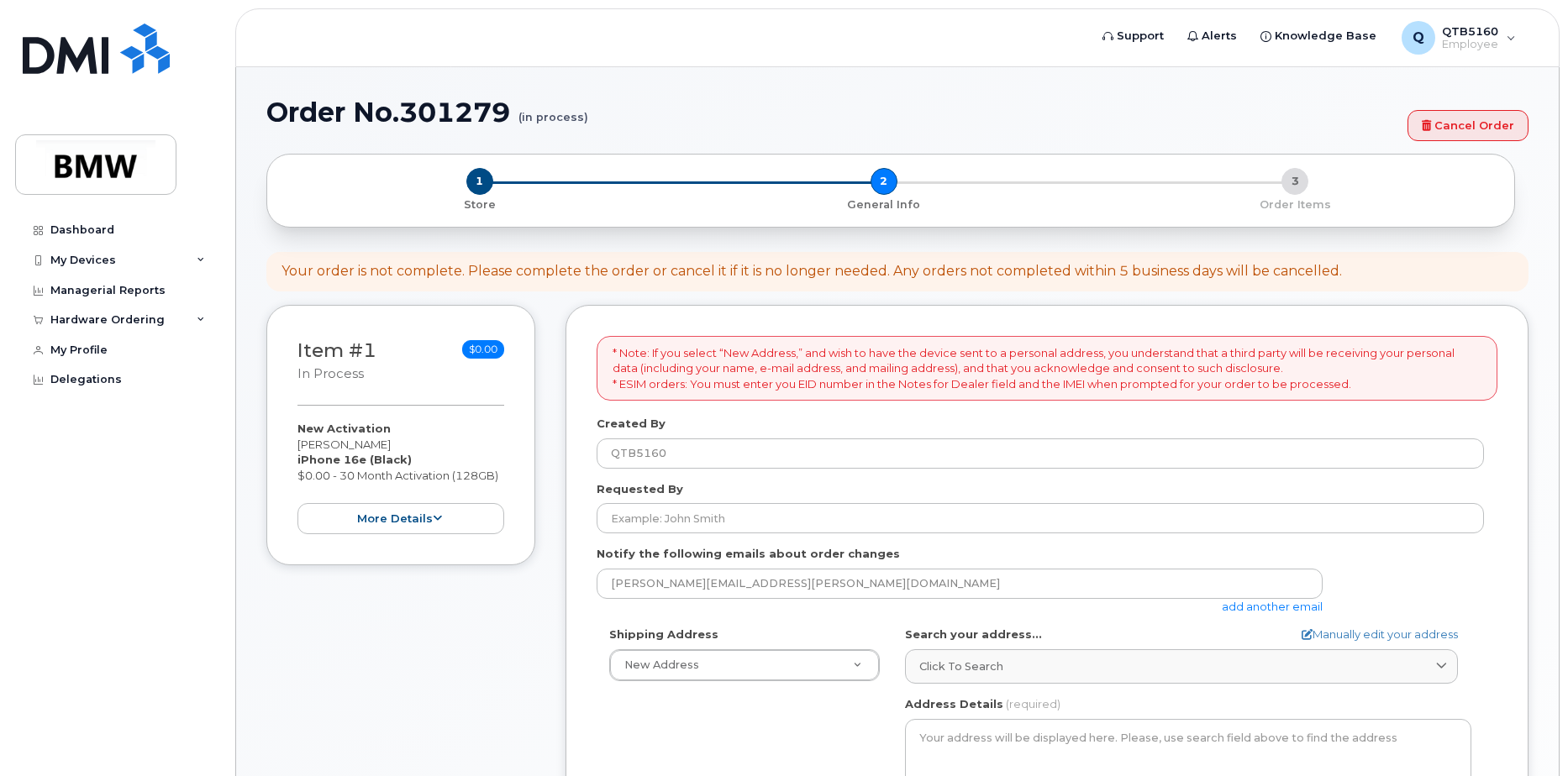
select select
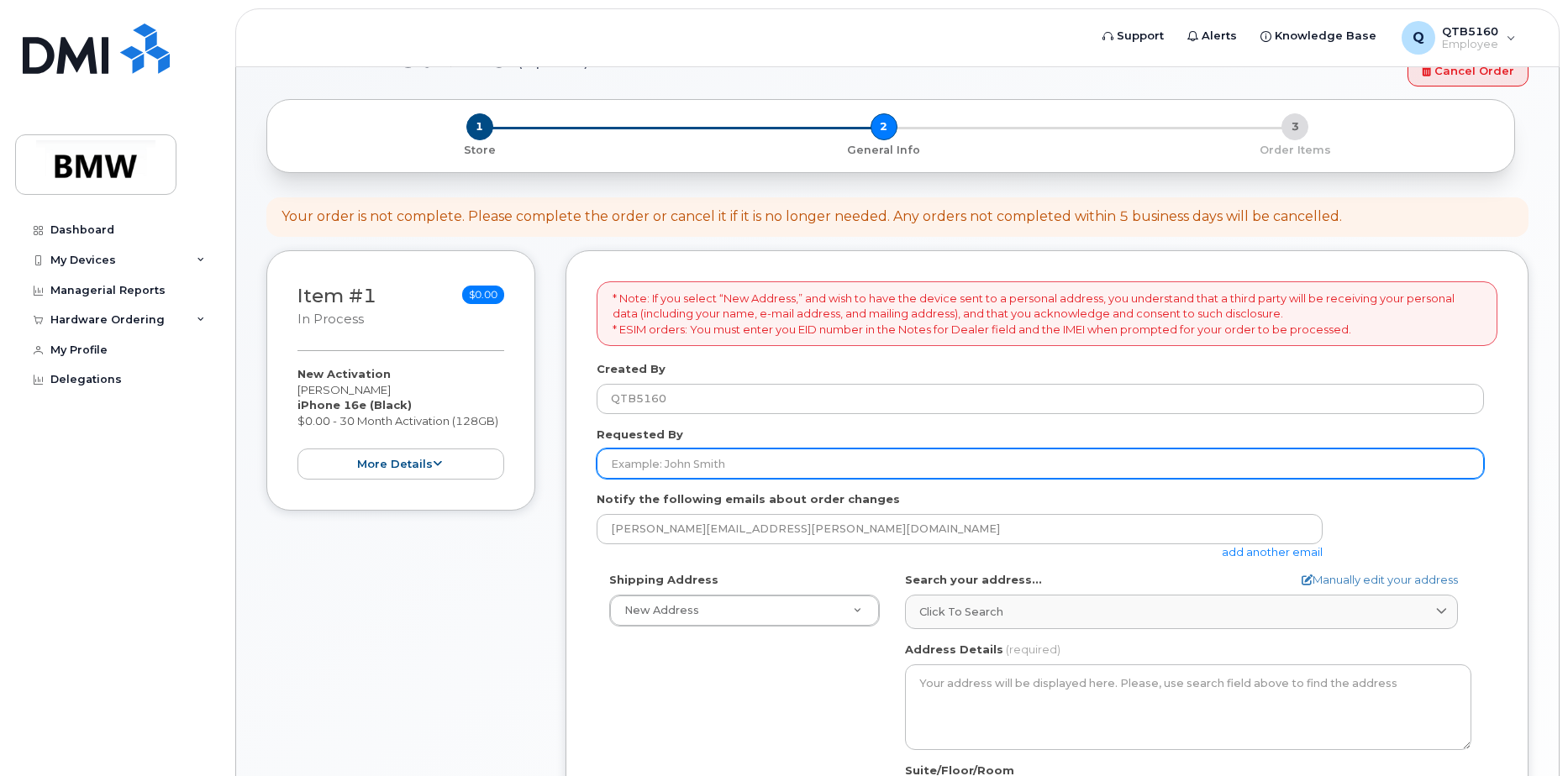
scroll to position [84, 0]
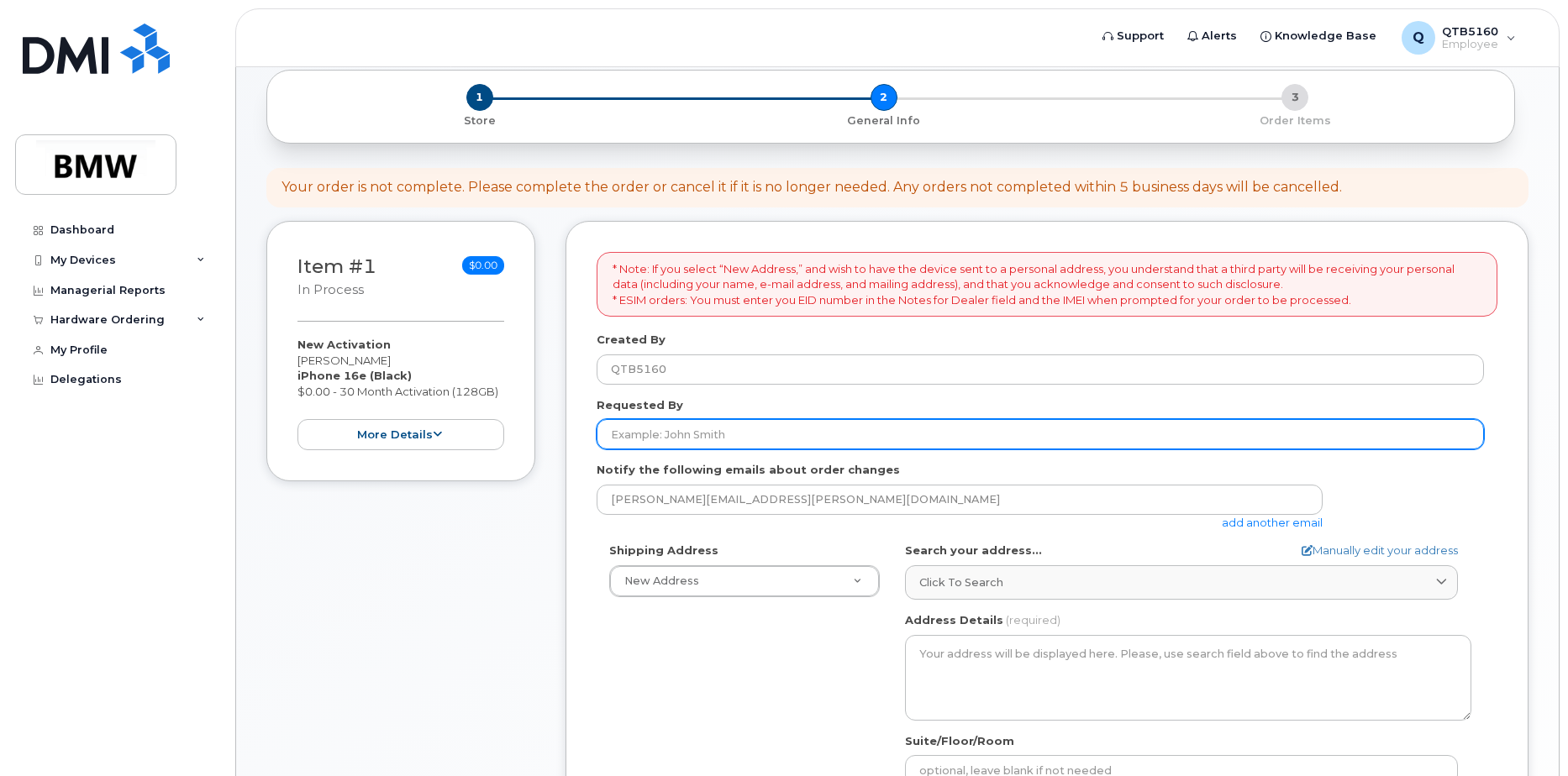
click at [742, 435] on input "Requested By" at bounding box center [1040, 434] width 888 height 30
type input "[PERSON_NAME]"
type input "Sonji Piefke"
type input "8645935609"
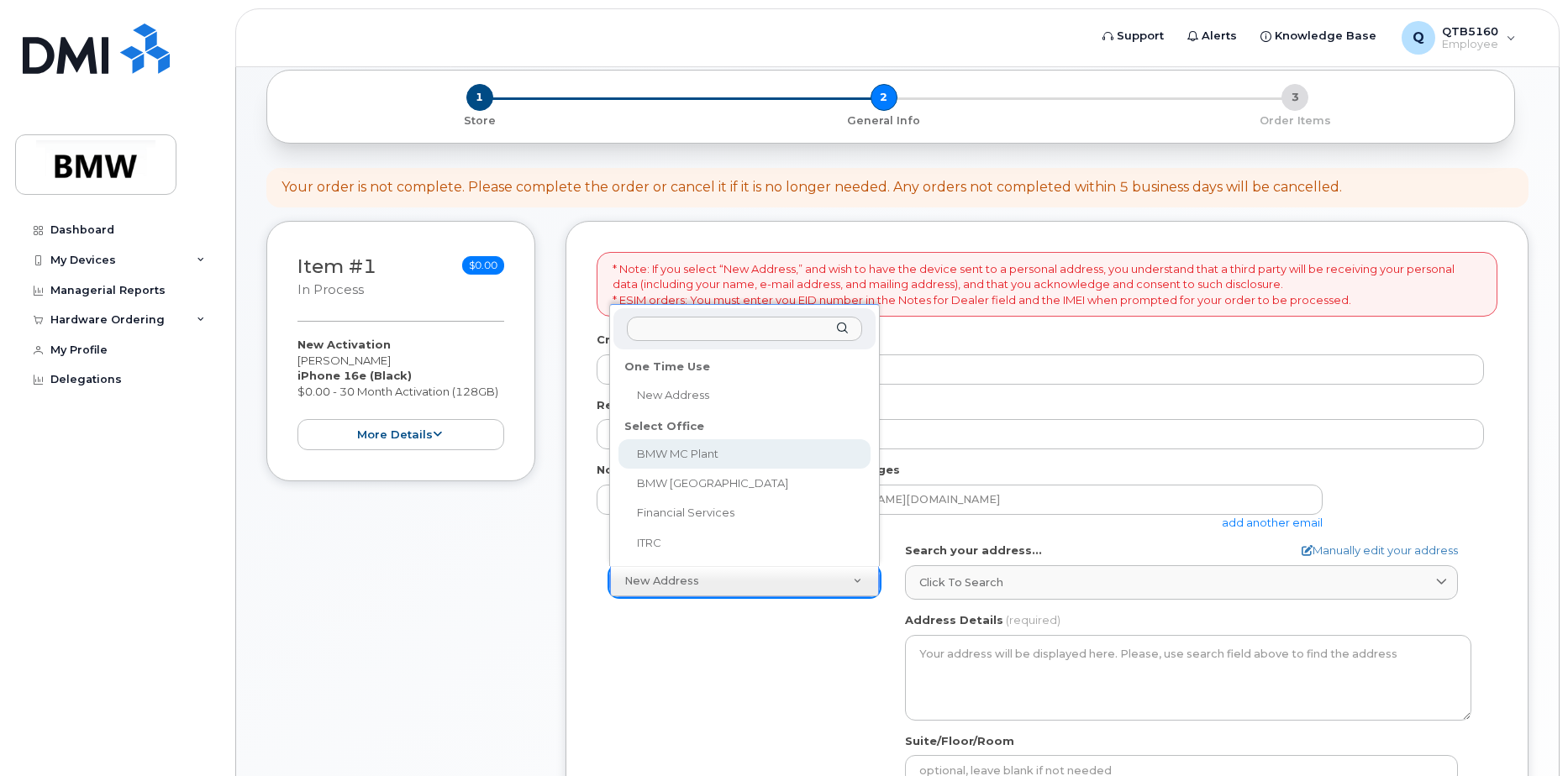
select select
type textarea "1400 Highway 101 S GREER SC 29651-6731 UNITED STATES Greer South Carolina 29651…"
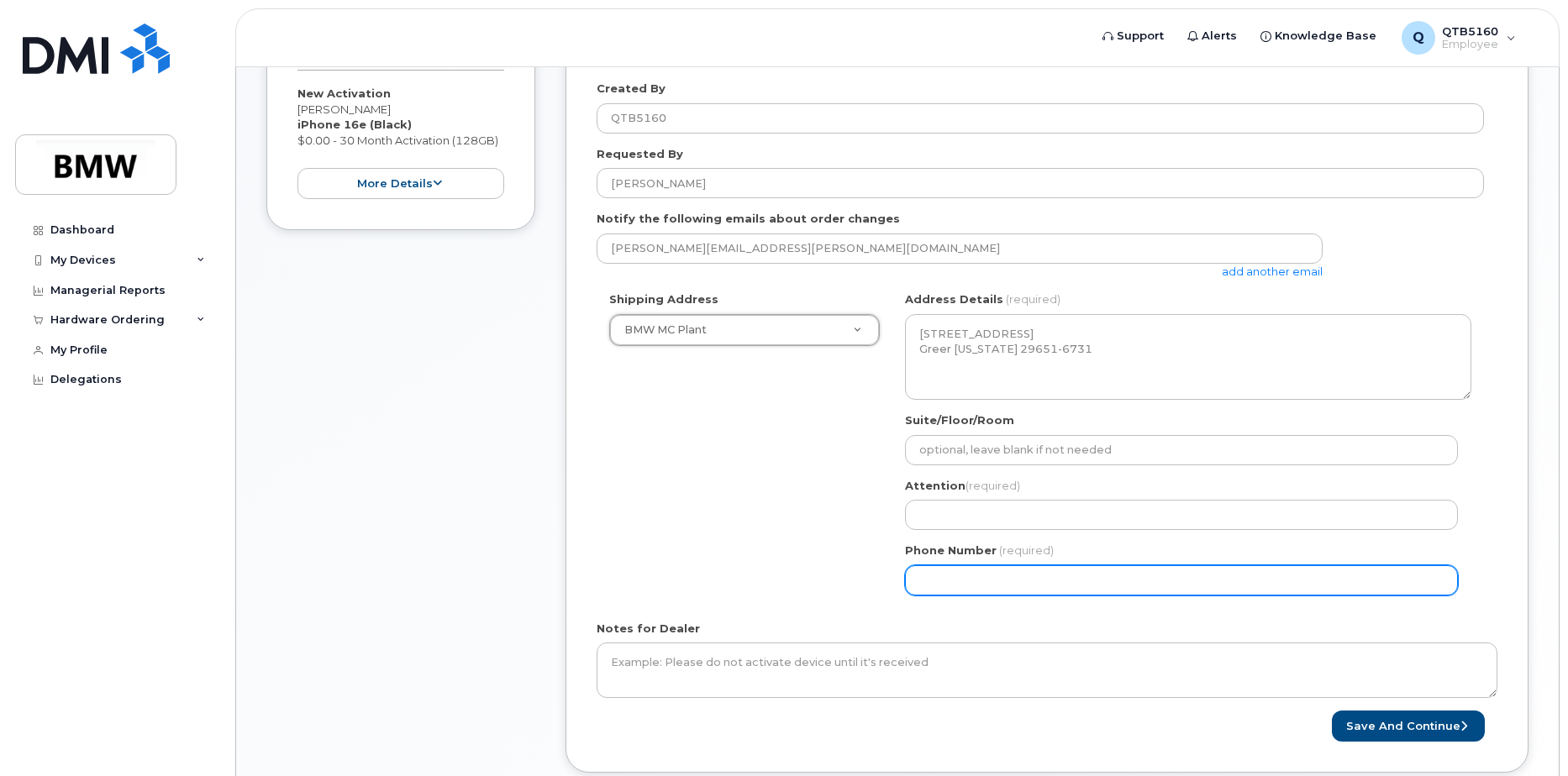
scroll to position [336, 0]
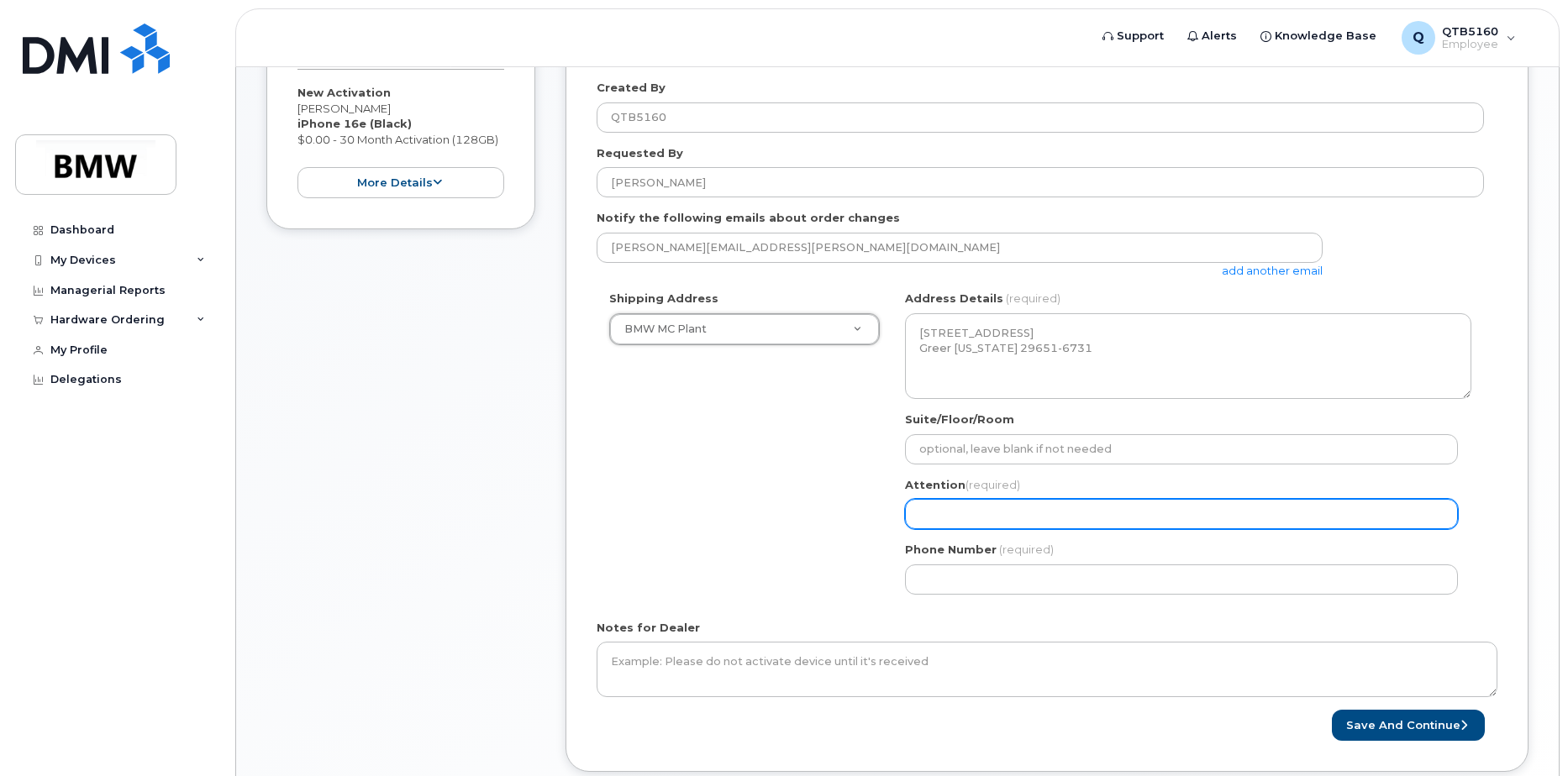
click at [1081, 501] on input "Attention (required)" at bounding box center [1182, 514] width 553 height 30
type input "Sonji Piefke"
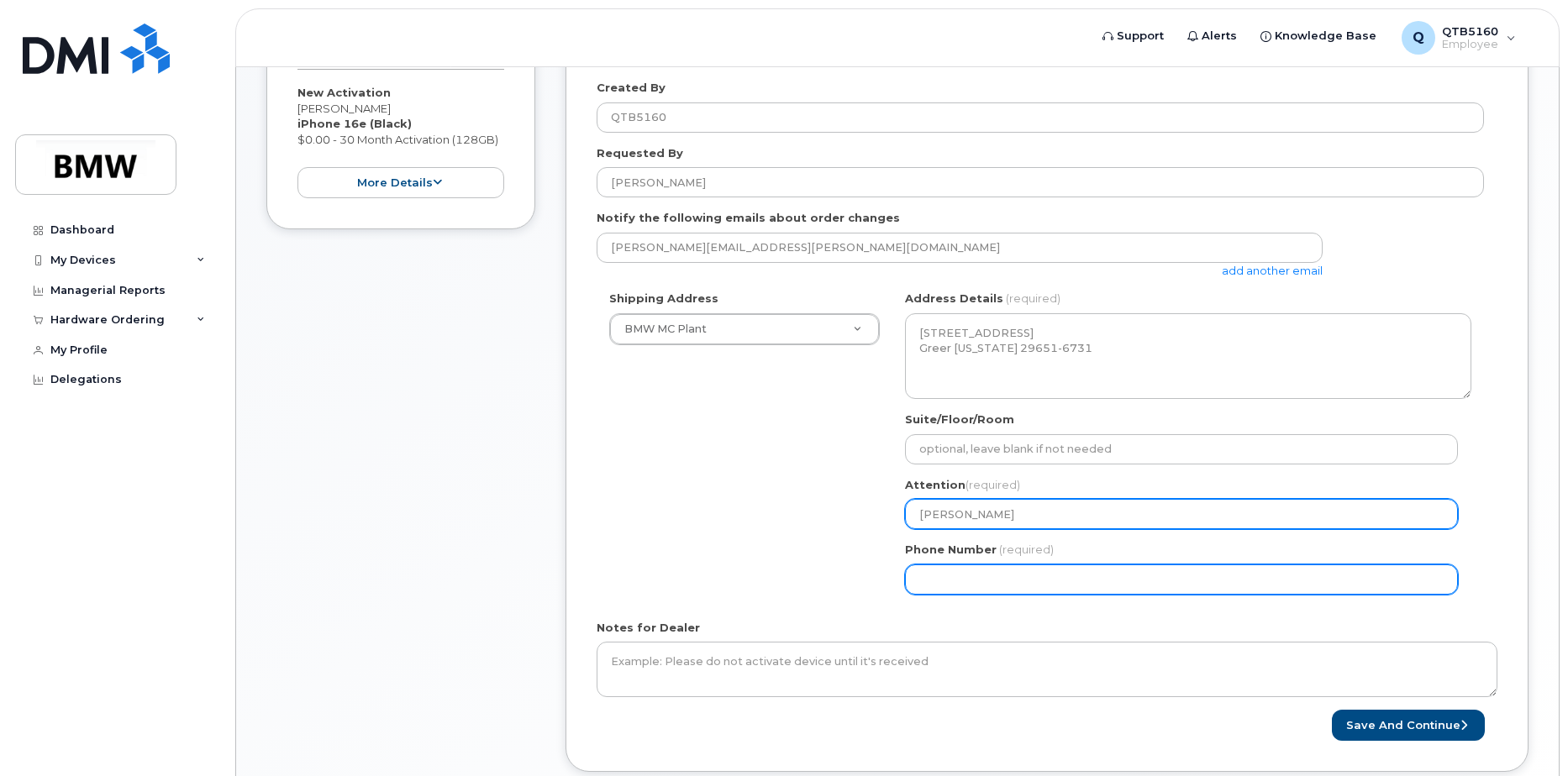
type input "8645935609"
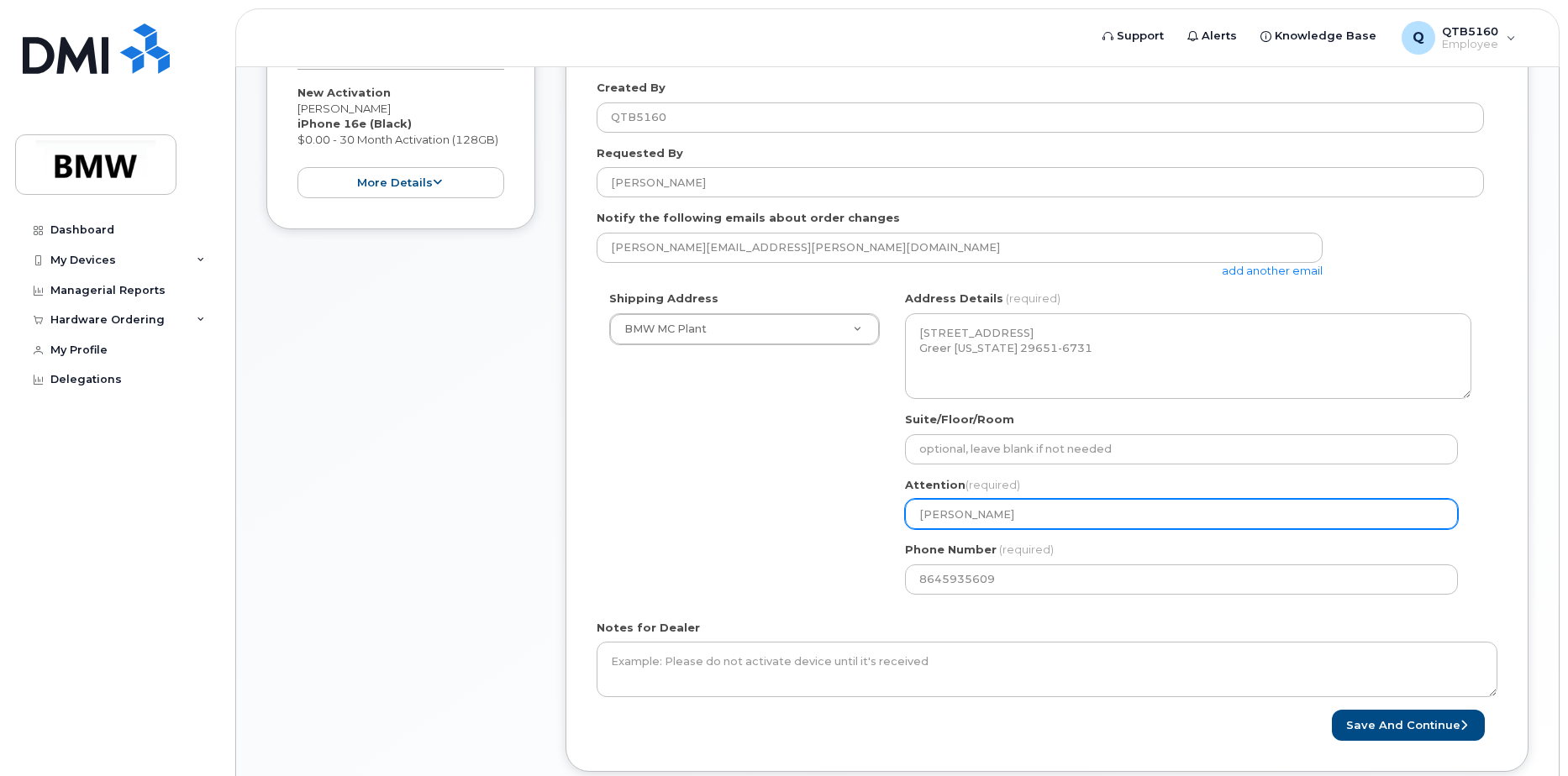
select select
click at [1024, 511] on input "Sonji Piefke" at bounding box center [1182, 514] width 553 height 30
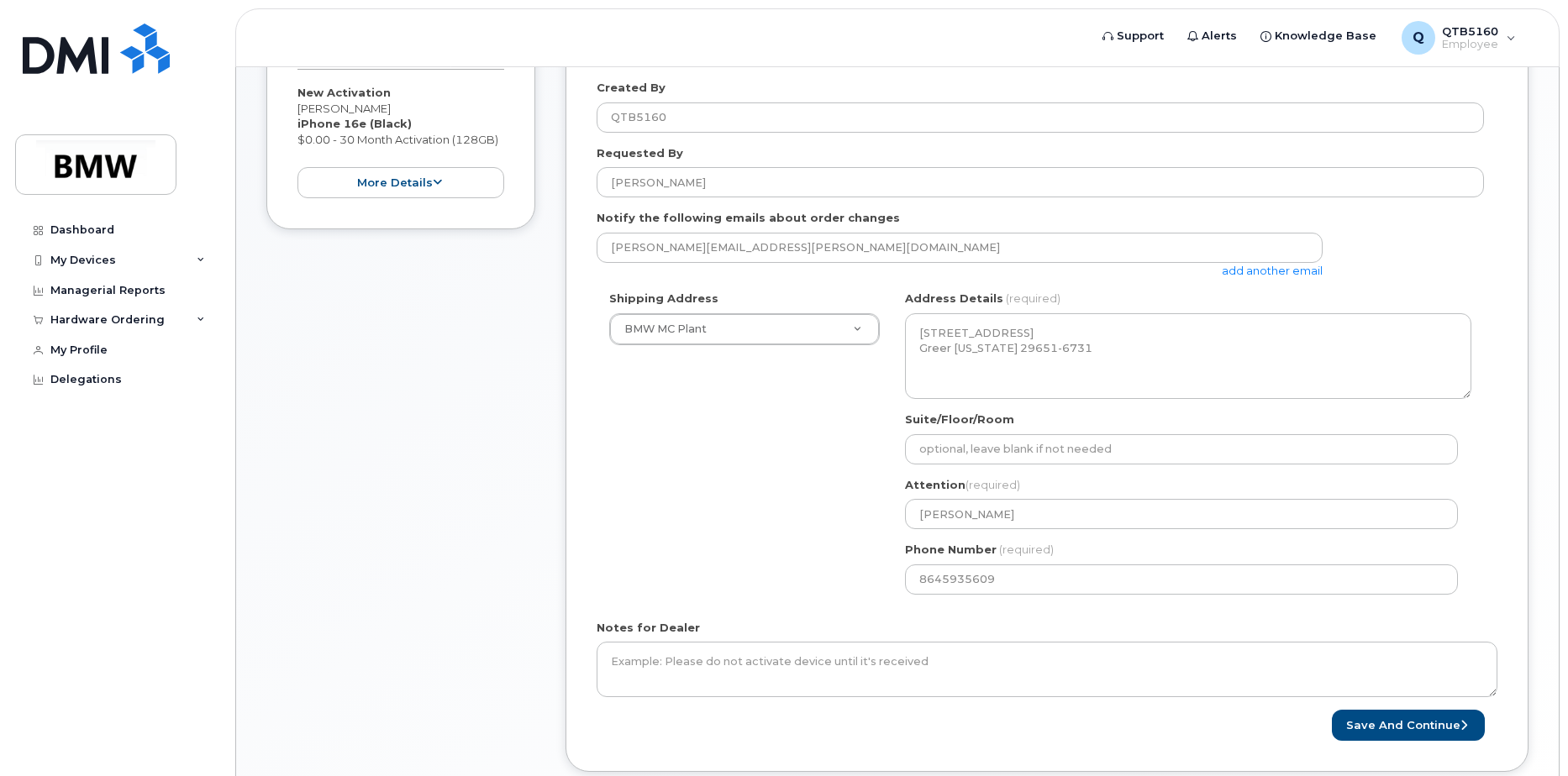
click at [801, 547] on div "Shipping Address BMW MC Plant New Address BMW MC Plant BMW North America Financ…" at bounding box center [1040, 448] width 888 height 316
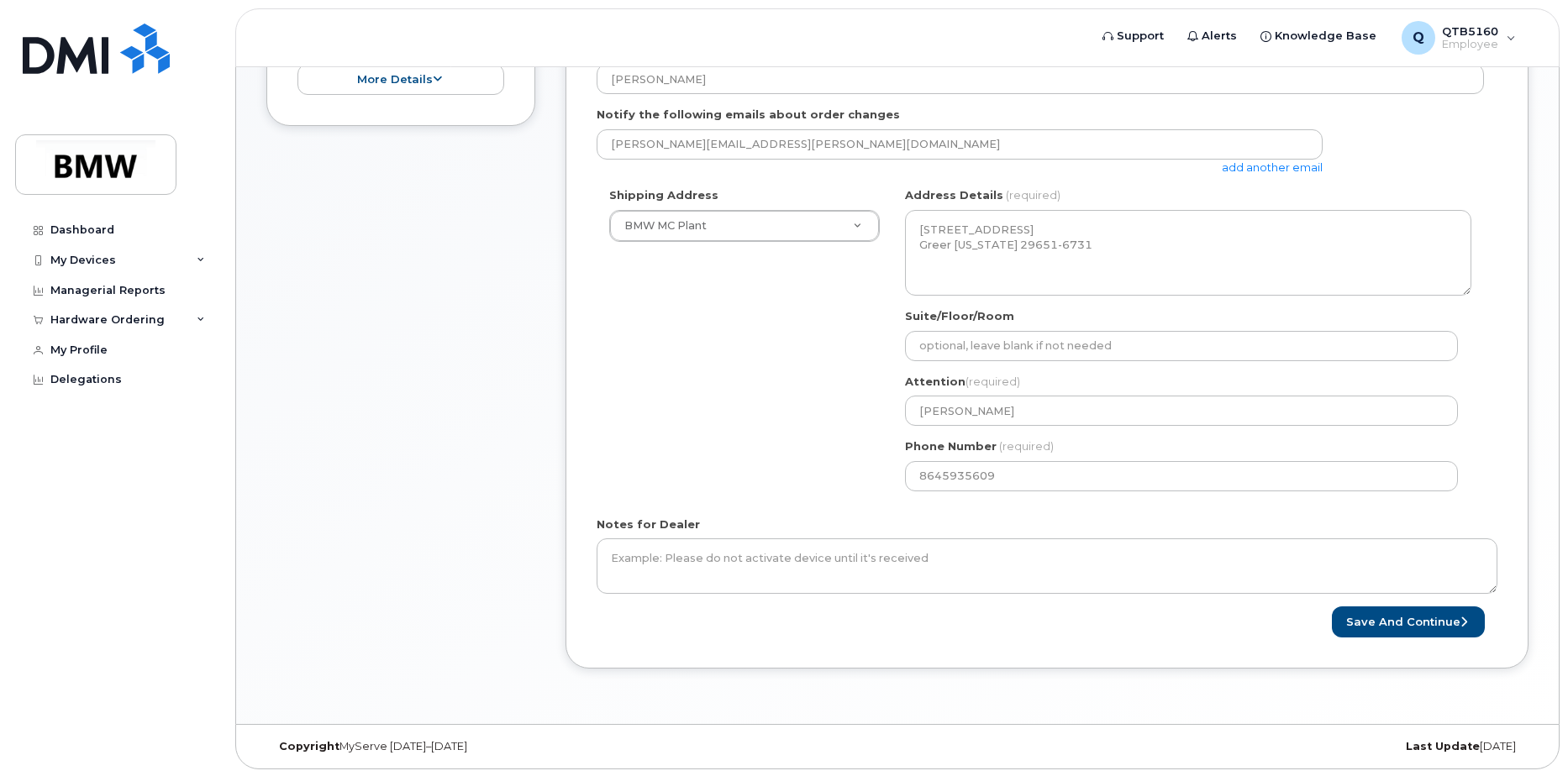
scroll to position [441, 0]
click at [1434, 624] on button "Save and Continue" at bounding box center [1409, 621] width 153 height 31
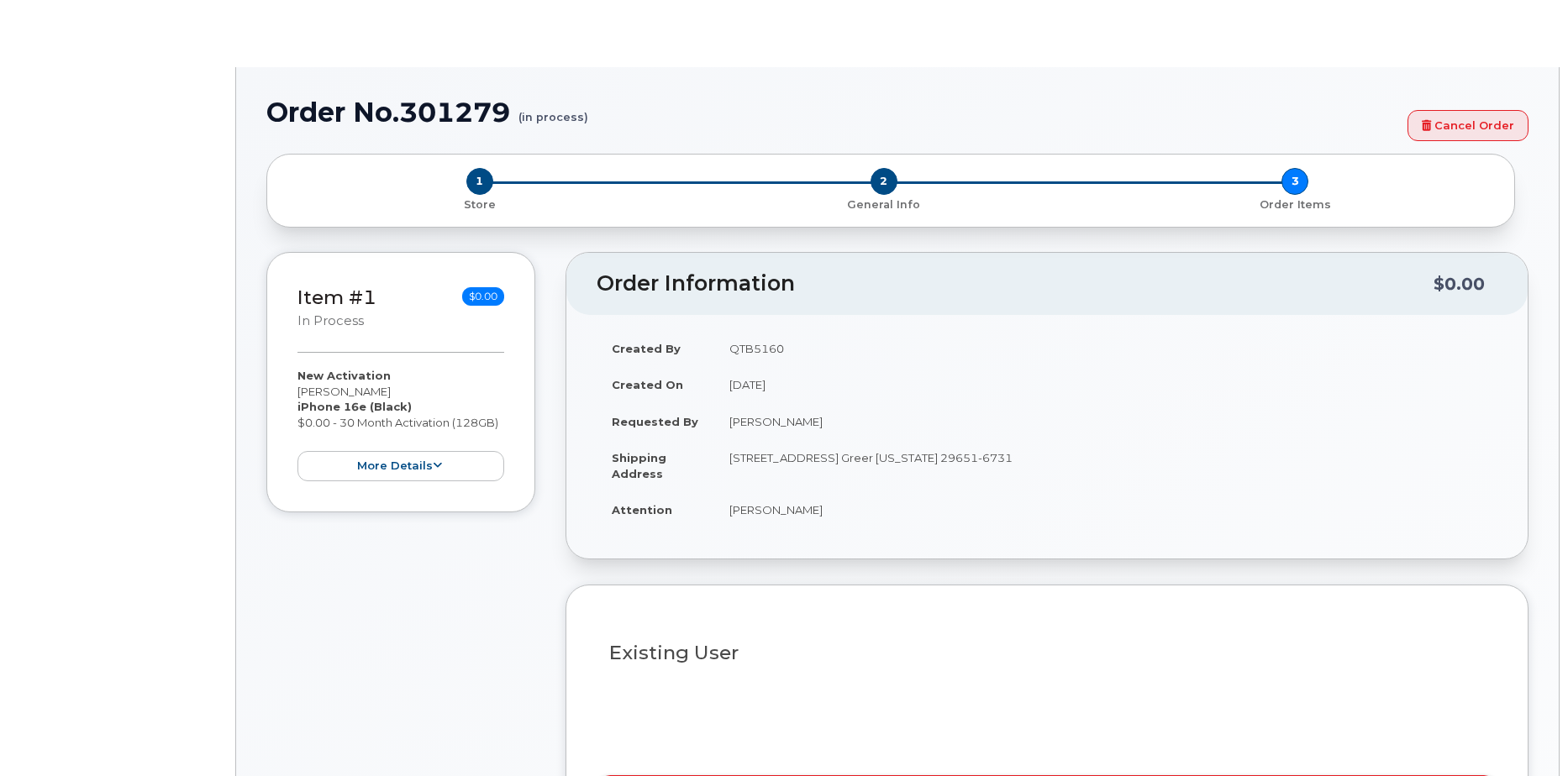
select select "1885307"
radio input "true"
type input "1901490"
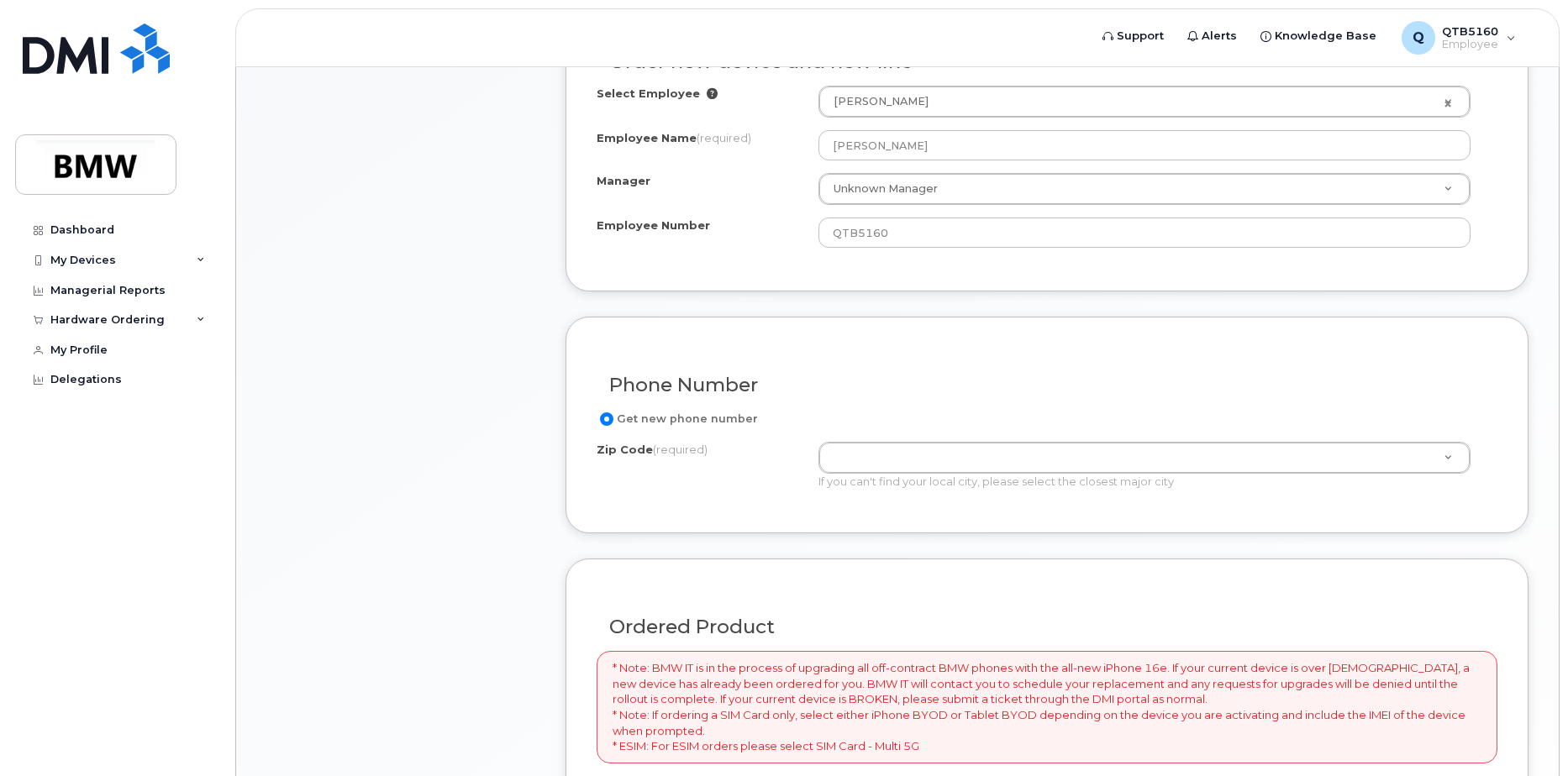
scroll to position [672, 0]
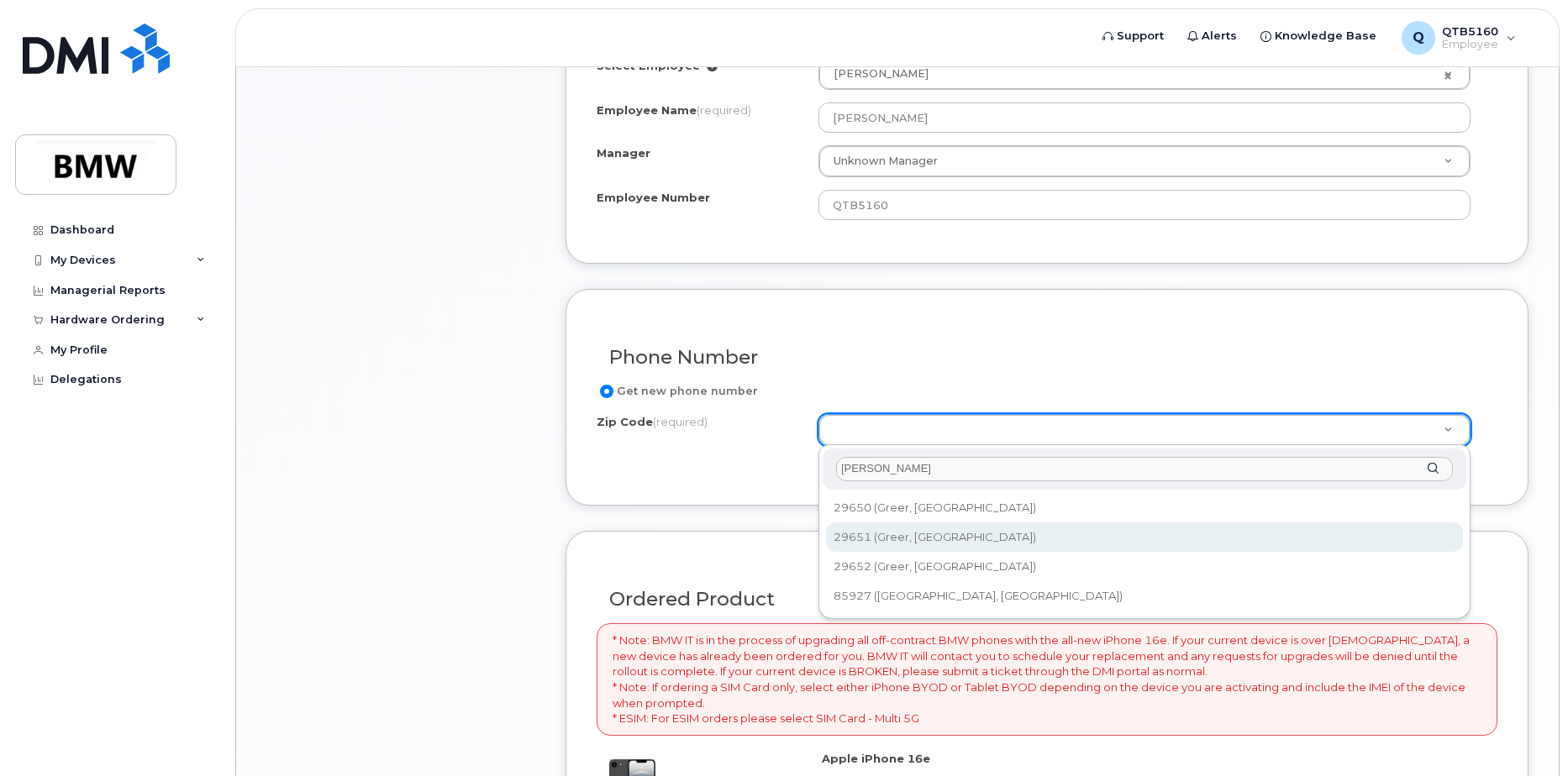
type input "greer"
type input "29651 (Greer, SC)"
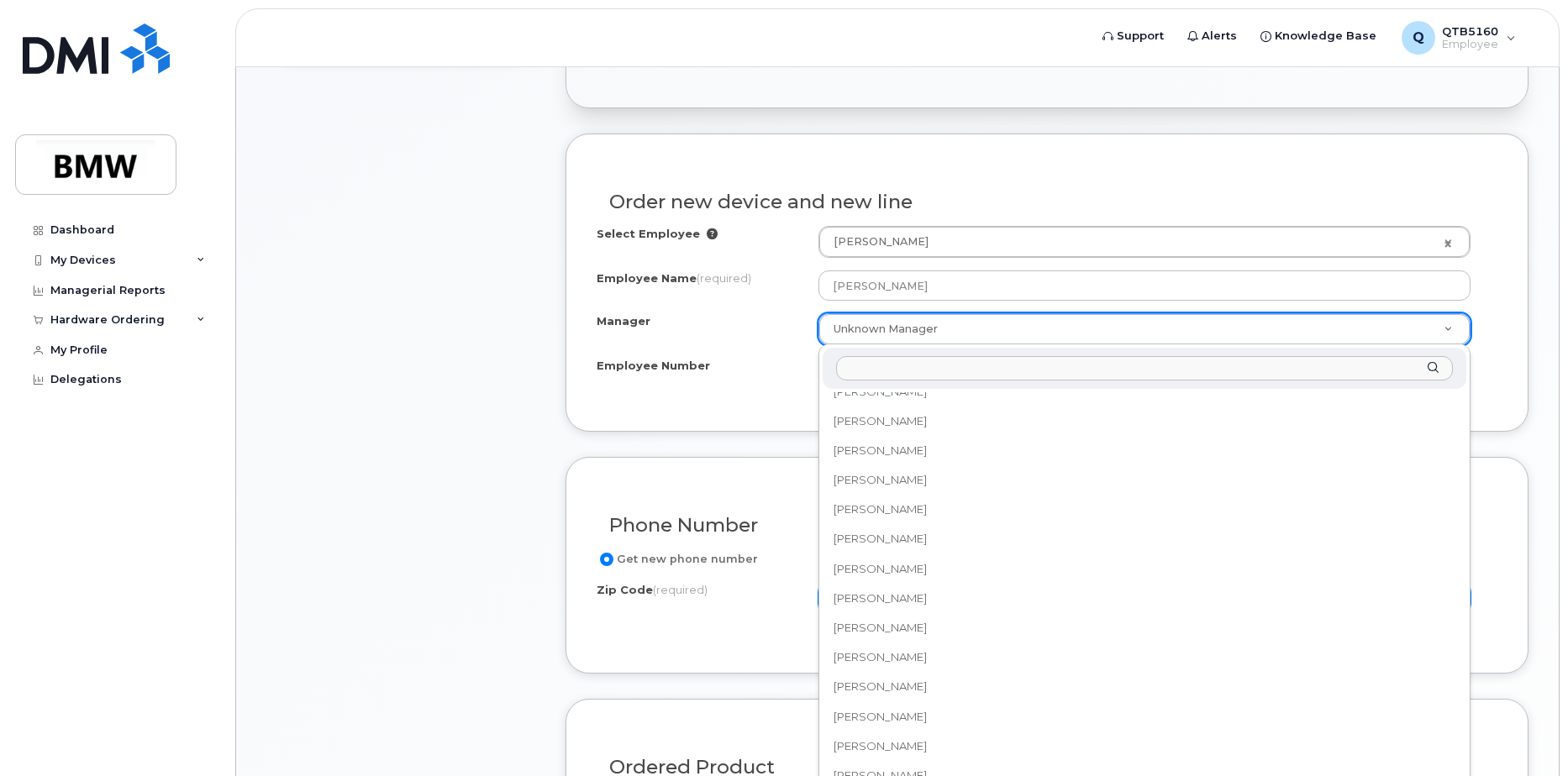
scroll to position [23180, 0]
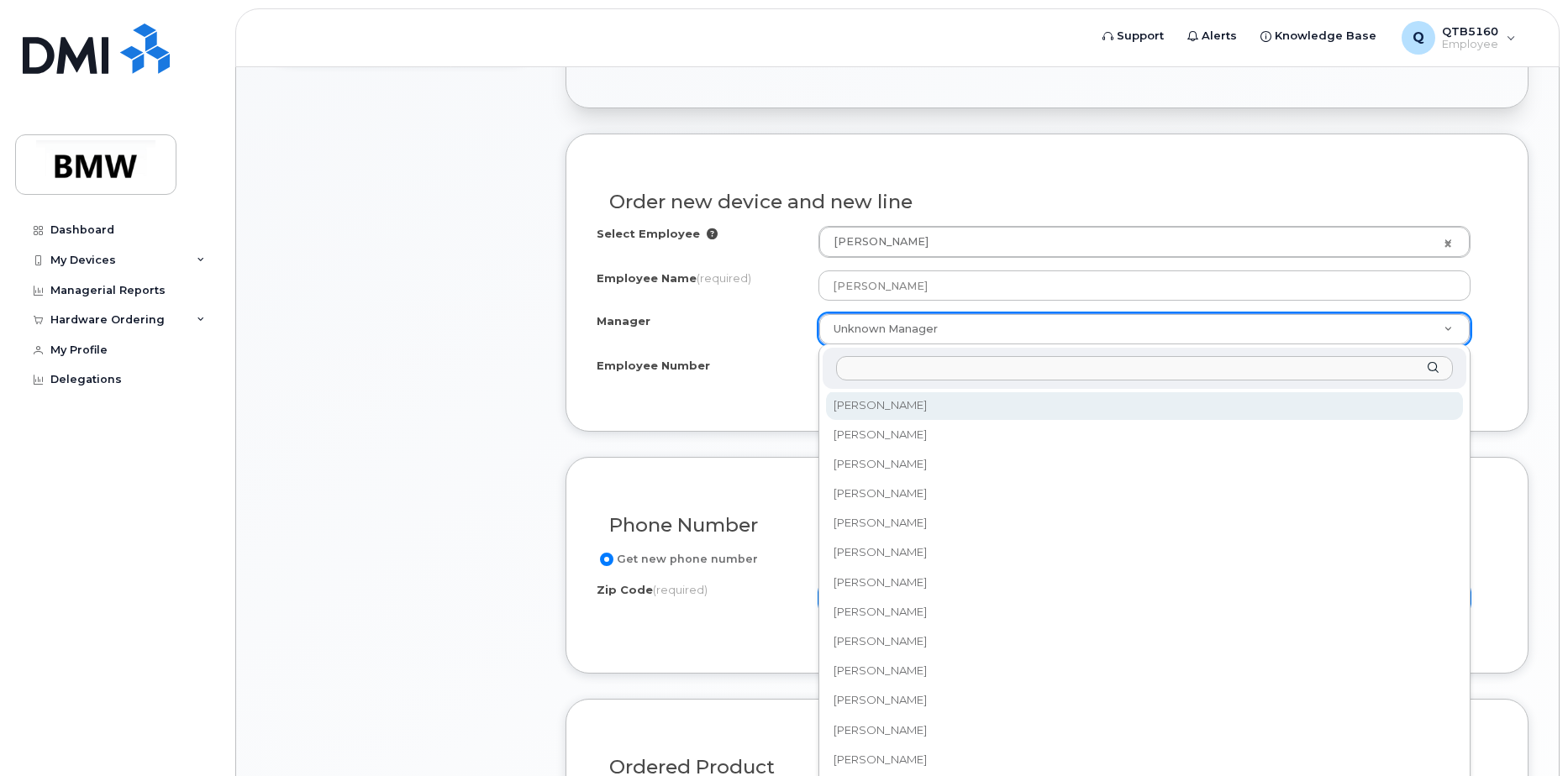
click at [1092, 369] on input "Manager" at bounding box center [1145, 368] width 617 height 25
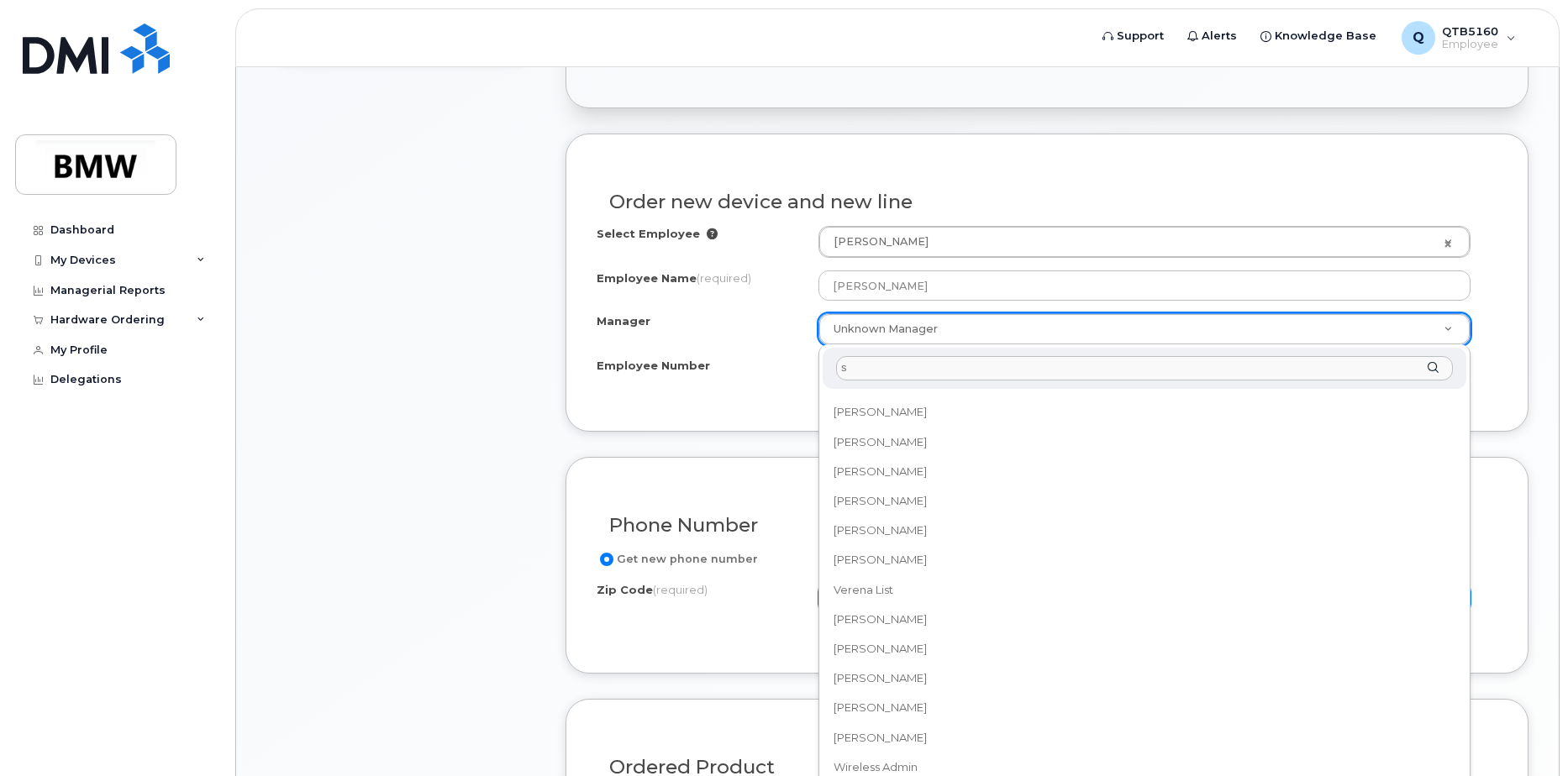
scroll to position [0, 0]
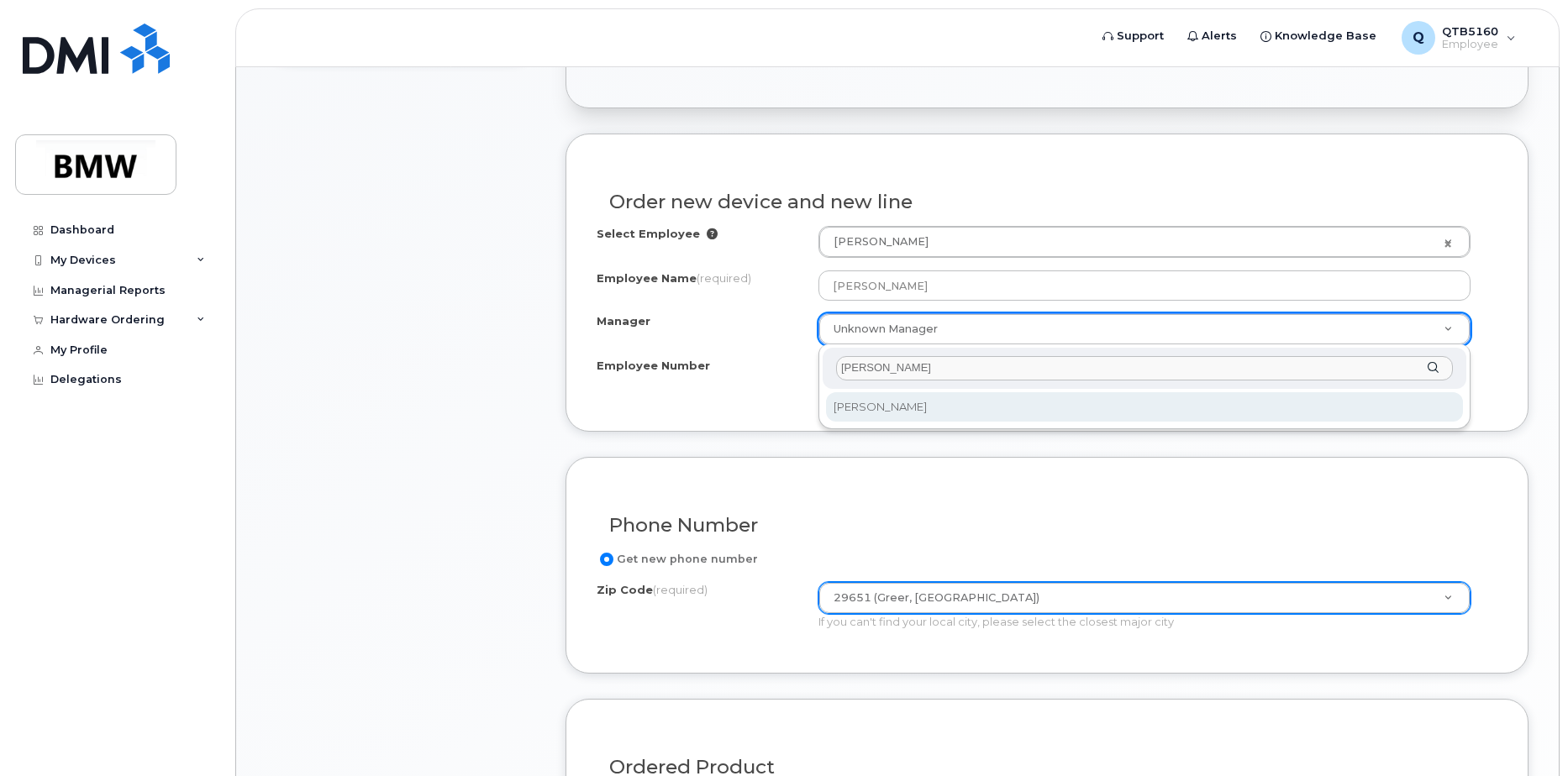
type input "sonji"
select select "1895497"
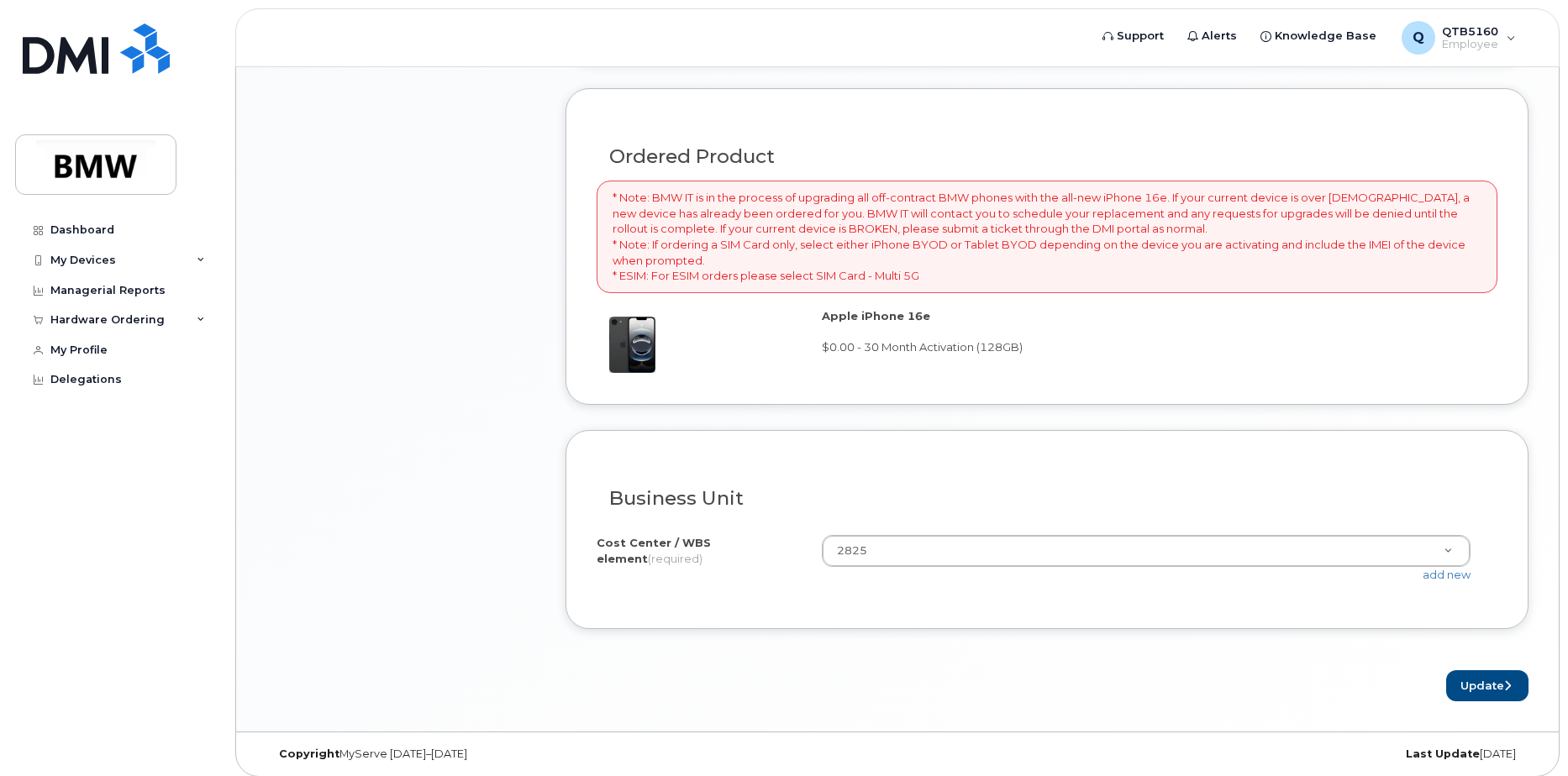
scroll to position [1124, 0]
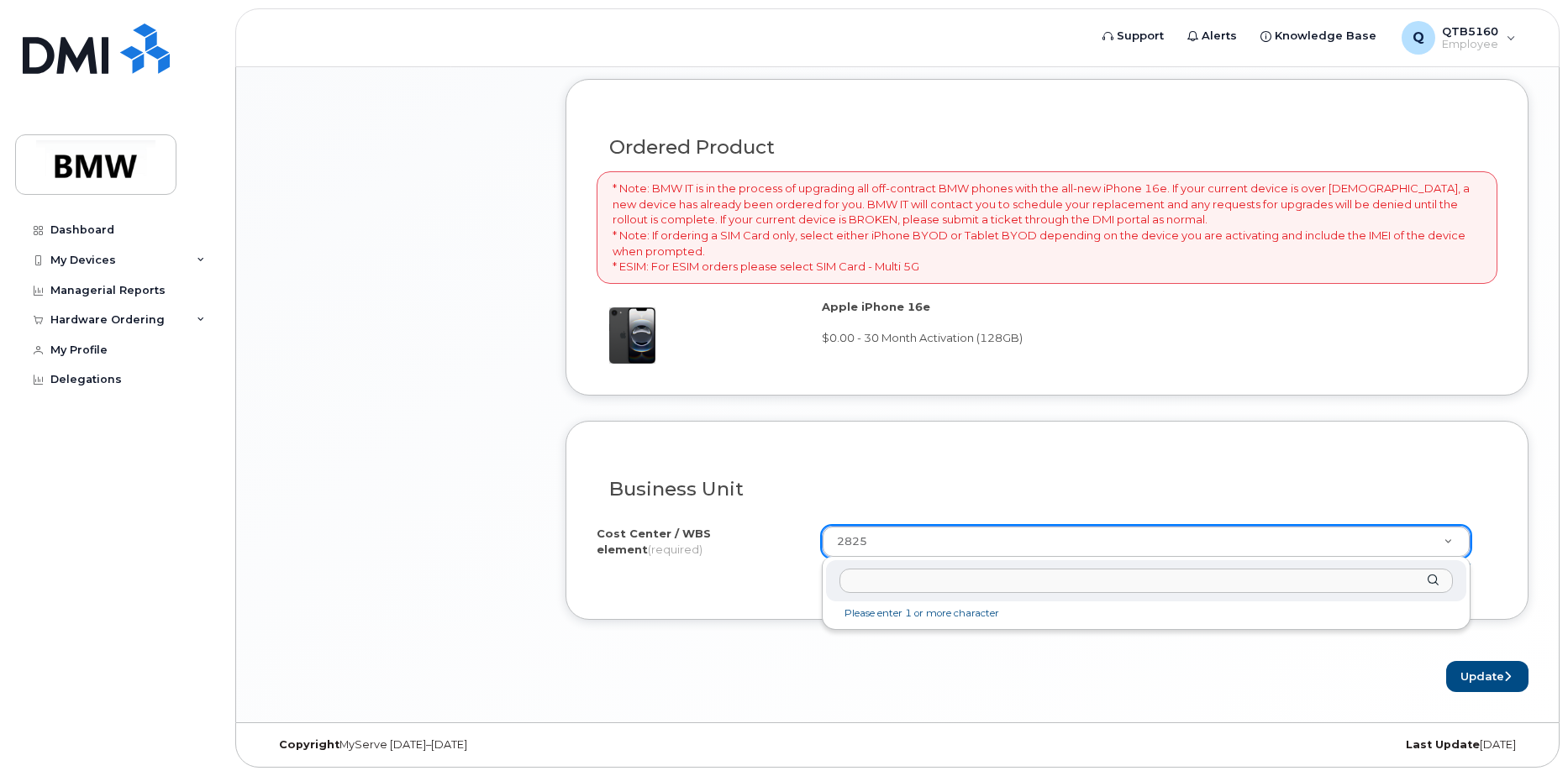
click at [1304, 573] on input "text" at bounding box center [1146, 581] width 614 height 25
type input "2828"
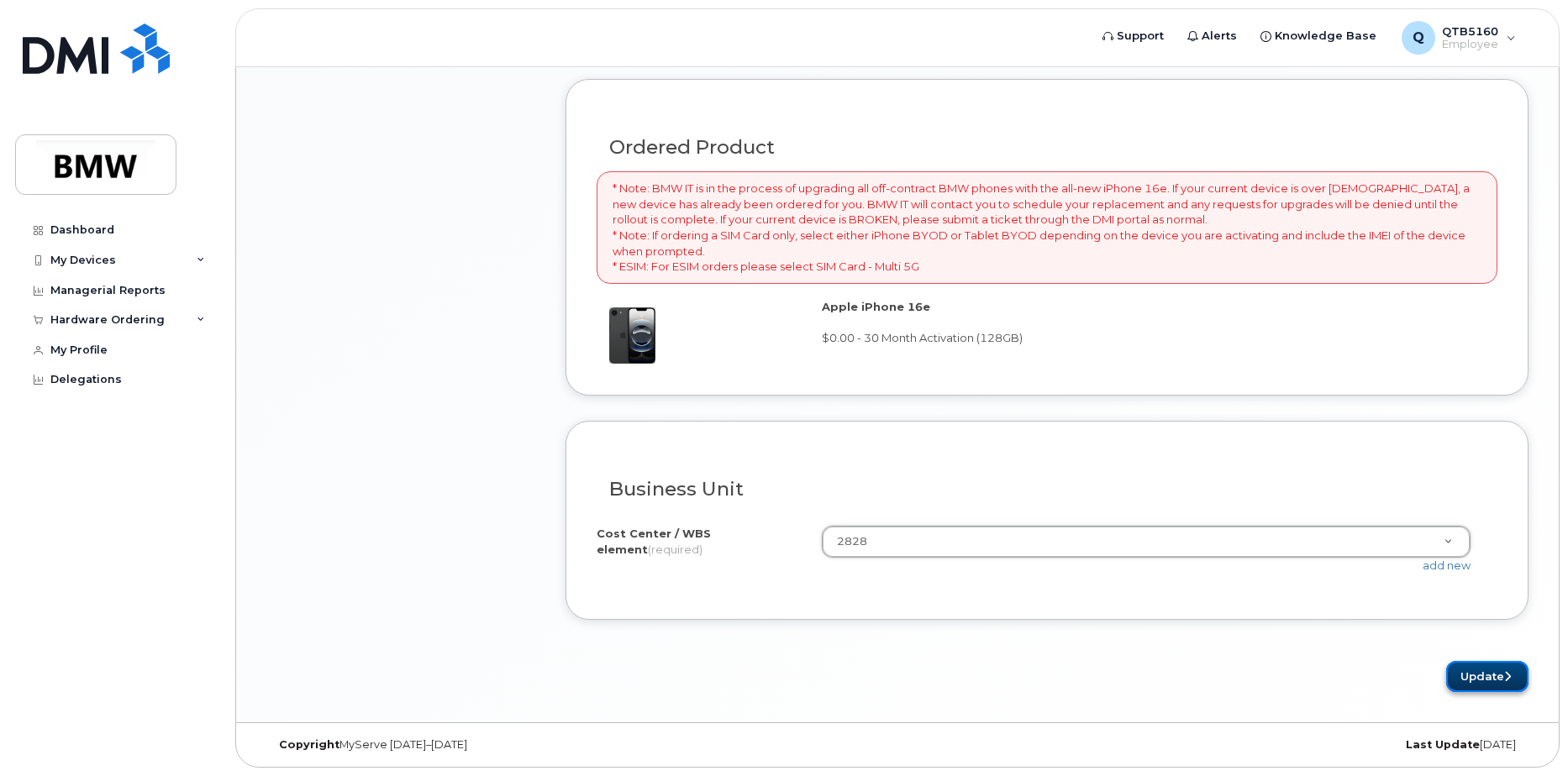
click at [1479, 676] on button "Update" at bounding box center [1488, 676] width 82 height 31
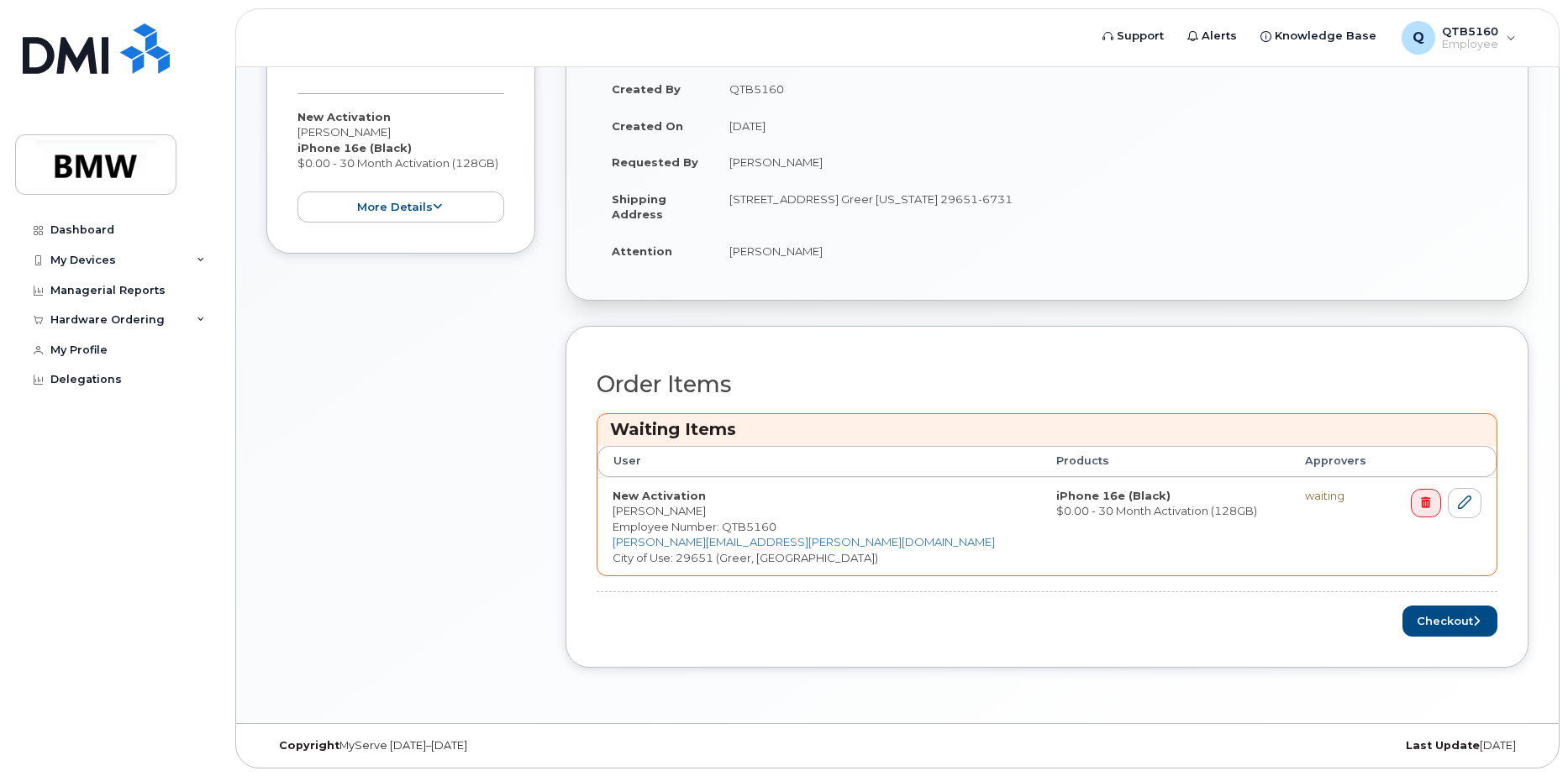
scroll to position [385, 0]
click at [1415, 612] on button "Checkout" at bounding box center [1450, 621] width 95 height 31
